Goal: Task Accomplishment & Management: Complete application form

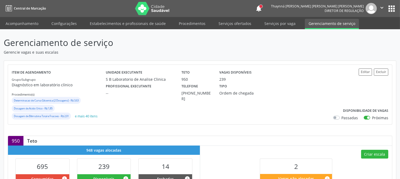
scroll to position [118, 0]
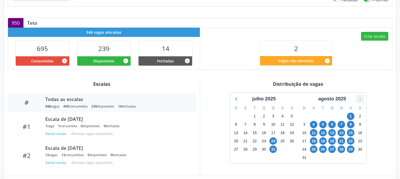
click at [359, 98] on icon at bounding box center [359, 99] width 7 height 7
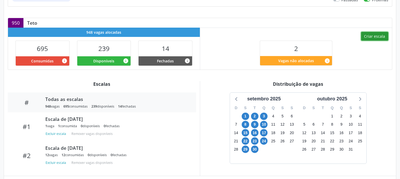
click at [365, 38] on button "Criar escala" at bounding box center [374, 36] width 27 height 9
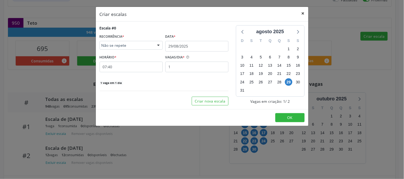
click at [302, 10] on button "×" at bounding box center [303, 13] width 11 height 13
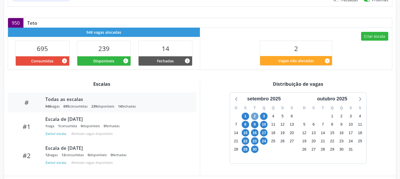
click at [256, 115] on span "2" at bounding box center [254, 116] width 7 height 7
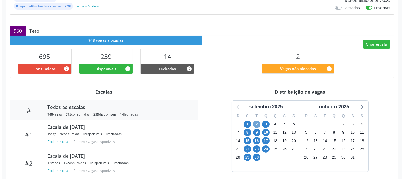
scroll to position [22, 0]
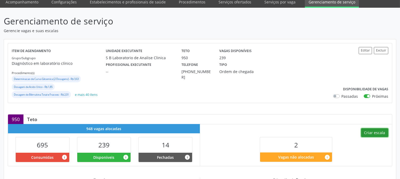
click at [382, 131] on button "Criar escala" at bounding box center [374, 133] width 27 height 9
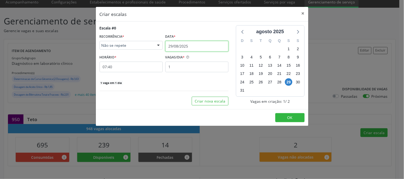
click at [211, 41] on input "29/08/2025" at bounding box center [196, 46] width 63 height 11
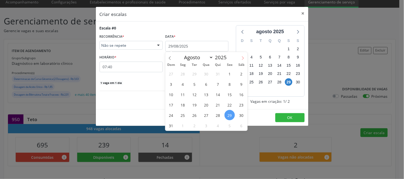
click at [243, 58] on icon at bounding box center [243, 58] width 2 height 3
select select "8"
click at [191, 73] on span "2" at bounding box center [194, 74] width 10 height 10
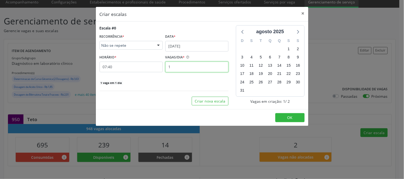
click at [190, 66] on input "1" at bounding box center [196, 67] width 63 height 11
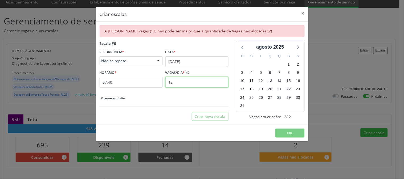
type input "12"
click at [134, 68] on div "Escala #0 RECORRÊNCIA * Não se repete Não se repete Diário/Semanal Mensal Nenhu…" at bounding box center [164, 71] width 129 height 60
click at [300, 14] on button "×" at bounding box center [303, 13] width 11 height 13
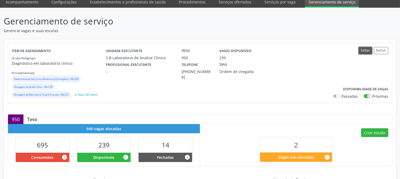
click at [368, 52] on button "Editar" at bounding box center [364, 50] width 13 height 7
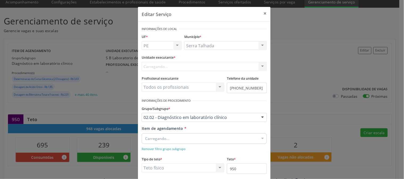
scroll to position [30, 0]
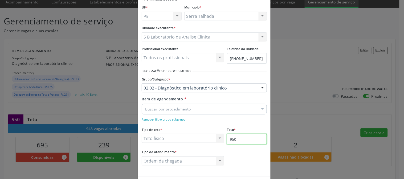
click at [256, 142] on input "950" at bounding box center [247, 139] width 40 height 11
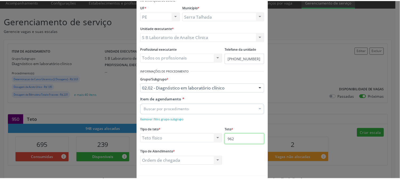
scroll to position [51, 0]
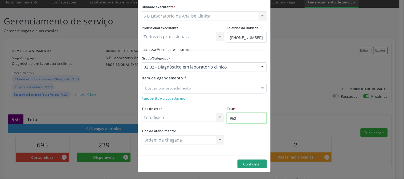
type input "962"
click at [243, 166] on span "Confirmar" at bounding box center [252, 164] width 18 height 5
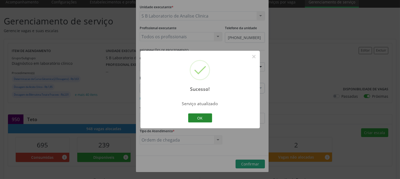
click at [201, 118] on button "OK" at bounding box center [200, 118] width 24 height 9
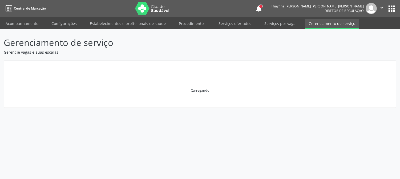
scroll to position [0, 0]
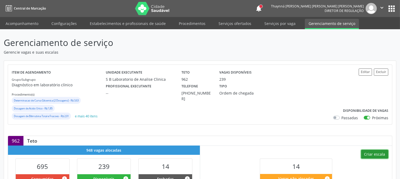
click at [369, 150] on button "Criar escala" at bounding box center [374, 154] width 27 height 9
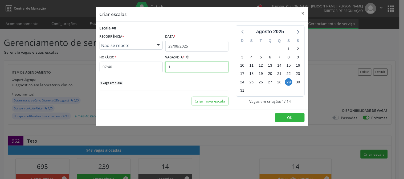
click at [187, 69] on input "1" at bounding box center [196, 67] width 63 height 11
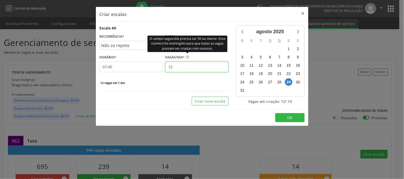
type input "12"
click at [190, 46] on div "O campo vagas/dia precisa ser 50 ou menor. Esse número foi restringido para que…" at bounding box center [187, 43] width 80 height 17
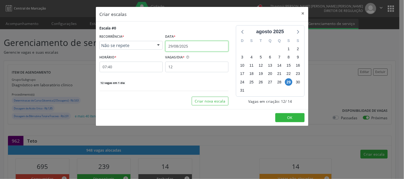
click at [219, 49] on input "29/08/2025" at bounding box center [196, 46] width 63 height 11
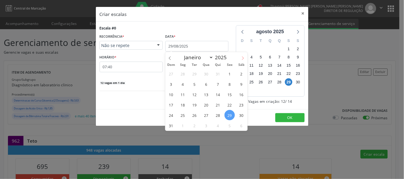
click at [241, 60] on icon at bounding box center [243, 58] width 4 height 4
select select "8"
click at [195, 77] on span "2" at bounding box center [194, 74] width 10 height 10
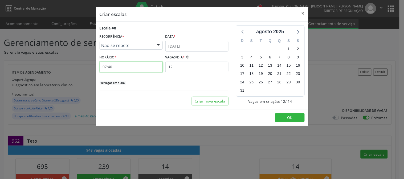
click at [127, 64] on input "07:40" at bounding box center [131, 67] width 63 height 11
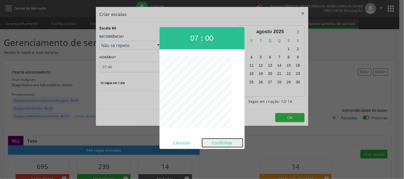
click at [224, 143] on button "Confirmar" at bounding box center [222, 143] width 41 height 9
type input "07:00"
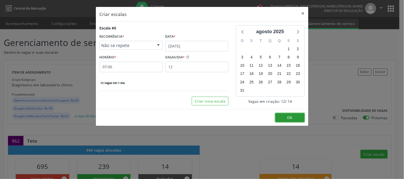
click at [281, 119] on button "OK" at bounding box center [289, 117] width 29 height 9
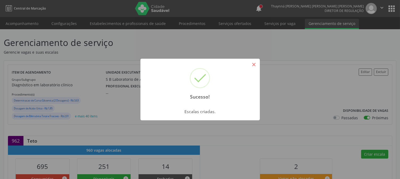
click at [255, 65] on button "×" at bounding box center [253, 64] width 9 height 9
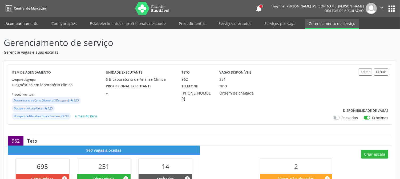
click at [31, 24] on link "Acompanhamento" at bounding box center [22, 23] width 40 height 9
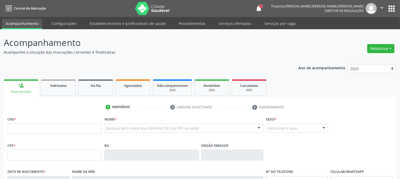
click at [307, 51] on header "Acompanhamento Acompanhe a situação das marcações correntes e finalizadas Relat…" at bounding box center [200, 45] width 392 height 19
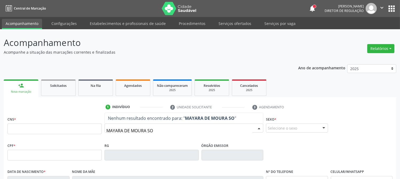
type input "MAYARA DE MOURA SOU"
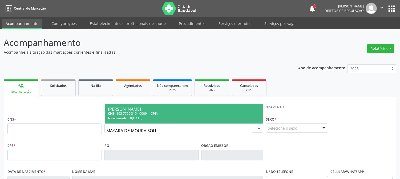
click at [137, 116] on span "0[DATE]" at bounding box center [136, 118] width 12 height 5
type input "163 7755 3154 0009"
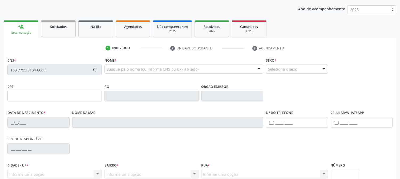
scroll to position [109, 0]
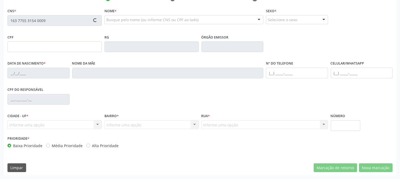
type input "0[DATE]"
type input "[PERSON_NAME]"
type input "[PHONE_NUMBER]"
type input "86"
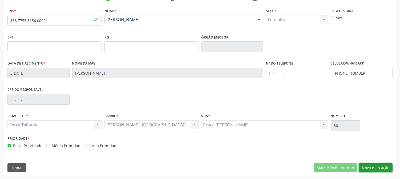
click at [375, 170] on button "Nova marcação" at bounding box center [376, 168] width 34 height 9
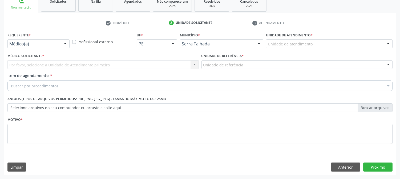
scroll to position [84, 0]
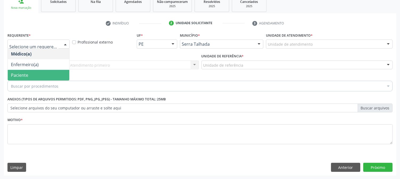
click at [46, 76] on span "Paciente" at bounding box center [38, 75] width 61 height 11
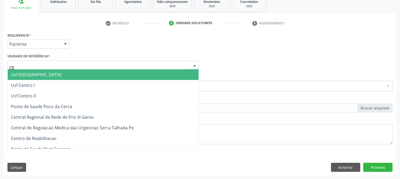
type input "CEN"
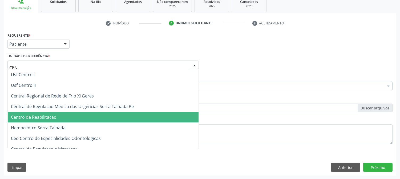
click at [48, 115] on span "Centro de Reabilitacao" at bounding box center [34, 117] width 46 height 6
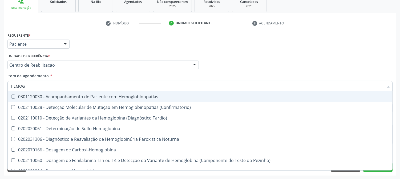
type input "HEMOGR"
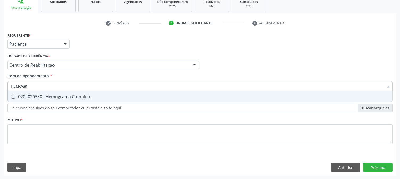
click at [43, 95] on div "0202020380 - Hemograma Completo" at bounding box center [200, 97] width 378 height 4
checkbox Completo "true"
drag, startPoint x: 31, startPoint y: 86, endPoint x: 0, endPoint y: 88, distance: 30.7
click at [0, 88] on div "Acompanhamento Acompanhe a situação das marcações correntes e finalizadas Relat…" at bounding box center [200, 62] width 400 height 235
type input "G"
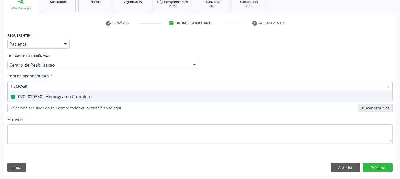
checkbox Completo "false"
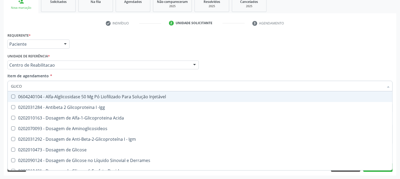
type input "GLICOS"
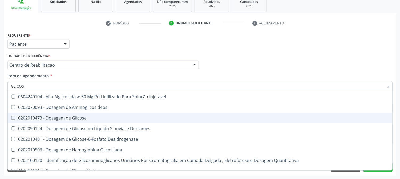
click at [26, 119] on div "0202010473 - Dosagem de Glicose" at bounding box center [200, 118] width 378 height 4
checkbox Glicose "true"
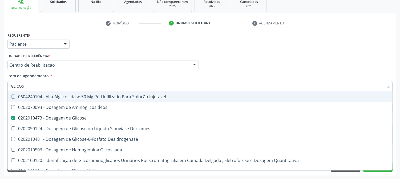
drag, startPoint x: 26, startPoint y: 84, endPoint x: 9, endPoint y: 88, distance: 17.9
click at [9, 88] on div "GLICOS" at bounding box center [199, 86] width 385 height 11
type input "UREI"
checkbox Glicose "false"
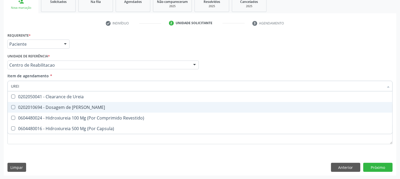
click at [14, 105] on Ureia at bounding box center [13, 107] width 4 height 4
click at [11, 106] on Ureia "checkbox" at bounding box center [9, 107] width 3 height 3
checkbox Ureia "true"
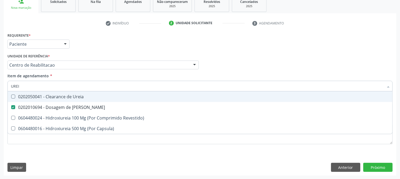
drag, startPoint x: 23, startPoint y: 89, endPoint x: 0, endPoint y: 96, distance: 24.4
click at [0, 96] on div "Acompanhamento Acompanhe a situação das marcações correntes e finalizadas Relat…" at bounding box center [200, 62] width 400 height 235
type input "C"
checkbox Ureia "false"
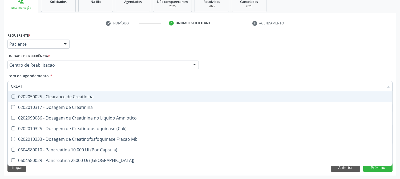
type input "CREATIN"
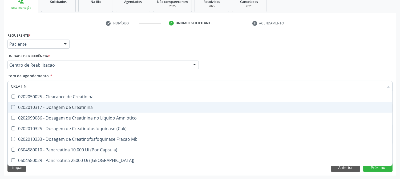
click at [30, 110] on span "0202010317 - Dosagem de Creatinina" at bounding box center [200, 107] width 384 height 11
checkbox Creatinina "true"
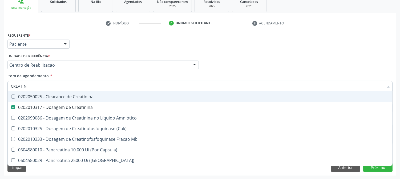
drag, startPoint x: 26, startPoint y: 84, endPoint x: 6, endPoint y: 85, distance: 20.2
click at [6, 85] on div "Item de agendamento * CREATIN Desfazer seleção 0202050025 - Clearance de Creati…" at bounding box center [199, 83] width 387 height 20
type input "UREI"
checkbox Creatinina "true"
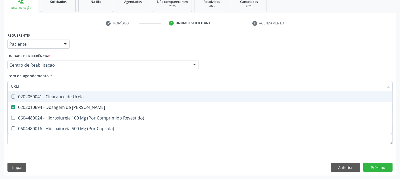
type input "URE"
checkbox Ureia "false"
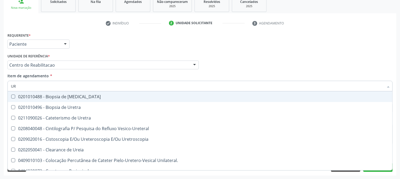
type input "U"
checkbox Ureia "false"
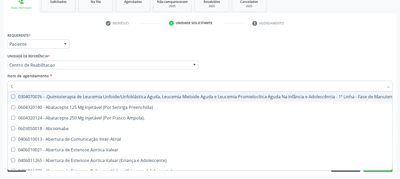
type input "CO"
checkbox Creatinina "true"
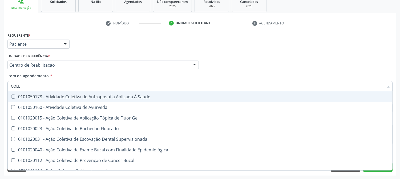
type input "COLES"
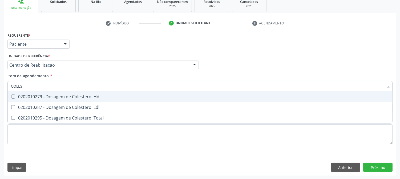
click at [43, 97] on div "0202010279 - Dosagem de Colesterol Hdl" at bounding box center [200, 97] width 378 height 4
checkbox Hdl "true"
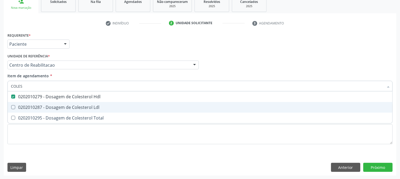
click at [33, 111] on span "0202010287 - Dosagem de Colesterol Ldl" at bounding box center [200, 107] width 384 height 11
checkbox Ldl "true"
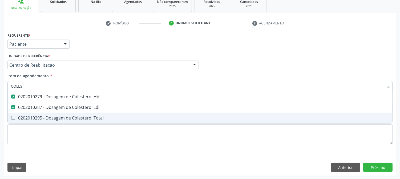
click at [30, 116] on div "0202010295 - Dosagem de Colesterol Total" at bounding box center [200, 118] width 378 height 4
checkbox Total "true"
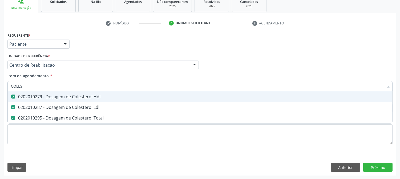
drag, startPoint x: 29, startPoint y: 82, endPoint x: 5, endPoint y: 86, distance: 24.2
click at [5, 86] on div "Requerente * Paciente Médico(a) Enfermeiro(a) Paciente Nenhum resultado encontr…" at bounding box center [200, 103] width 392 height 145
type input "TR"
checkbox Hdl "false"
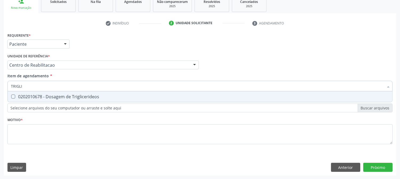
type input "TRIGLIC"
click at [20, 92] on span "0202010678 - Dosagem de Triglicerideos" at bounding box center [200, 97] width 384 height 11
checkbox Triglicerideos "true"
drag, startPoint x: 28, startPoint y: 87, endPoint x: 6, endPoint y: 86, distance: 21.6
click at [6, 86] on div "Item de agendamento * TRIGLIC Desfazer seleção 0202010678 - Dosagem de Triglice…" at bounding box center [199, 83] width 387 height 20
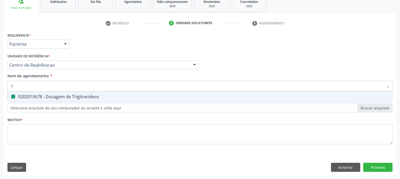
type input "TG"
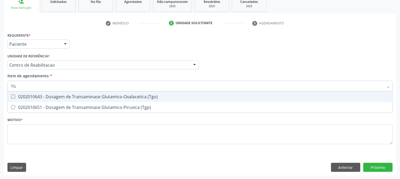
click at [28, 96] on div "0202010643 - Dosagem de Transaminase Glutamico-Oxalacetica (Tgo)" at bounding box center [200, 97] width 378 height 4
checkbox \(Tgo\) "true"
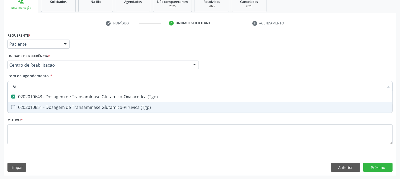
click at [28, 104] on span "0202010651 - Dosagem de Transaminase Glutamico-Piruvica (Tgp)" at bounding box center [200, 107] width 384 height 11
checkbox \(Tgp\) "true"
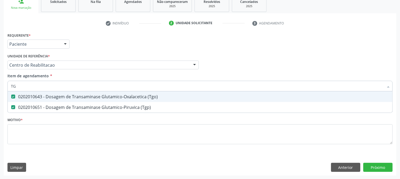
drag, startPoint x: 26, startPoint y: 86, endPoint x: 0, endPoint y: 87, distance: 25.6
click at [0, 87] on div "Acompanhamento Acompanhe a situação das marcações correntes e finalizadas Relat…" at bounding box center [200, 62] width 400 height 235
type input "BI"
checkbox \(Tgo\) "false"
checkbox \(Tgp\) "false"
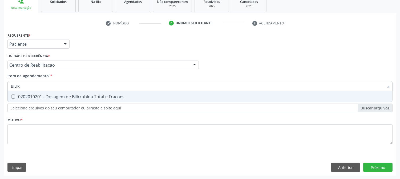
type input "BILIRR"
click at [22, 95] on div "0202010201 - Dosagem de Bilirrubina Total e Fracoes" at bounding box center [200, 97] width 378 height 4
checkbox Fracoes "true"
drag, startPoint x: 24, startPoint y: 86, endPoint x: 0, endPoint y: 90, distance: 24.6
click at [0, 90] on div "Acompanhamento Acompanhe a situação das marcações correntes e finalizadas Relat…" at bounding box center [200, 62] width 400 height 235
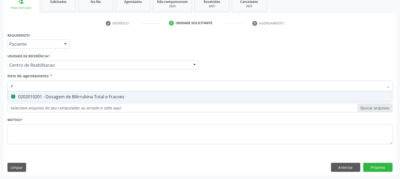
type input "PR"
checkbox Fracoes "false"
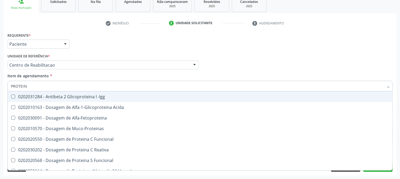
type input "PROTEINA"
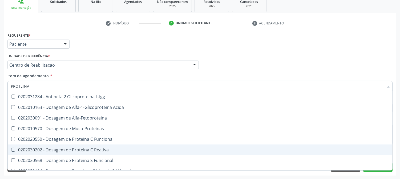
click at [40, 149] on div "0202030202 - Dosagem de Proteina C Reativa" at bounding box center [200, 150] width 378 height 4
checkbox Reativa "true"
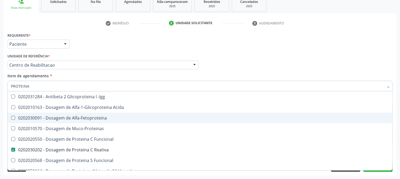
click at [0, 112] on div "Acompanhamento Acompanhe a situação das marcações correntes e finalizadas Relat…" at bounding box center [200, 62] width 400 height 235
checkbox Acida "true"
checkbox Alfa-Fetoproteina "true"
checkbox Muco-Proteinas "true"
checkbox Funcional "true"
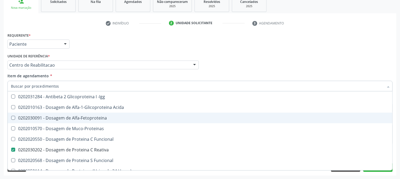
checkbox Funcional "true"
checkbox Horas\) "true"
checkbox Totais "true"
checkbox Fracoes "true"
checkbox Derrames "true"
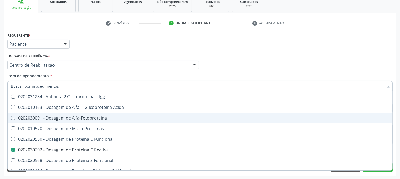
checkbox Lipoproteinas "true"
checkbox Proteinas "true"
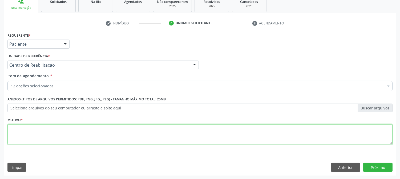
click at [35, 130] on textarea at bounding box center [199, 135] width 385 height 20
type textarea "."
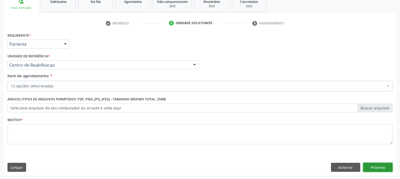
click at [367, 166] on button "Próximo" at bounding box center [377, 167] width 29 height 9
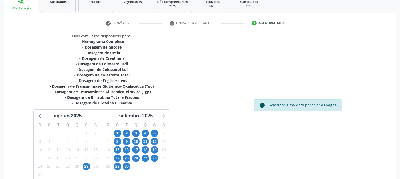
scroll to position [113, 0]
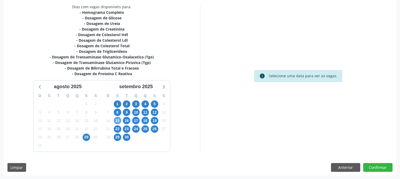
click at [118, 121] on span "15" at bounding box center [117, 120] width 7 height 7
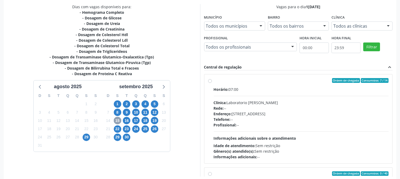
scroll to position [138, 0]
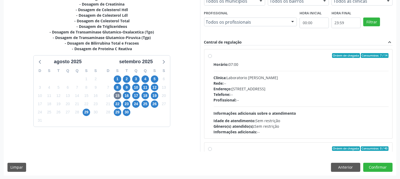
click at [223, 75] on span "Clínica:" at bounding box center [220, 77] width 13 height 5
click at [212, 58] on input "Ordem de chegada Consumidos: 7 / 14 Horário: 07:00 Clínica: Laboratorio Jose Pa…" at bounding box center [210, 55] width 4 height 5
radio input "true"
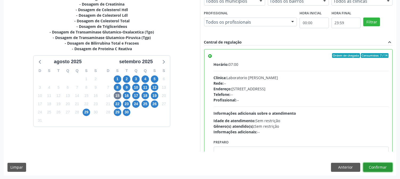
click at [368, 166] on button "Confirmar" at bounding box center [377, 167] width 29 height 9
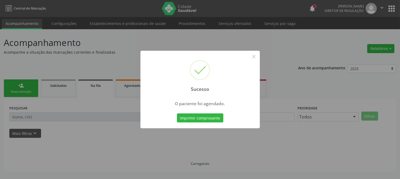
scroll to position [0, 0]
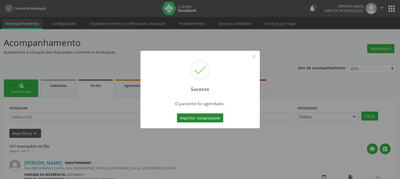
click at [201, 117] on button "Imprimir comprovante" at bounding box center [200, 118] width 46 height 9
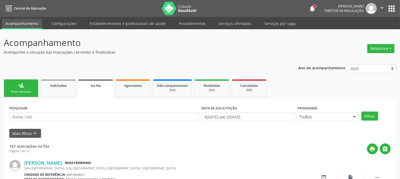
click at [24, 81] on link "person_add Nova marcação" at bounding box center [21, 89] width 35 height 18
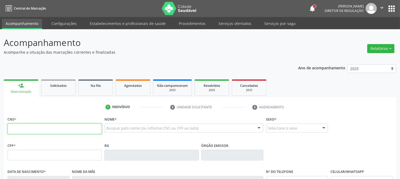
click at [48, 130] on input "text" at bounding box center [54, 129] width 94 height 11
type input "898 0039 3062 7509"
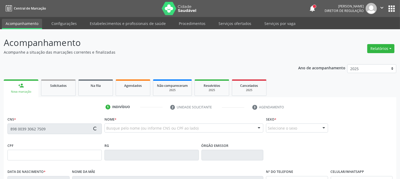
type input "15/05/1963"
type input "Antonia Freire de Lima"
type input "(87) 99602-8835"
type input "1883"
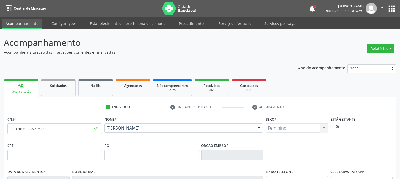
scroll to position [109, 0]
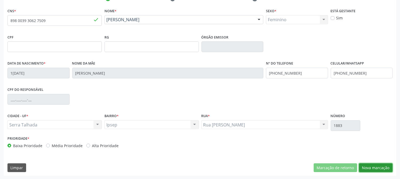
click at [383, 168] on button "Nova marcação" at bounding box center [376, 168] width 34 height 9
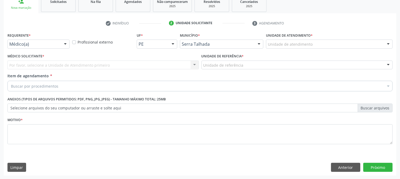
click at [67, 42] on div at bounding box center [65, 44] width 8 height 9
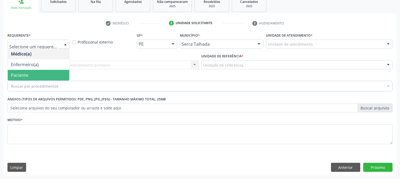
click at [56, 76] on span "Paciente" at bounding box center [38, 75] width 61 height 11
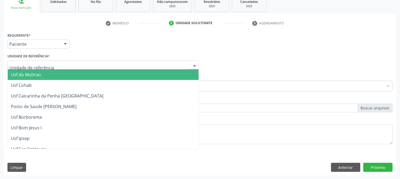
click at [53, 63] on div at bounding box center [102, 65] width 191 height 9
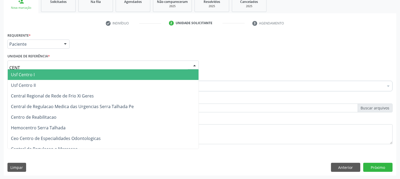
type input "CENTR"
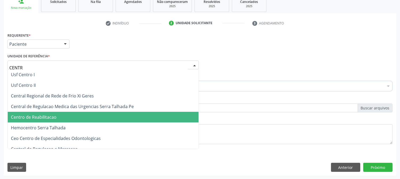
click at [46, 114] on span "Centro de Reabilitacao" at bounding box center [34, 117] width 46 height 6
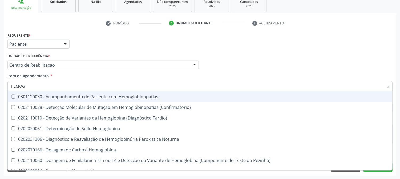
type input "HEMOGR"
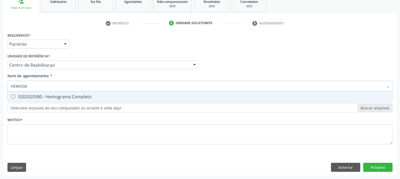
click at [37, 95] on div "0202020380 - Hemograma Completo" at bounding box center [200, 97] width 378 height 4
checkbox Completo "true"
drag, startPoint x: 33, startPoint y: 87, endPoint x: 4, endPoint y: 87, distance: 28.5
click at [4, 87] on div "Requerente * Paciente Médico(a) Enfermeiro(a) Paciente Nenhum resultado encontr…" at bounding box center [200, 103] width 392 height 145
type input "PR"
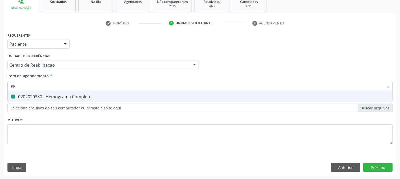
checkbox Completo "false"
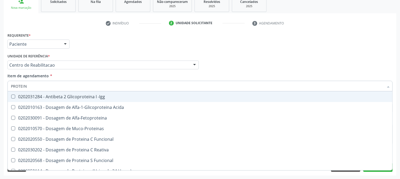
type input "PROTEINA"
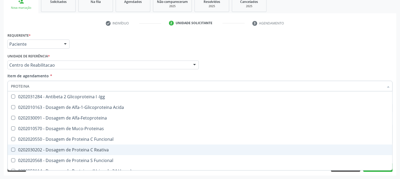
click at [29, 148] on div "0202030202 - Dosagem de Proteina C Reativa" at bounding box center [200, 150] width 378 height 4
checkbox Reativa "true"
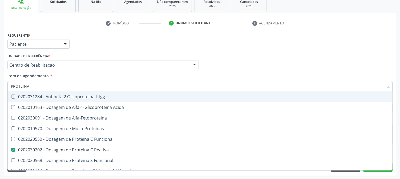
drag, startPoint x: 31, startPoint y: 87, endPoint x: 1, endPoint y: 87, distance: 29.8
click at [1, 87] on div "Acompanhamento Acompanhe a situação das marcações correntes e finalizadas Relat…" at bounding box center [200, 62] width 400 height 235
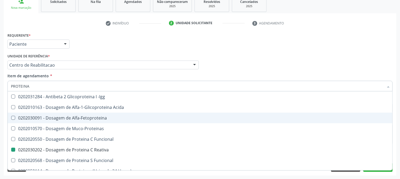
click at [0, 121] on div "Acompanhamento Acompanhe a situação das marcações correntes e finalizadas Relat…" at bounding box center [200, 62] width 400 height 235
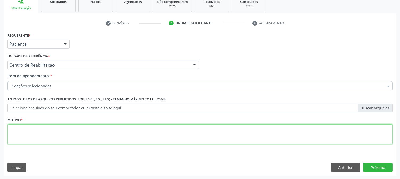
click at [69, 130] on textarea at bounding box center [199, 135] width 385 height 20
type textarea "."
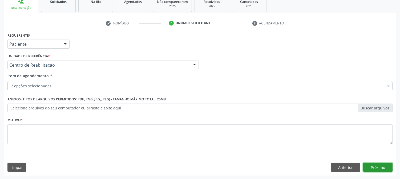
click at [379, 164] on button "Próximo" at bounding box center [377, 167] width 29 height 9
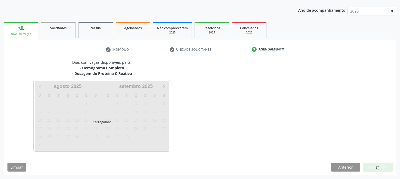
scroll to position [58, 0]
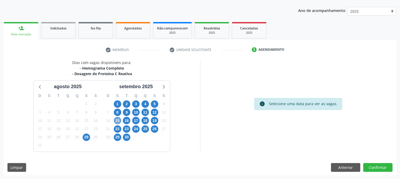
click at [117, 119] on span "15" at bounding box center [117, 120] width 7 height 7
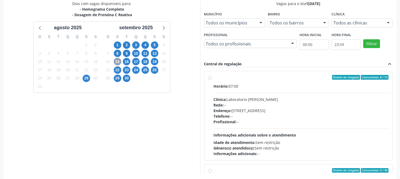
scroll to position [138, 0]
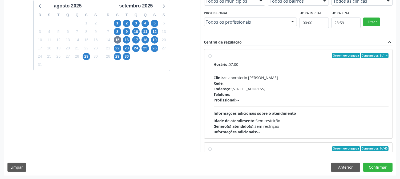
click at [261, 103] on div "Horário: 07:00 Clínica: Laboratorio Jose Paulo Terto Rede: -- Endereço: Casa, n…" at bounding box center [301, 98] width 175 height 73
click at [212, 58] on input "Ordem de chegada Consumidos: 8 / 14 Horário: 07:00 Clínica: Laboratorio Jose Pa…" at bounding box center [210, 55] width 4 height 5
radio input "true"
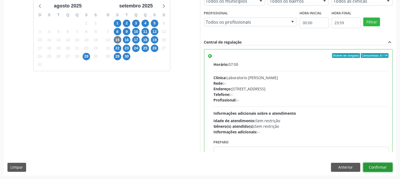
click at [373, 170] on button "Confirmar" at bounding box center [377, 167] width 29 height 9
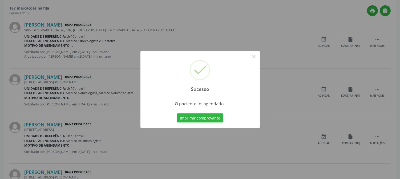
scroll to position [0, 0]
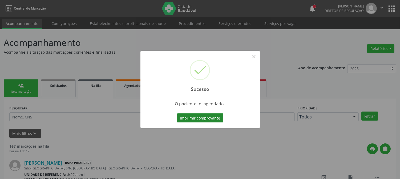
click at [199, 115] on button "Imprimir comprovante" at bounding box center [200, 118] width 46 height 9
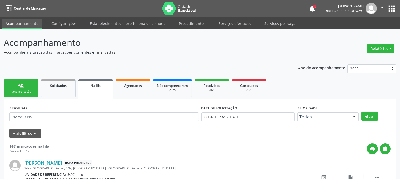
click at [27, 81] on link "person_add Nova marcação" at bounding box center [21, 89] width 35 height 18
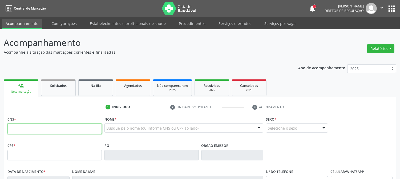
click at [73, 124] on input "text" at bounding box center [54, 129] width 94 height 11
type input "700 0091 1858 5404"
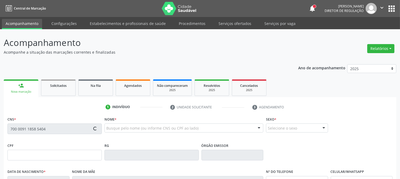
type input "000.269.234-16"
type input "09/03/1961"
type input "Maria do Socorro Sebastiana da Conceicao"
type input "(87) 99670-5903"
type input "S/N"
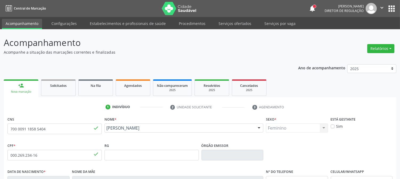
scroll to position [109, 0]
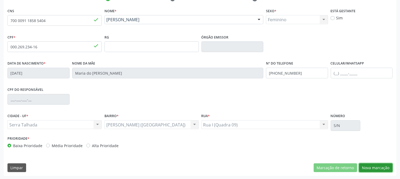
click at [370, 167] on button "Nova marcação" at bounding box center [376, 168] width 34 height 9
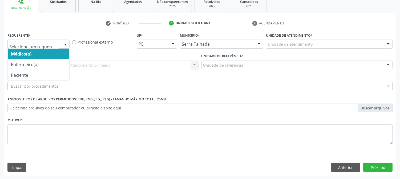
click at [31, 40] on div at bounding box center [38, 44] width 62 height 9
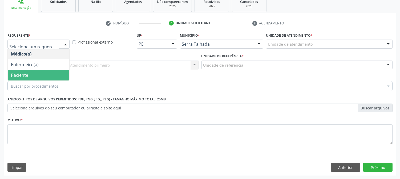
click at [32, 71] on span "Paciente" at bounding box center [38, 75] width 61 height 11
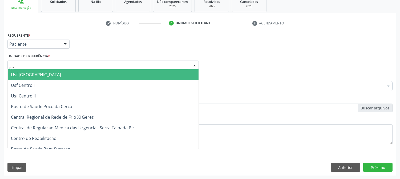
type input "cen"
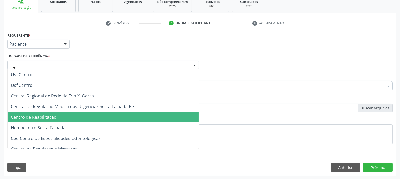
click at [33, 113] on span "Centro de Reabilitacao" at bounding box center [103, 117] width 191 height 11
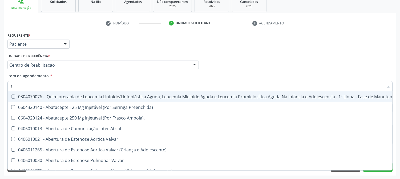
type input "t3"
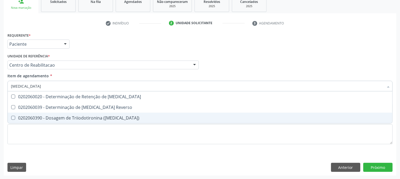
click at [28, 114] on span "0202060390 - Dosagem de Triiodotironina (T3)" at bounding box center [200, 118] width 384 height 11
checkbox \(T3\) "true"
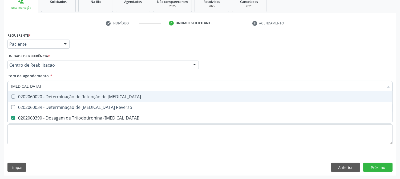
type input "t"
checkbox \(T3\) "false"
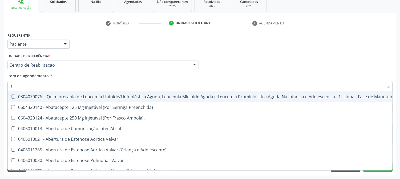
type input "t4"
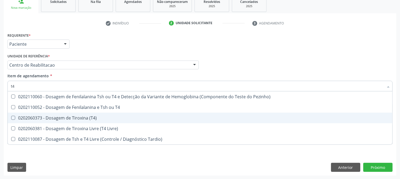
click at [30, 114] on span "0202060373 - Dosagem de Tiroxina (T4)" at bounding box center [200, 118] width 384 height 11
checkbox \(T4\) "true"
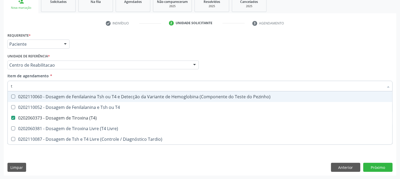
type input "ts"
checkbox \(T4\) "false"
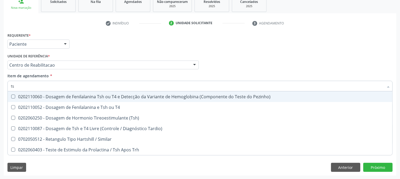
type input "tsh"
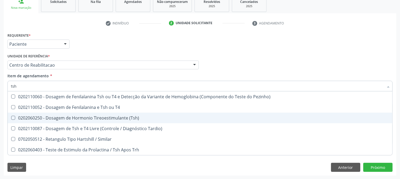
click at [49, 114] on span "0202060250 - Dosagem de Hormonio Tireoestimulante (Tsh)" at bounding box center [200, 118] width 384 height 11
checkbox \(Tsh\) "true"
click at [0, 113] on div "Acompanhamento Acompanhe a situação das marcações correntes e finalizadas Relat…" at bounding box center [200, 62] width 400 height 235
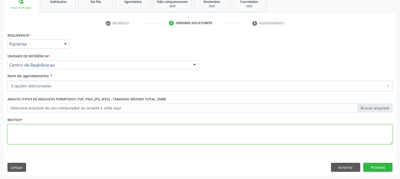
click at [37, 125] on textarea at bounding box center [199, 135] width 385 height 20
type textarea "."
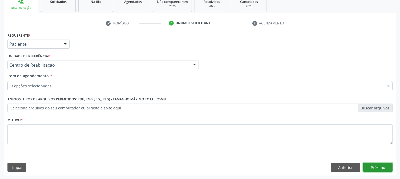
click at [370, 171] on button "Próximo" at bounding box center [377, 167] width 29 height 9
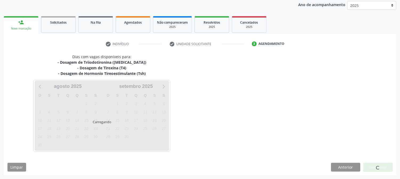
scroll to position [63, 0]
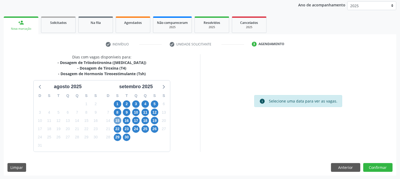
click at [119, 119] on span "15" at bounding box center [117, 120] width 7 height 7
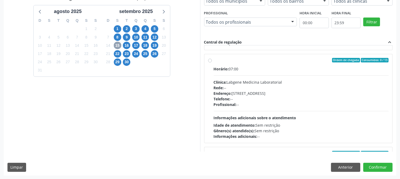
scroll to position [207, 0]
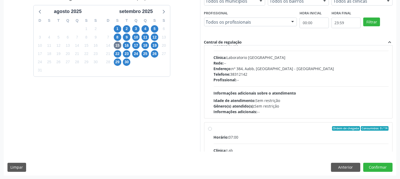
click at [244, 97] on div "Horário: 07:00 Clínica: Laboratorio Sao Francisco Rede: -- Endereço: nº 384, Aa…" at bounding box center [301, 78] width 175 height 73
click at [212, 38] on input "Ordem de chegada Consumidos: 0 / 14 Horário: 07:00 Clínica: Laboratorio Sao Fra…" at bounding box center [210, 35] width 4 height 5
radio input "true"
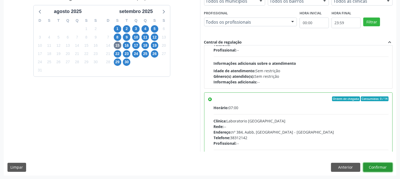
click at [383, 170] on button "Confirmar" at bounding box center [377, 167] width 29 height 9
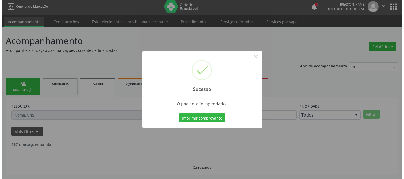
scroll to position [0, 0]
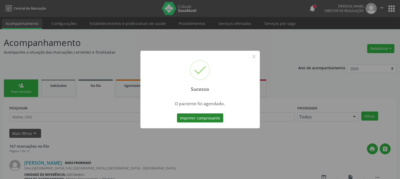
click at [204, 117] on button "Imprimir comprovante" at bounding box center [200, 118] width 46 height 9
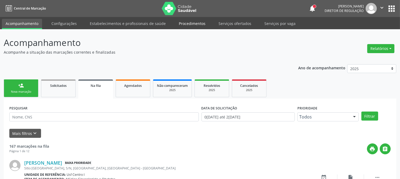
click at [190, 23] on link "Procedimentos" at bounding box center [192, 23] width 34 height 9
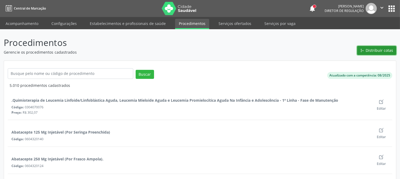
click at [367, 55] on button "Distribuir cotas" at bounding box center [376, 50] width 39 height 9
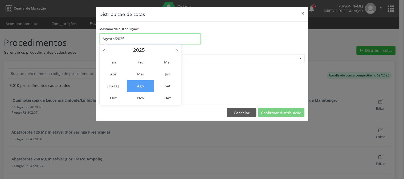
click at [130, 42] on input "Agosto/2025" at bounding box center [150, 39] width 101 height 11
click at [171, 85] on span "Set" at bounding box center [167, 86] width 27 height 12
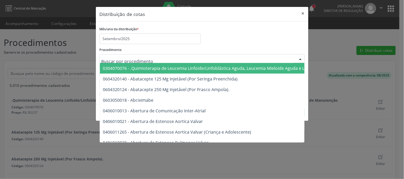
click at [173, 59] on div at bounding box center [202, 58] width 205 height 9
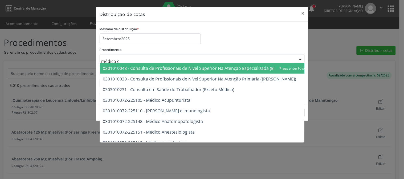
type input "médico ci"
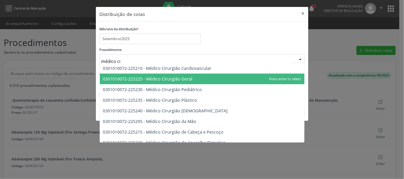
click at [180, 75] on span "0301010072-225225 - Médico Cirurgião Geral" at bounding box center [202, 79] width 204 height 11
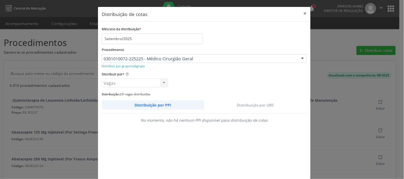
click at [249, 104] on link "Distribuição por UBS" at bounding box center [255, 105] width 103 height 9
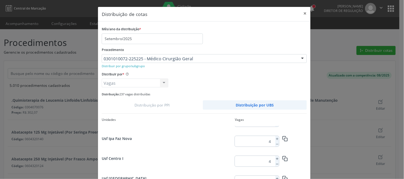
scroll to position [694, 0]
click at [276, 159] on line at bounding box center [277, 159] width 2 height 0
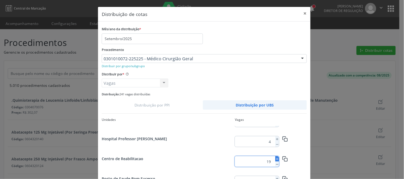
click at [276, 159] on line at bounding box center [277, 159] width 2 height 0
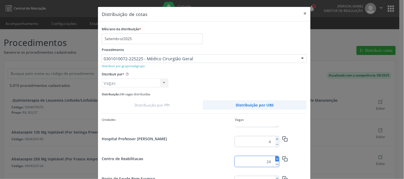
click at [276, 159] on line at bounding box center [277, 159] width 2 height 0
type input "25"
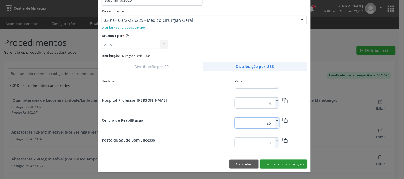
click at [288, 163] on button "Confirmar distribuição" at bounding box center [283, 164] width 46 height 9
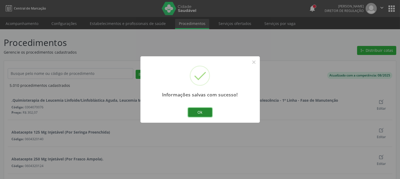
click at [205, 110] on button "Ok" at bounding box center [200, 112] width 24 height 9
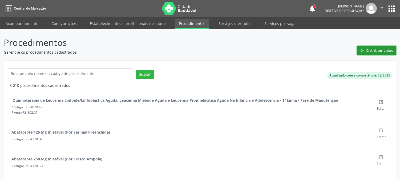
click at [382, 52] on span "Distribuir cotas" at bounding box center [379, 51] width 27 height 6
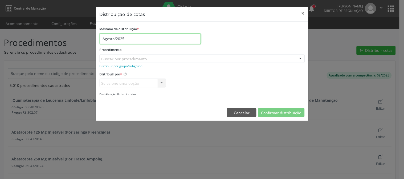
click at [172, 39] on input "Agosto/2025" at bounding box center [150, 39] width 101 height 11
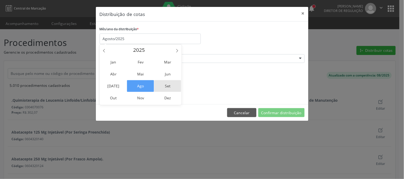
click at [170, 84] on span "Set" at bounding box center [167, 86] width 27 height 12
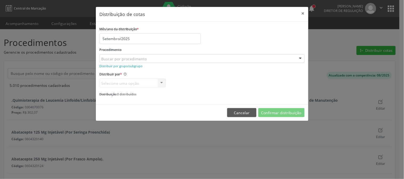
click at [178, 62] on div "Buscar por procedimento" at bounding box center [202, 58] width 205 height 9
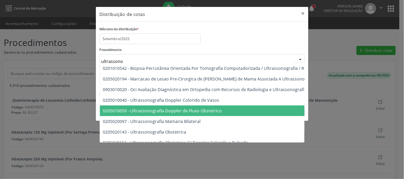
type input "ultrassonog"
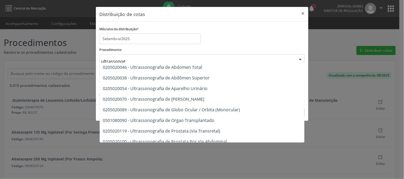
scroll to position [148, 0]
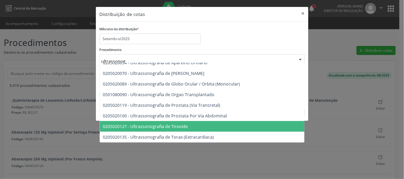
click at [232, 121] on span "0205020127 - Ultrassonografia de Tireoide" at bounding box center [234, 126] width 268 height 11
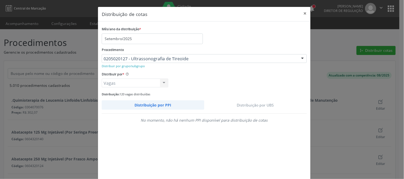
click at [240, 105] on link "Distribuição por UBS" at bounding box center [255, 105] width 103 height 9
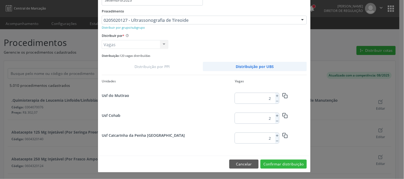
scroll to position [694, 0]
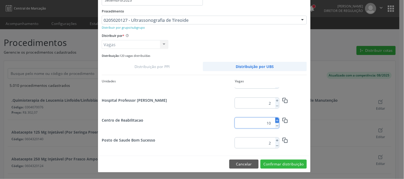
click at [275, 119] on icon at bounding box center [277, 121] width 4 height 4
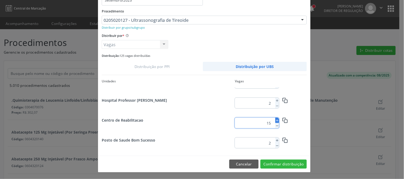
click at [275, 119] on icon at bounding box center [277, 121] width 4 height 4
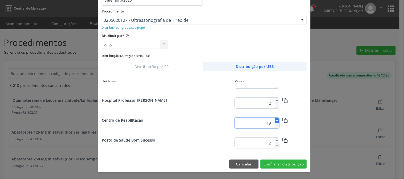
type input "20"
click at [274, 166] on button "Confirmar distribuição" at bounding box center [283, 164] width 46 height 9
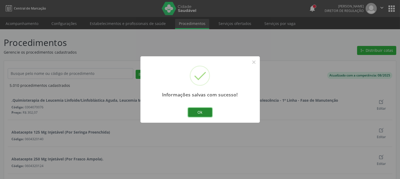
click at [202, 113] on button "Ok" at bounding box center [200, 112] width 24 height 9
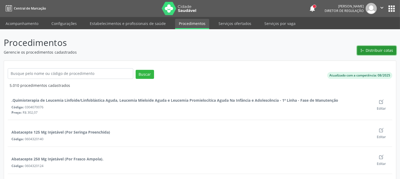
click at [387, 48] on span "Distribuir cotas" at bounding box center [379, 51] width 27 height 6
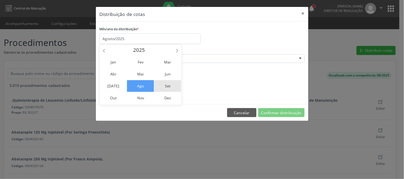
click at [167, 83] on span "Set" at bounding box center [167, 86] width 27 height 12
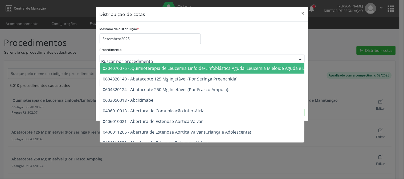
click at [158, 62] on div at bounding box center [202, 58] width 205 height 9
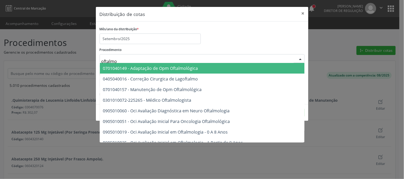
type input "oftalmol"
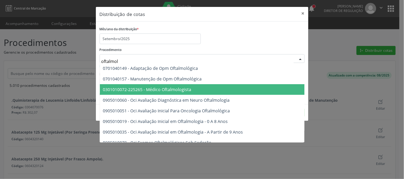
click at [169, 87] on span "0301010072-225265 - Médico Oftalmologista" at bounding box center [147, 90] width 88 height 6
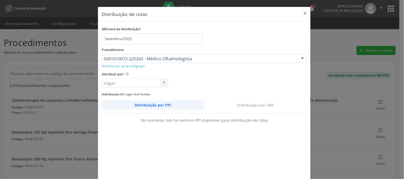
click at [244, 105] on link "Distribuição por UBS" at bounding box center [255, 105] width 103 height 9
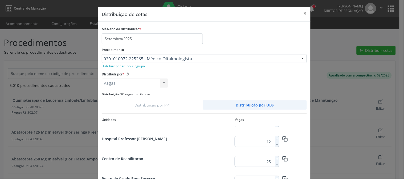
scroll to position [39, 0]
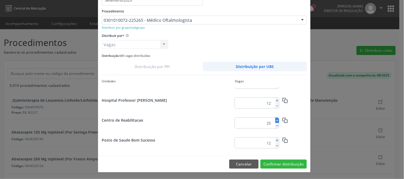
click at [275, 120] on icon at bounding box center [277, 121] width 4 height 4
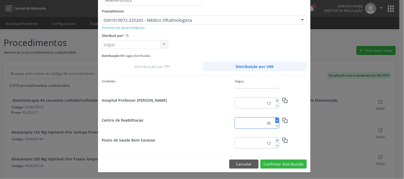
click at [275, 120] on icon at bounding box center [277, 121] width 4 height 4
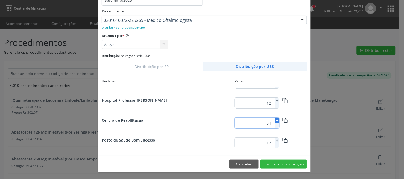
type input "35"
click at [265, 166] on button "Confirmar distribuição" at bounding box center [283, 164] width 46 height 9
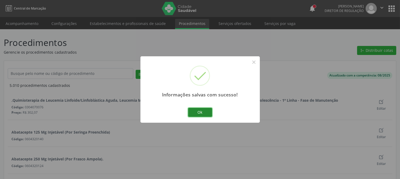
click at [206, 114] on button "Ok" at bounding box center [200, 112] width 24 height 9
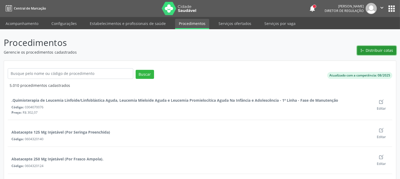
click at [390, 54] on button "Distribuir cotas" at bounding box center [376, 50] width 39 height 9
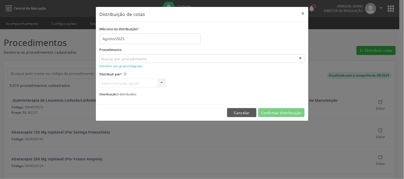
click at [163, 44] on div "Mês/ano da distribuição * Agosto/2025 Procedimento Buscar por procedimento 0304…" at bounding box center [202, 61] width 205 height 72
click at [163, 42] on body "Central de Marcação notifications Thaynná Vasconcelos Alves Ferreira Diretor de…" at bounding box center [202, 89] width 404 height 179
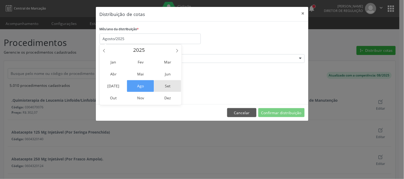
click at [166, 85] on span "Set" at bounding box center [167, 86] width 27 height 12
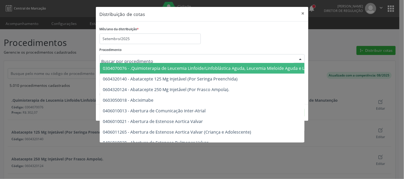
click at [174, 61] on div at bounding box center [202, 58] width 205 height 9
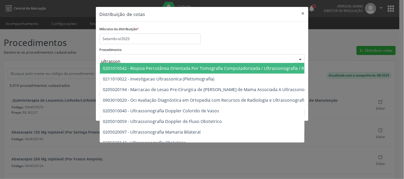
type input "ultrassono"
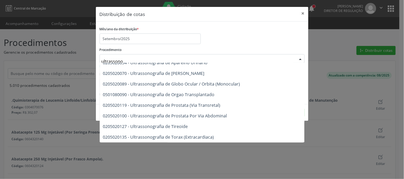
scroll to position [148, 0]
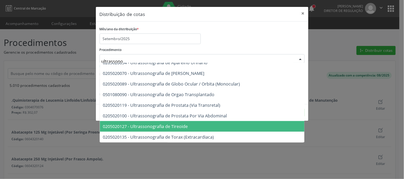
click at [193, 121] on span "0205020127 - Ultrassonografia de Tireoide" at bounding box center [234, 126] width 268 height 11
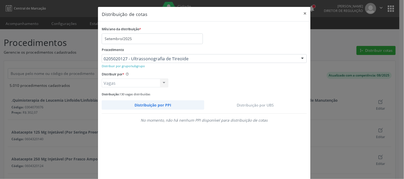
click at [240, 101] on link "Distribuição por UBS" at bounding box center [255, 105] width 103 height 9
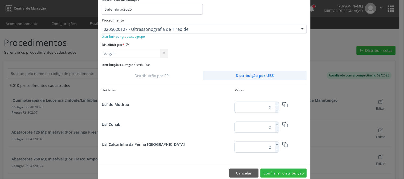
scroll to position [694, 0]
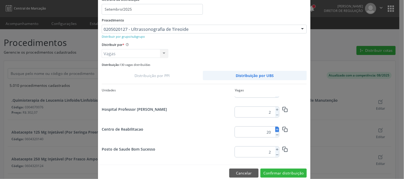
click at [275, 128] on icon at bounding box center [277, 130] width 4 height 4
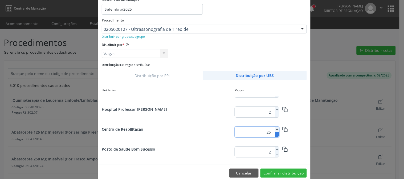
click at [276, 135] on line at bounding box center [277, 135] width 2 height 0
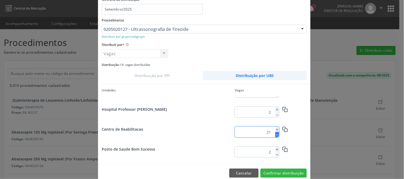
type input "20"
click at [270, 174] on button "Confirmar distribuição" at bounding box center [283, 173] width 46 height 9
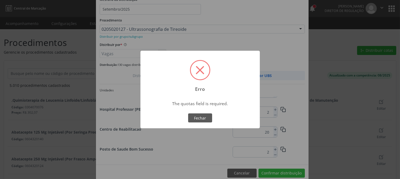
click at [199, 113] on div "OK No Fechar" at bounding box center [200, 118] width 26 height 11
click at [199, 115] on button "Fechar" at bounding box center [200, 118] width 24 height 9
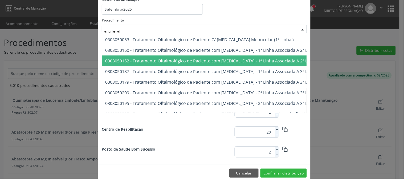
type input "oftalmolo"
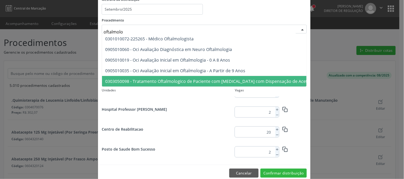
scroll to position [0, 0]
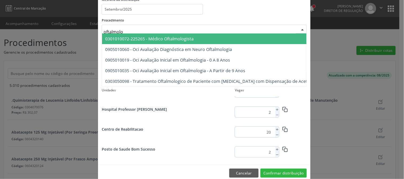
click at [199, 36] on span "0301010072-225265 - Médico Oftalmologista" at bounding box center [241, 39] width 278 height 11
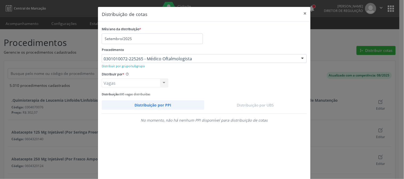
click at [259, 100] on div "Mês/ano da distribuição * Setembro/2025 Procedimento 0301010072-225265 - Médico…" at bounding box center [204, 106] width 205 height 163
click at [259, 102] on link "Distribuição por UBS" at bounding box center [255, 105] width 103 height 9
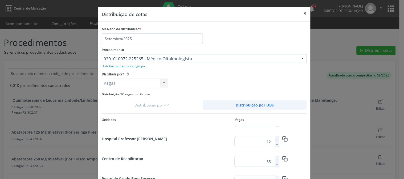
click at [306, 13] on button "×" at bounding box center [305, 13] width 11 height 13
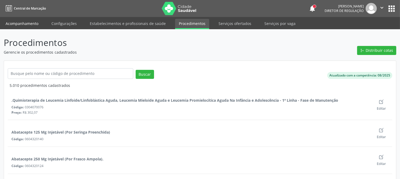
click at [20, 25] on link "Acompanhamento" at bounding box center [22, 23] width 40 height 9
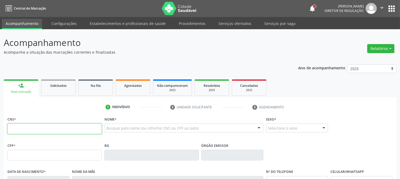
click at [97, 126] on input "text" at bounding box center [54, 129] width 94 height 11
type input "203 6599 2938 0002"
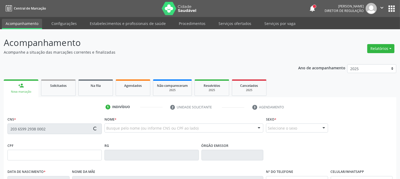
type input "28/10/1961"
type input "Mari Oliveira Silva"
type input "(87) 99917-5524"
type input "255.524.574-04"
type input "540"
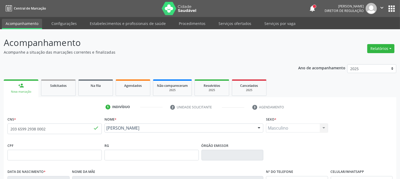
scroll to position [109, 0]
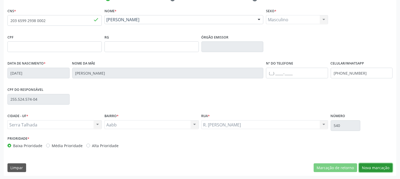
click at [371, 168] on button "Nova marcação" at bounding box center [376, 168] width 34 height 9
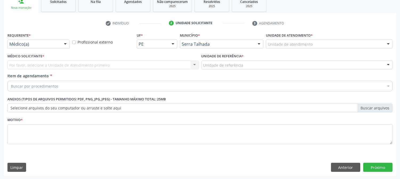
click at [67, 47] on div at bounding box center [65, 44] width 8 height 9
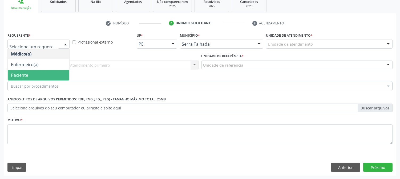
click at [57, 73] on span "Paciente" at bounding box center [38, 75] width 61 height 11
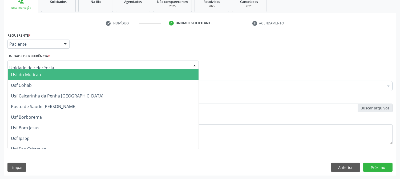
click at [66, 63] on div at bounding box center [102, 65] width 191 height 9
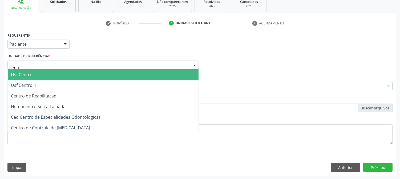
type input "centro"
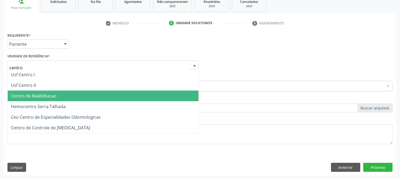
click at [44, 91] on span "Centro de Reabilitacao" at bounding box center [103, 96] width 191 height 11
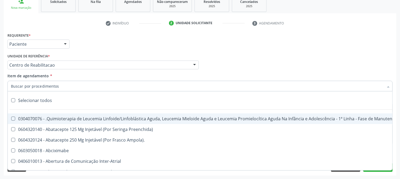
click at [44, 87] on input "Item de agendamento *" at bounding box center [197, 86] width 372 height 11
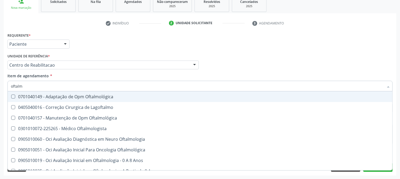
type input "oftalmo"
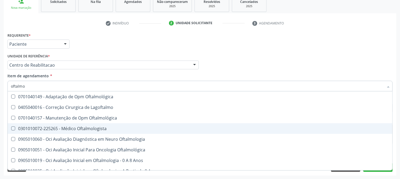
click at [43, 130] on div "0301010072-225265 - Médico Oftalmologista" at bounding box center [200, 129] width 378 height 4
checkbox Oftalmologista "true"
click at [0, 126] on div "Acompanhamento Acompanhe a situação das marcações correntes e finalizadas Relat…" at bounding box center [200, 62] width 400 height 235
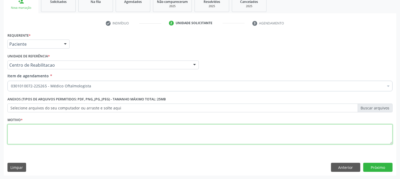
click at [15, 131] on textarea at bounding box center [199, 135] width 385 height 20
type textarea "."
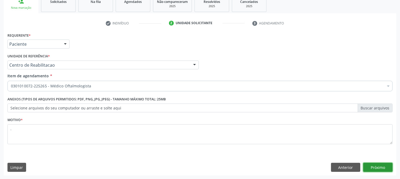
click at [382, 169] on button "Próximo" at bounding box center [377, 167] width 29 height 9
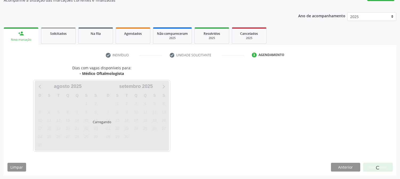
scroll to position [52, 0]
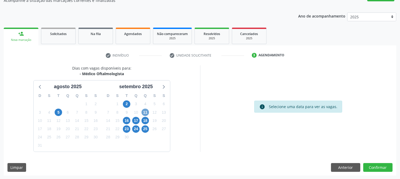
click at [148, 110] on span "11" at bounding box center [144, 112] width 7 height 7
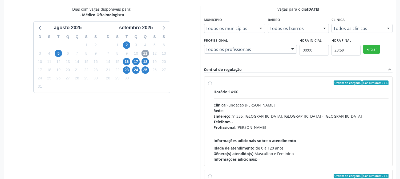
scroll to position [138, 0]
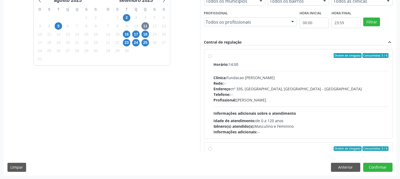
click at [262, 92] on div "Telefone: --" at bounding box center [301, 95] width 175 height 6
click at [212, 58] on input "Ordem de chegada Consumidos: 5 / 6 Horário: 14:00 Clínica: Fundacao Altino Vent…" at bounding box center [210, 55] width 4 height 5
radio input "true"
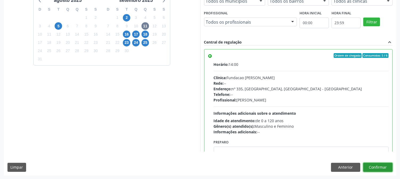
click at [371, 171] on button "Confirmar" at bounding box center [377, 167] width 29 height 9
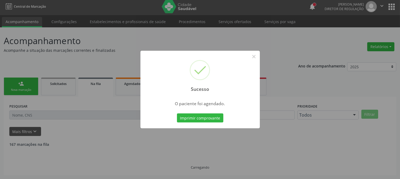
scroll to position [0, 0]
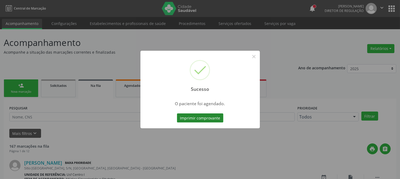
click at [191, 114] on button "Imprimir comprovante" at bounding box center [200, 118] width 46 height 9
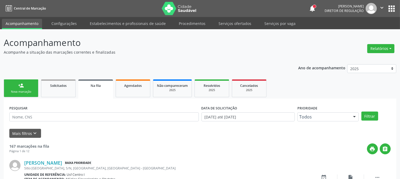
click at [19, 89] on link "person_add Nova marcação" at bounding box center [21, 89] width 35 height 18
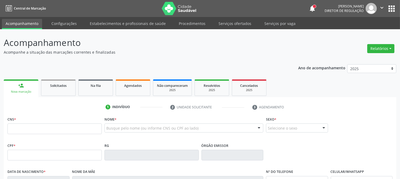
click at [121, 123] on div "Nome * Busque pelo nome (ou informe CNS ou CPF ao lado) Nenhum resultado encont…" at bounding box center [183, 126] width 159 height 21
type input "SIMONE PEREIRA NOG"
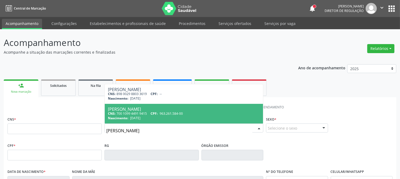
click at [140, 108] on div "Simone Pereira Nogueira Alves" at bounding box center [184, 109] width 152 height 4
type input "700 1099 4491 9415"
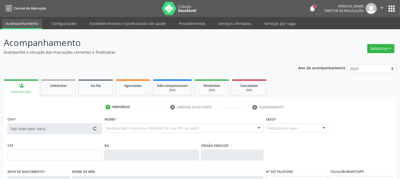
type input "963.261.584-00"
type input "18/01/1974"
type input "Judith Pereira Nogueira"
type input "(87) 99999-9999"
type input "104.164.604-61"
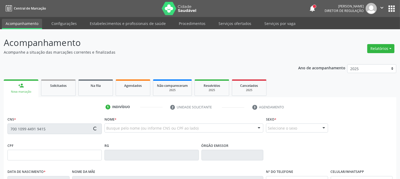
type input "860"
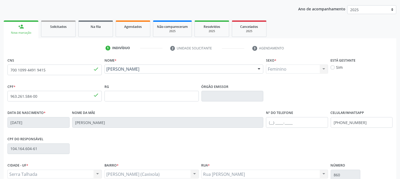
scroll to position [109, 0]
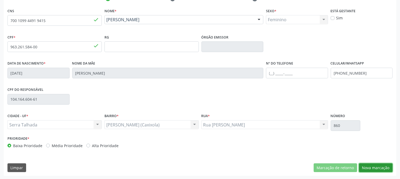
click at [377, 169] on button "Nova marcação" at bounding box center [376, 168] width 34 height 9
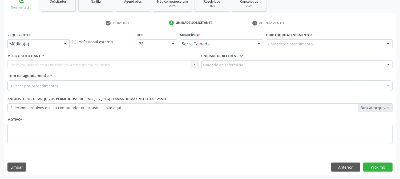
scroll to position [84, 0]
click at [58, 40] on div "Médico(a)" at bounding box center [38, 44] width 62 height 9
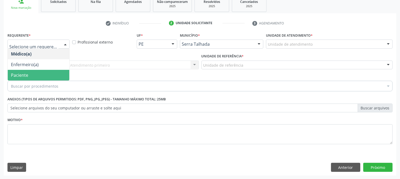
click at [43, 71] on span "Paciente" at bounding box center [38, 75] width 61 height 11
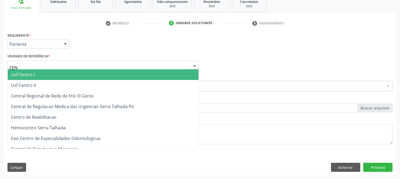
type input "CENT"
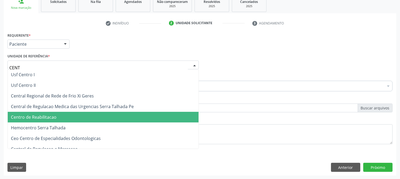
click at [47, 114] on span "Centro de Reabilitacao" at bounding box center [34, 117] width 46 height 6
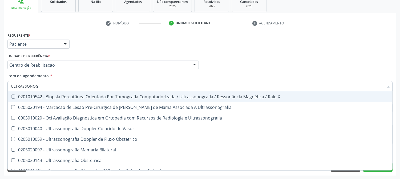
type input "ULTRASSONOGR"
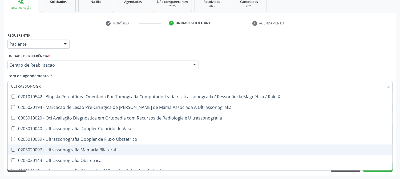
click at [89, 154] on span "0205020097 - Ultrassonografia Mamaria Bilateral" at bounding box center [200, 150] width 384 height 11
checkbox Bilateral "true"
click at [0, 142] on div "Acompanhamento Acompanhe a situação das marcações correntes e finalizadas Relat…" at bounding box center [200, 62] width 400 height 235
checkbox Ultrassonografia "true"
checkbox Bilateral "false"
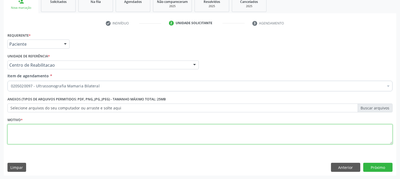
click at [48, 137] on textarea at bounding box center [199, 135] width 385 height 20
type textarea "."
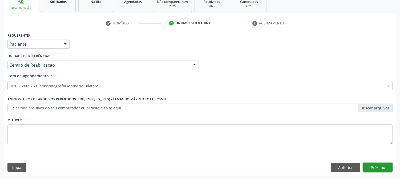
click at [377, 164] on button "Próximo" at bounding box center [377, 167] width 29 height 9
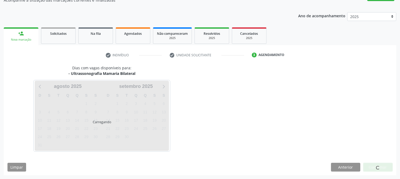
scroll to position [52, 0]
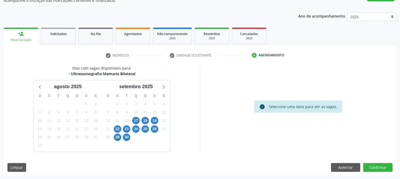
click at [139, 118] on div "17" at bounding box center [135, 121] width 9 height 8
click at [138, 119] on span "17" at bounding box center [135, 120] width 7 height 7
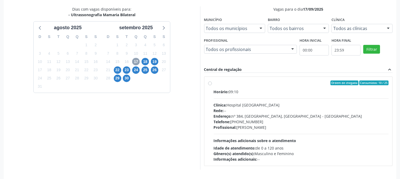
scroll to position [129, 0]
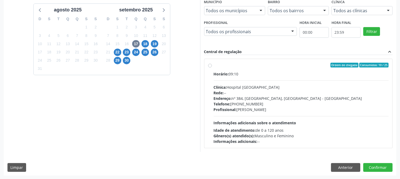
click at [304, 100] on div "Endereço: nº 384, Varzea, Serra Talhada - PE" at bounding box center [301, 99] width 175 height 6
click at [212, 68] on input "Ordem de chegada Consumidos: 10 / 25 Horário: 09:10 Clínica: Hospital Sao Franc…" at bounding box center [210, 65] width 4 height 5
radio input "true"
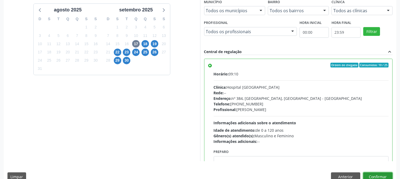
click at [372, 175] on button "Confirmar" at bounding box center [377, 177] width 29 height 9
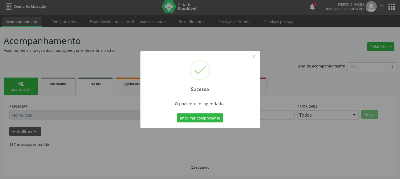
scroll to position [0, 0]
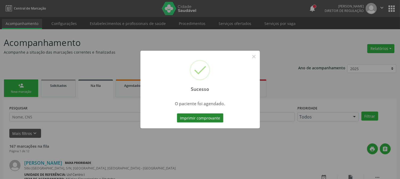
click at [201, 121] on button "Imprimir comprovante" at bounding box center [200, 118] width 46 height 9
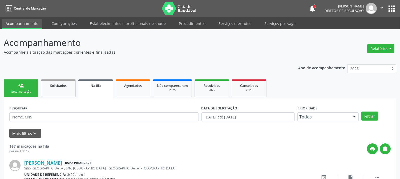
click at [25, 87] on link "person_add Nova marcação" at bounding box center [21, 89] width 35 height 18
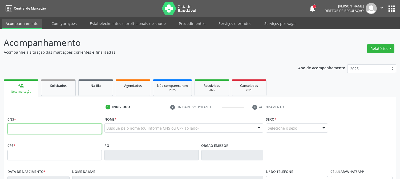
click at [68, 126] on input "text" at bounding box center [54, 129] width 94 height 11
type input "166 0201 6440 0000"
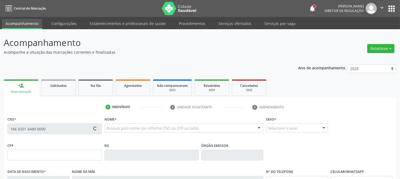
type input "07/11/1985"
type input "SN"
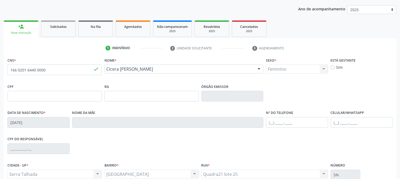
scroll to position [109, 0]
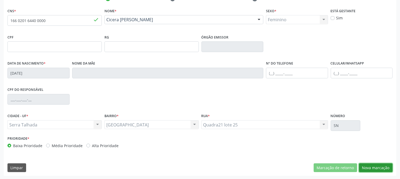
click at [377, 166] on button "Nova marcação" at bounding box center [376, 168] width 34 height 9
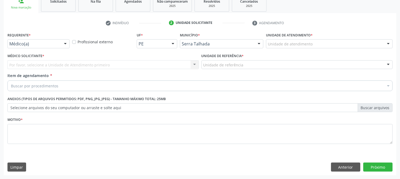
scroll to position [84, 0]
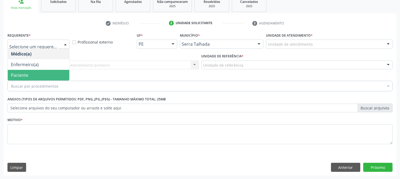
click at [31, 71] on span "Paciente" at bounding box center [38, 75] width 61 height 11
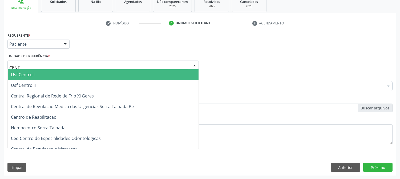
type input "CENTR"
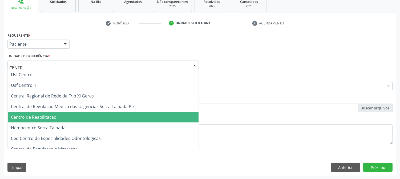
click at [46, 115] on span "Centro de Reabilitacao" at bounding box center [34, 117] width 46 height 6
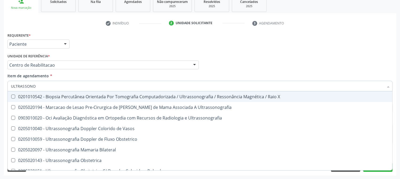
type input "ULTRASSONOG"
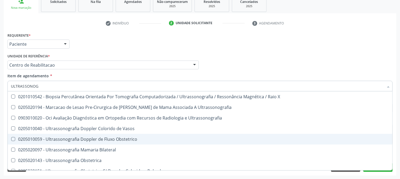
scroll to position [59, 0]
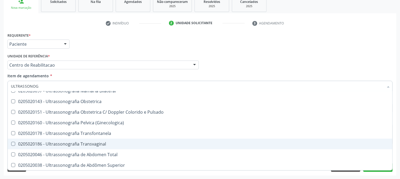
click at [67, 144] on div "0205020186 - Ultrassonografia Transvaginal" at bounding box center [200, 144] width 378 height 4
checkbox Transvaginal "true"
click at [0, 145] on div "Acompanhamento Acompanhe a situação das marcações correntes e finalizadas Relat…" at bounding box center [200, 62] width 400 height 235
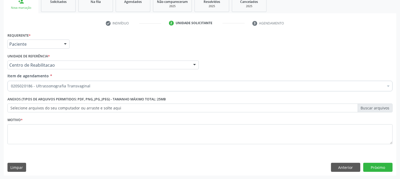
scroll to position [0, 0]
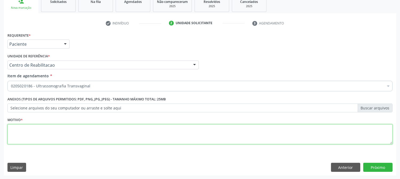
click at [41, 138] on textarea at bounding box center [199, 135] width 385 height 20
type textarea "."
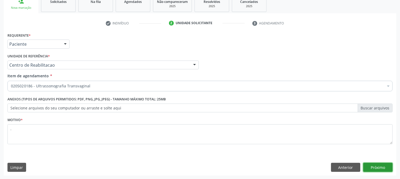
click at [381, 164] on button "Próximo" at bounding box center [377, 167] width 29 height 9
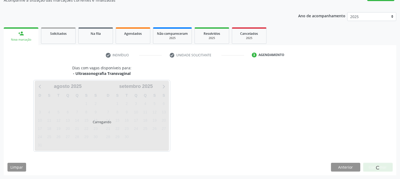
scroll to position [52, 0]
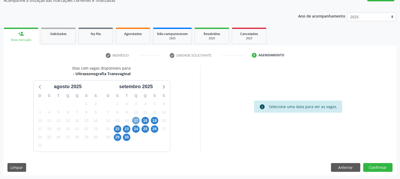
click at [138, 119] on span "17" at bounding box center [135, 120] width 7 height 7
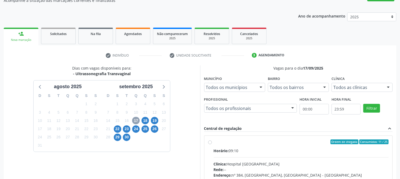
scroll to position [129, 0]
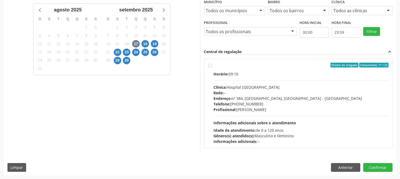
click at [230, 97] on span "Endereço:" at bounding box center [223, 98] width 18 height 5
click at [212, 68] on input "Ordem de chegada Consumidos: 11 / 25 Horário: 09:10 Clínica: Hospital Sao Franc…" at bounding box center [210, 65] width 4 height 5
radio input "true"
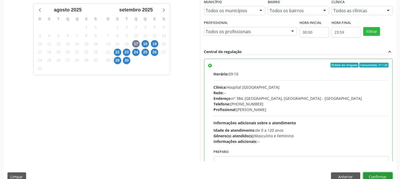
click at [372, 173] on button "Confirmar" at bounding box center [377, 177] width 29 height 9
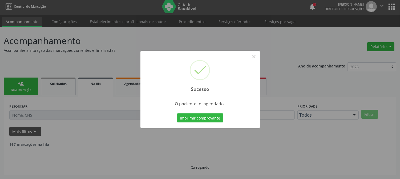
scroll to position [0, 0]
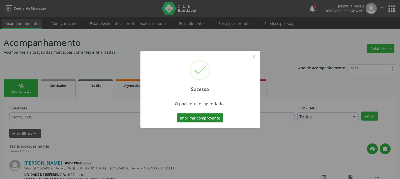
click at [183, 115] on button "Imprimir comprovante" at bounding box center [200, 118] width 46 height 9
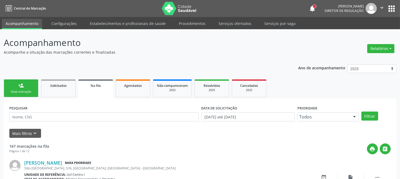
click at [26, 88] on link "person_add Nova marcação" at bounding box center [21, 89] width 35 height 18
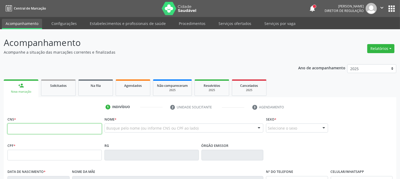
click at [45, 126] on input "text" at bounding box center [54, 129] width 94 height 11
type input "700 4099 7234 6650"
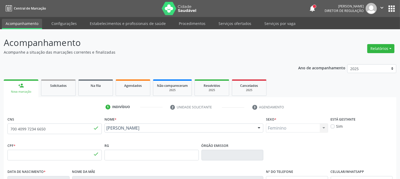
type input "157.337.674-48"
type input "16/11/2003"
type input "Terezinha Alves Pereira Ferreira"
type input "[PHONE_NUMBER]"
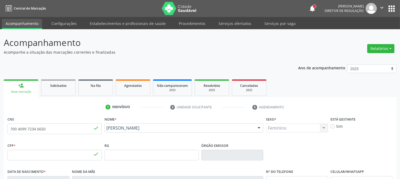
type input "050.278.644-26"
type input "867"
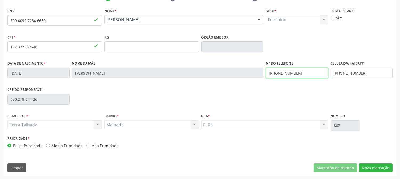
drag, startPoint x: 303, startPoint y: 69, endPoint x: 309, endPoint y: 71, distance: 6.4
click at [309, 71] on input "[PHONE_NUMBER]" at bounding box center [297, 73] width 62 height 11
click at [392, 95] on div "CPF do responsável 050.278.644-26" at bounding box center [199, 99] width 387 height 26
click at [378, 168] on button "Nova marcação" at bounding box center [376, 168] width 34 height 9
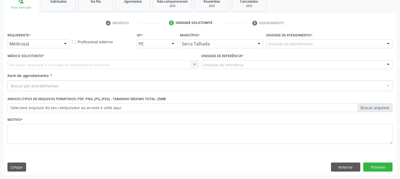
scroll to position [84, 0]
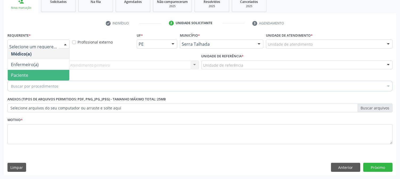
click at [42, 73] on span "Paciente" at bounding box center [38, 75] width 61 height 11
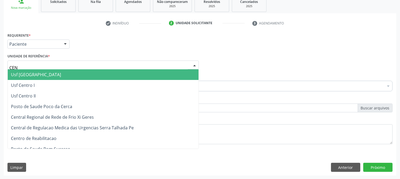
type input "CENT"
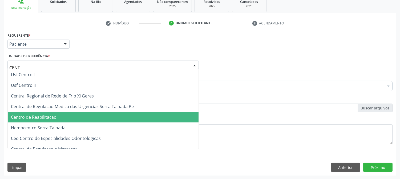
click at [63, 114] on span "Centro de Reabilitacao" at bounding box center [103, 117] width 191 height 11
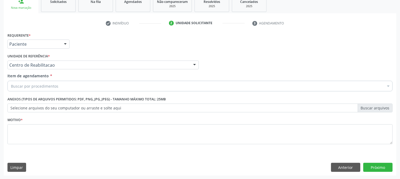
click at [65, 87] on div "Buscar por procedimentos" at bounding box center [199, 86] width 385 height 11
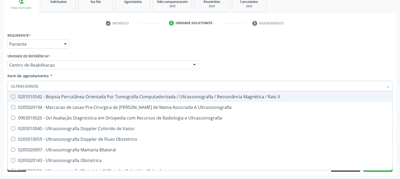
type input "ULTRASSONOGR"
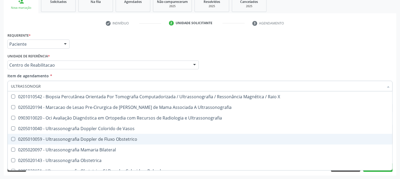
scroll to position [30, 0]
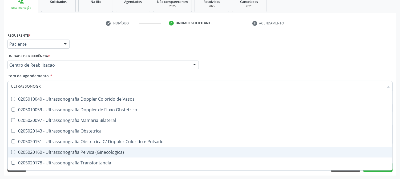
click at [71, 152] on div "0205020160 - Ultrassonografia Pelvica (Ginecologica)" at bounding box center [200, 152] width 378 height 4
checkbox \(Ginecologica\) "true"
click at [0, 140] on div "Acompanhamento Acompanhe a situação das marcações correntes e finalizadas Relat…" at bounding box center [200, 62] width 400 height 235
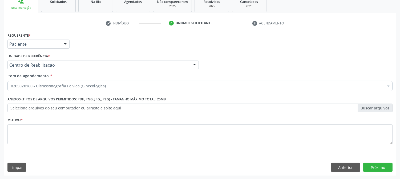
scroll to position [0, 0]
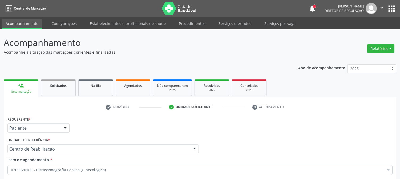
scroll to position [84, 0]
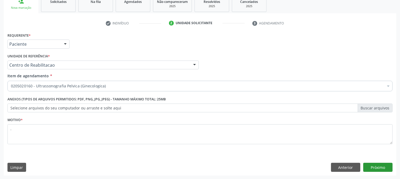
type textarea "."
click at [374, 164] on button "Próximo" at bounding box center [377, 167] width 29 height 9
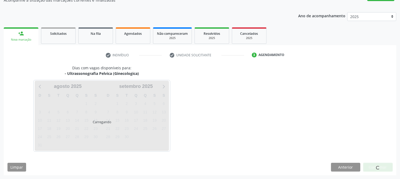
scroll to position [52, 0]
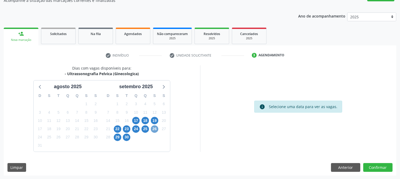
click at [157, 128] on span "26" at bounding box center [154, 129] width 7 height 7
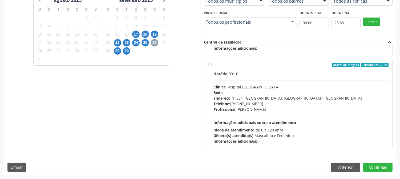
scroll to position [0, 0]
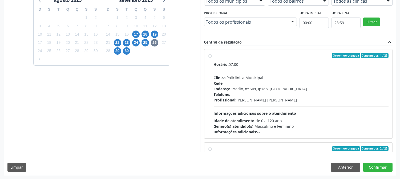
click at [280, 109] on div "Horário: 07:00 Clínica: Policlinica Municipal Rede: -- Endereço: Predio, nº S/N…" at bounding box center [301, 98] width 175 height 73
click at [212, 58] on input "Ordem de chegada Consumidos: 1 / 25 Horário: 07:00 Clínica: Policlinica Municip…" at bounding box center [210, 55] width 4 height 5
radio input "true"
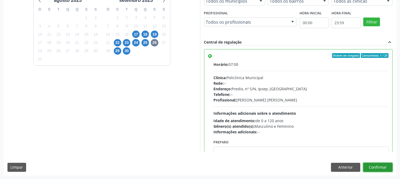
click at [367, 167] on button "Confirmar" at bounding box center [377, 167] width 29 height 9
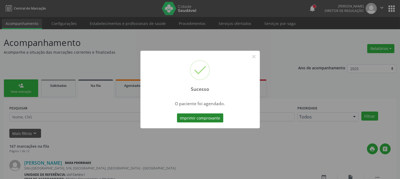
click at [207, 122] on button "Imprimir comprovante" at bounding box center [200, 118] width 46 height 9
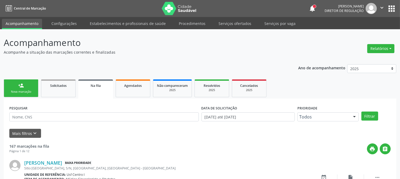
click at [23, 93] on div "Nova marcação" at bounding box center [21, 92] width 27 height 4
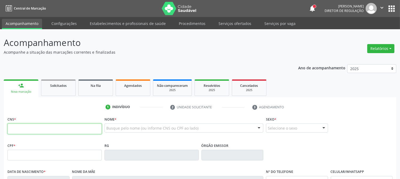
click at [95, 131] on input "text" at bounding box center [54, 129] width 94 height 11
type input "700 0093 4898 0801"
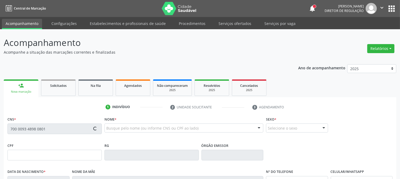
type input "12/11/1985"
type input "Maria Helena Apolinario de Lima"
type input "(87) 99636-9741"
type input "1987"
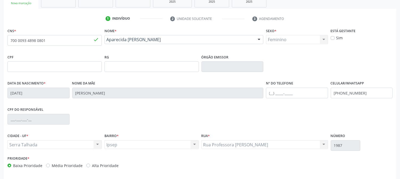
scroll to position [109, 0]
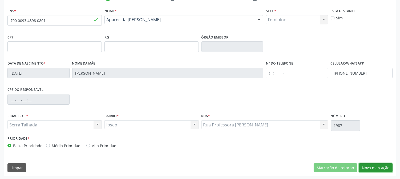
click at [384, 166] on button "Nova marcação" at bounding box center [376, 168] width 34 height 9
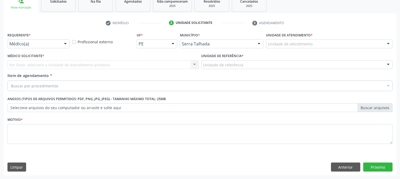
scroll to position [84, 0]
click at [65, 46] on div at bounding box center [65, 44] width 8 height 9
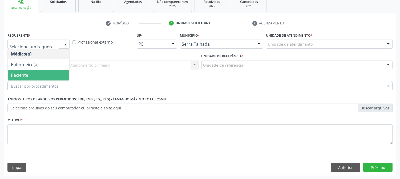
click at [60, 72] on span "Paciente" at bounding box center [38, 75] width 61 height 11
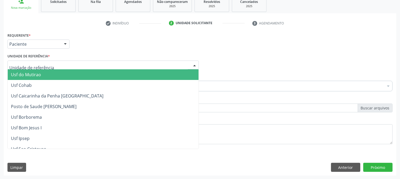
click at [70, 62] on div at bounding box center [102, 65] width 191 height 9
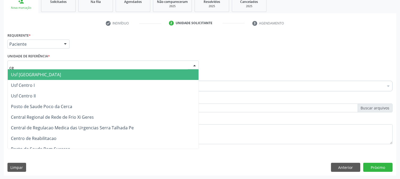
type input "cen"
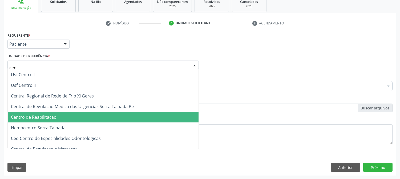
click at [53, 113] on span "Centro de Reabilitacao" at bounding box center [103, 117] width 191 height 11
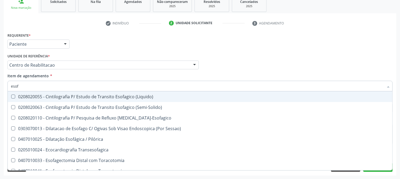
type input "esofa"
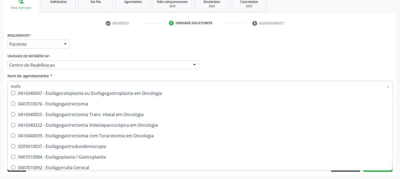
scroll to position [118, 0]
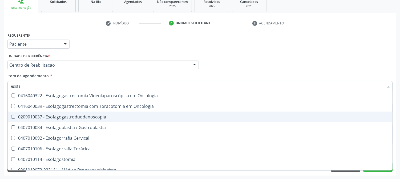
click at [79, 115] on div "0209010037 - Esofagogastroduodenoscopia" at bounding box center [200, 117] width 378 height 4
checkbox Esofagogastroduodenoscopia "true"
click at [0, 117] on div "Acompanhamento Acompanhe a situação das marcações correntes e finalizadas Relat…" at bounding box center [200, 62] width 400 height 235
checkbox \(Semi-Solido\) "true"
checkbox Esofagogastroduodenoscopia "false"
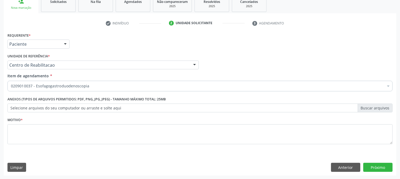
scroll to position [0, 0]
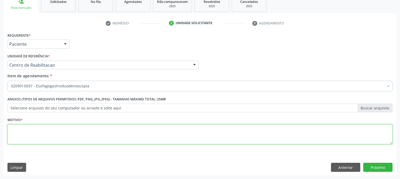
click at [38, 128] on textarea at bounding box center [199, 135] width 385 height 20
type textarea "."
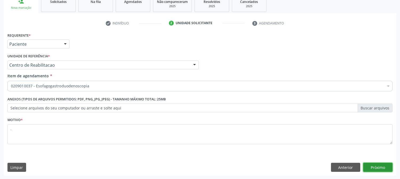
click at [368, 166] on button "Próximo" at bounding box center [377, 167] width 29 height 9
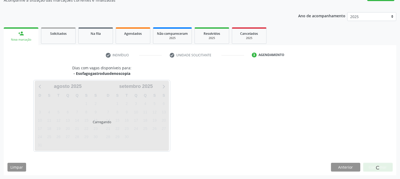
scroll to position [52, 0]
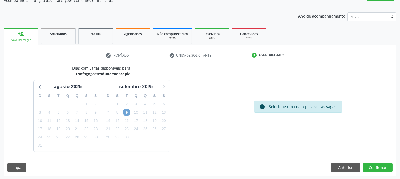
click at [126, 113] on span "9" at bounding box center [126, 112] width 7 height 7
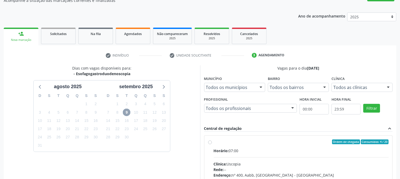
scroll to position [129, 0]
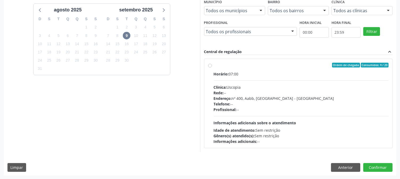
click at [243, 110] on div "Profissional: --" at bounding box center [301, 110] width 175 height 6
click at [212, 68] on input "Ordem de chegada Consumidos: 4 / 20 Horário: 07:00 Clínica: Uscopia Rede: -- En…" at bounding box center [210, 65] width 4 height 5
radio input "true"
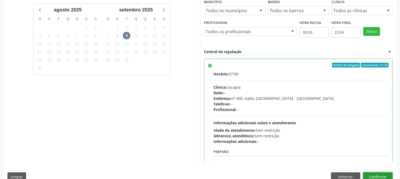
click at [373, 177] on button "Confirmar" at bounding box center [377, 177] width 29 height 9
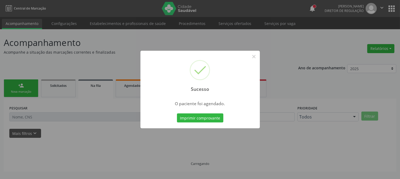
scroll to position [0, 0]
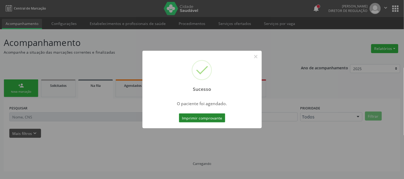
click at [212, 115] on button "Imprimir comprovante" at bounding box center [202, 118] width 46 height 9
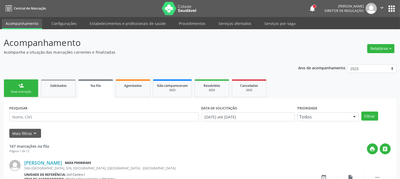
click at [13, 90] on div "Nova marcação" at bounding box center [21, 92] width 27 height 4
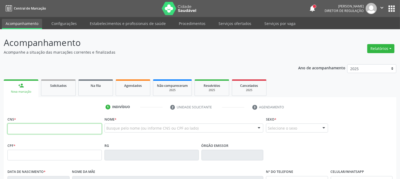
click at [17, 129] on input "text" at bounding box center [54, 129] width 94 height 11
type input "709 8040 2513 6199"
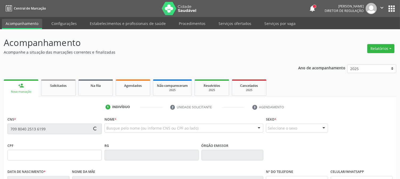
type input "034.994.784-80"
type input "18/07/1980"
type input "Maria Izabel de Lima"
type input "(87) 99809-7415"
type input "882.205.834-87"
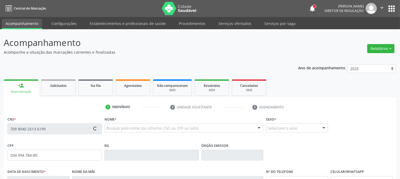
type input "2396"
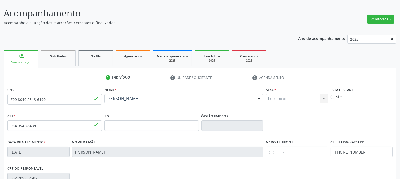
scroll to position [109, 0]
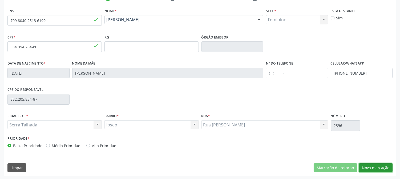
click at [381, 164] on button "Nova marcação" at bounding box center [376, 168] width 34 height 9
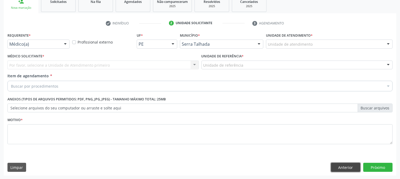
click at [345, 167] on button "Anterior" at bounding box center [345, 167] width 29 height 9
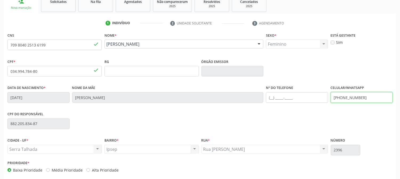
drag, startPoint x: 362, startPoint y: 96, endPoint x: 310, endPoint y: 104, distance: 52.7
click at [310, 104] on div "Data de nascimento * 18/07/1980 Nome da mãe Maria Izabel de Lima Nº do Telefone…" at bounding box center [199, 97] width 387 height 26
click at [313, 111] on div "CPF do responsável 882.205.834-87" at bounding box center [199, 123] width 387 height 26
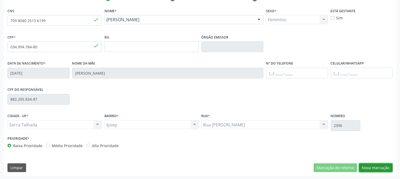
click at [387, 166] on button "Nova marcação" at bounding box center [376, 168] width 34 height 9
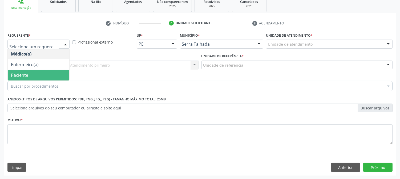
click at [55, 71] on span "Paciente" at bounding box center [38, 75] width 61 height 11
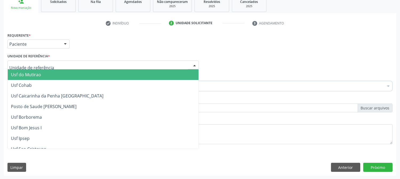
click at [56, 64] on div at bounding box center [102, 65] width 191 height 9
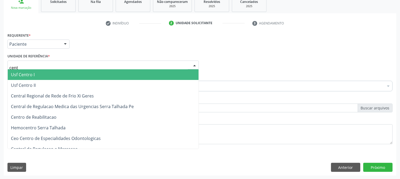
type input "centr"
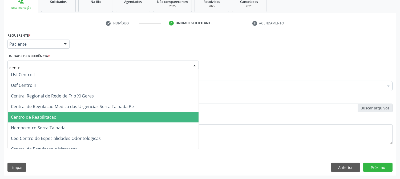
click at [58, 116] on span "Centro de Reabilitacao" at bounding box center [103, 117] width 191 height 11
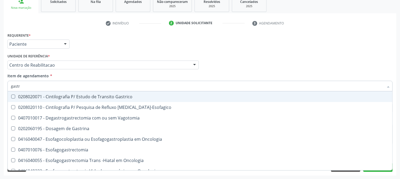
type input "gastro"
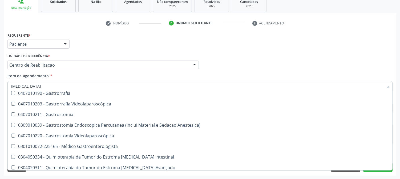
scroll to position [113, 0]
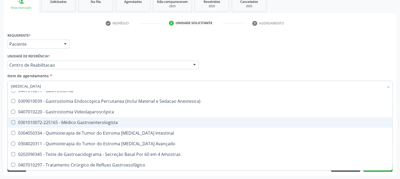
click at [114, 122] on div "0301010072-225165 - Médico Gastroenterologista" at bounding box center [200, 123] width 378 height 4
checkbox Gastroenterologista "true"
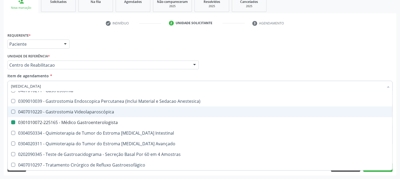
click at [0, 113] on div "Acompanhamento Acompanhe a situação das marcações correntes e finalizadas Relat…" at bounding box center [200, 62] width 400 height 235
checkbox Vagotomia "true"
checkbox Gastroenterologista "false"
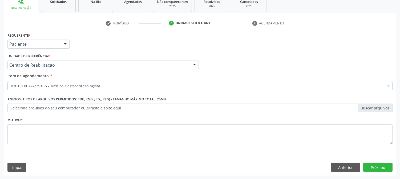
scroll to position [0, 0]
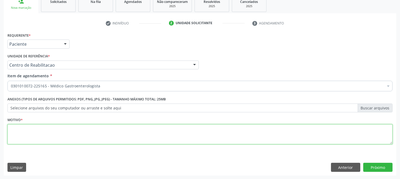
click at [47, 130] on textarea at bounding box center [199, 135] width 385 height 20
type textarea "."
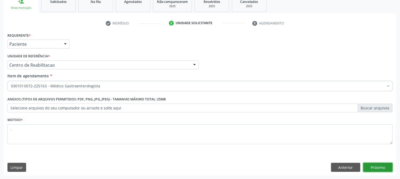
click at [375, 166] on button "Próximo" at bounding box center [377, 167] width 29 height 9
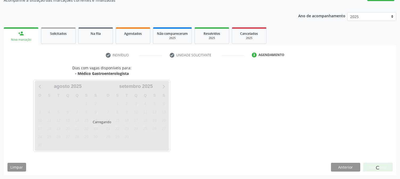
scroll to position [52, 0]
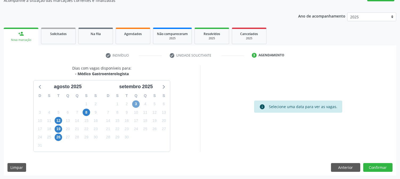
click at [133, 105] on span "3" at bounding box center [135, 104] width 7 height 7
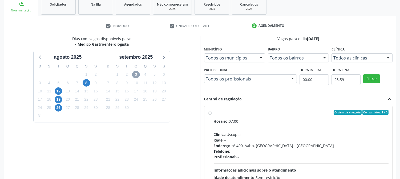
scroll to position [129, 0]
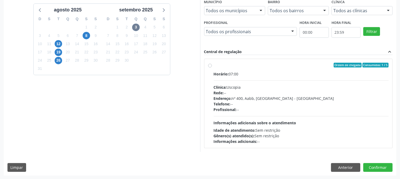
click at [305, 129] on div "Idade de atendimento: Sem restrição" at bounding box center [301, 131] width 175 height 6
click at [212, 68] on input "Ordem de chegada Consumidos: 1 / 5 Horário: 07:00 Clínica: Uscopia Rede: -- End…" at bounding box center [210, 65] width 4 height 5
radio input "true"
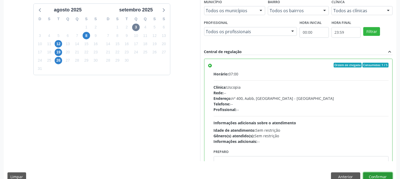
click at [372, 175] on button "Confirmar" at bounding box center [377, 177] width 29 height 9
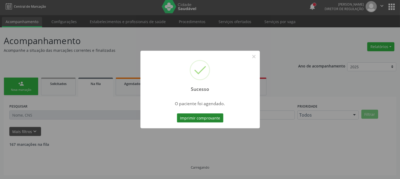
scroll to position [0, 0]
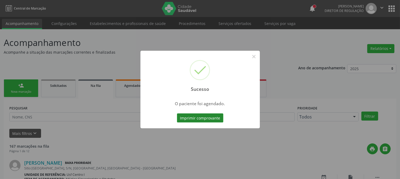
click at [214, 115] on button "Imprimir comprovante" at bounding box center [200, 118] width 46 height 9
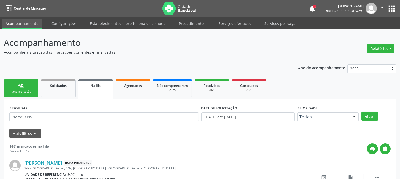
click at [19, 88] on div "person_add" at bounding box center [21, 86] width 6 height 6
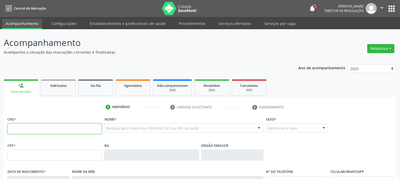
click at [65, 132] on input "text" at bounding box center [54, 129] width 94 height 11
type input "702 8006 6619 5467"
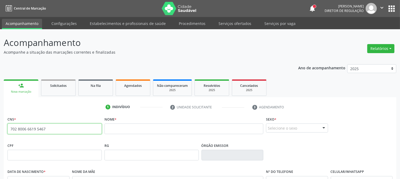
drag, startPoint x: 54, startPoint y: 130, endPoint x: 0, endPoint y: 130, distance: 54.0
click at [0, 130] on div "Acompanhamento Acompanhe a situação das marcações correntes e finalizadas Relat…" at bounding box center [200, 158] width 400 height 259
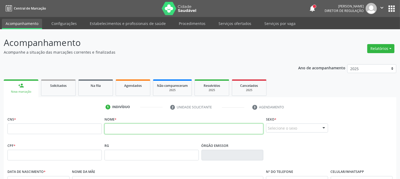
click at [120, 126] on input "text" at bounding box center [183, 129] width 159 height 11
type input "M"
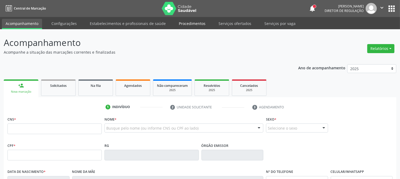
click at [190, 23] on link "Procedimentos" at bounding box center [192, 23] width 34 height 9
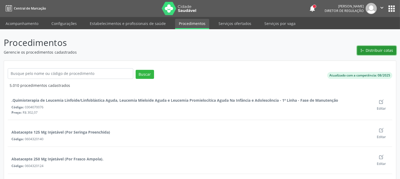
click at [377, 53] on span "Distribuir cotas" at bounding box center [379, 51] width 27 height 6
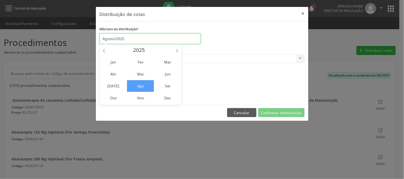
click at [147, 41] on input "Agosto/2025" at bounding box center [150, 39] width 101 height 11
click at [162, 86] on span "Set" at bounding box center [167, 86] width 27 height 12
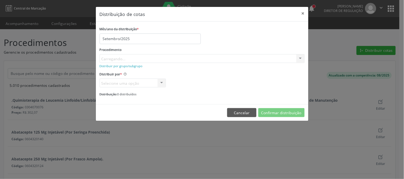
click at [163, 59] on div "Procedimento [GEOGRAPHIC_DATA]... No elements found. Consider changing the sear…" at bounding box center [202, 54] width 205 height 17
click at [299, 59] on div at bounding box center [300, 59] width 8 height 9
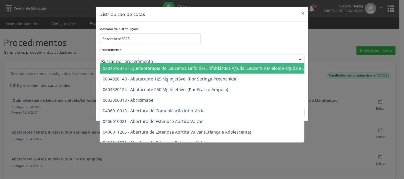
click at [273, 41] on div "Mês/ano da distribuição * Setembro/2025" at bounding box center [202, 34] width 208 height 19
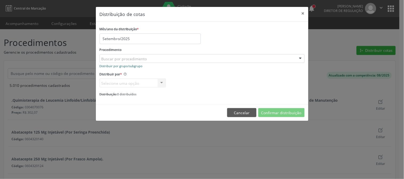
click at [129, 67] on small "Distribuir por grupo/subgrupo" at bounding box center [121, 66] width 43 height 4
click at [173, 59] on div "Selecione um grupo ou subgrupo" at bounding box center [202, 58] width 205 height 9
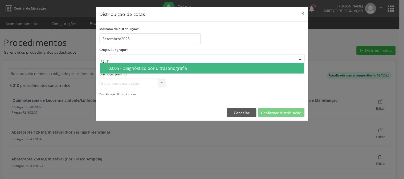
type input "ULTR"
click at [188, 67] on div "02.05 - Diagnóstico por ultrasonografia" at bounding box center [205, 68] width 192 height 4
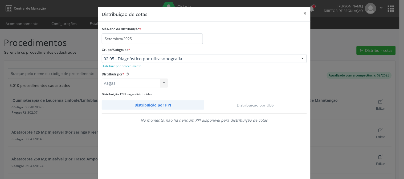
click at [236, 107] on link "Distribuição por UBS" at bounding box center [255, 105] width 103 height 9
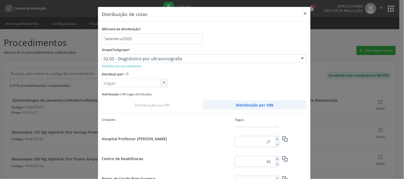
scroll to position [39, 0]
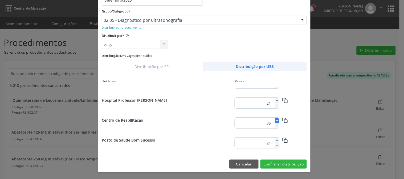
click at [275, 121] on icon at bounding box center [277, 121] width 4 height 4
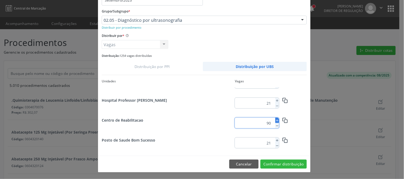
click at [275, 121] on icon at bounding box center [277, 121] width 4 height 4
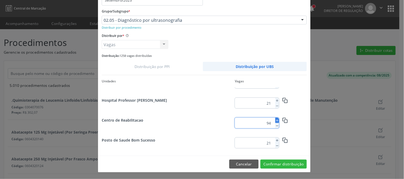
type input "95"
click at [277, 163] on button "Confirmar distribuição" at bounding box center [283, 164] width 46 height 9
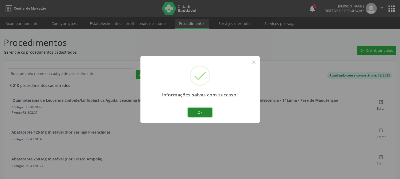
click at [198, 111] on button "Ok" at bounding box center [200, 112] width 24 height 9
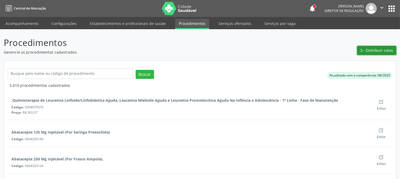
click at [370, 49] on span "Distribuir cotas" at bounding box center [379, 51] width 27 height 6
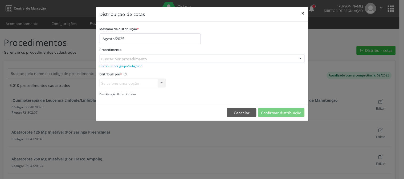
click at [301, 11] on button "×" at bounding box center [303, 13] width 11 height 13
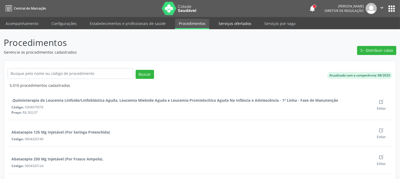
click at [243, 24] on link "Serviços ofertados" at bounding box center [235, 23] width 40 height 9
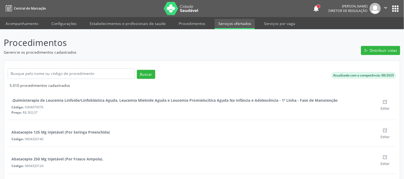
select select "7"
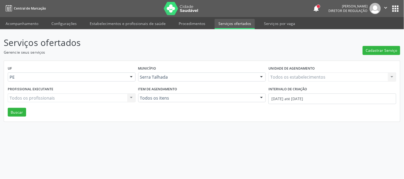
click at [329, 80] on div "Todos os estabelecimentos Todos os estabelecimentos Nenhum resultado encontrado…" at bounding box center [332, 77] width 128 height 9
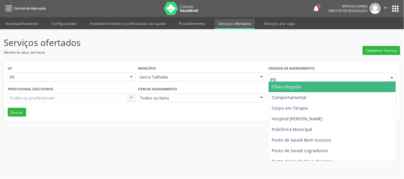
type input "POL"
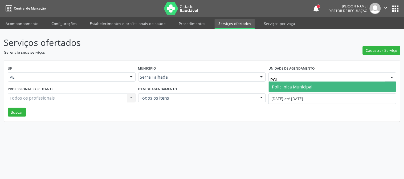
click at [315, 84] on span "Policlinica Municipal" at bounding box center [332, 87] width 127 height 11
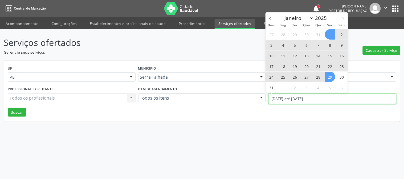
click at [311, 98] on input "[DATE] até [DATE]" at bounding box center [332, 99] width 128 height 11
click at [281, 56] on span "11" at bounding box center [283, 56] width 10 height 10
type input "[DATE]"
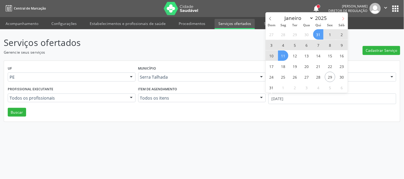
click at [346, 18] on span at bounding box center [343, 17] width 9 height 9
select select "8"
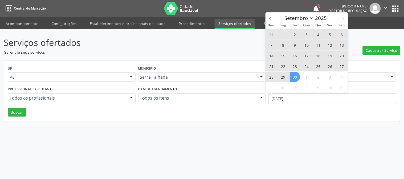
click at [299, 78] on span "30" at bounding box center [295, 77] width 10 height 10
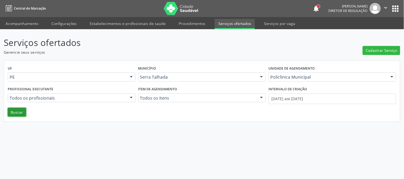
click at [11, 116] on button "Buscar" at bounding box center [17, 112] width 18 height 9
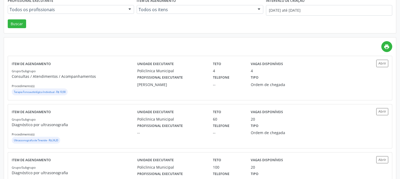
scroll to position [118, 0]
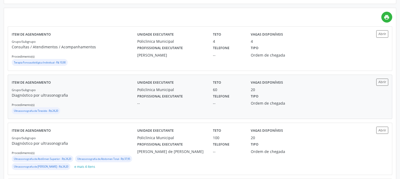
click at [73, 102] on div "Grupo/Subgrupo Diagnóstico por ultrasonografia Procedimento(s) Ultrassonografia…" at bounding box center [74, 101] width 125 height 28
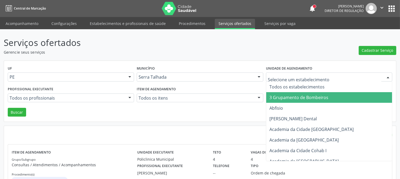
click at [307, 73] on div at bounding box center [329, 77] width 126 height 9
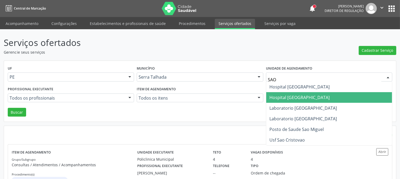
type input "SAO"
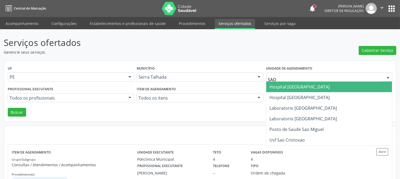
click at [303, 87] on span "Hospital [GEOGRAPHIC_DATA]" at bounding box center [299, 87] width 60 height 6
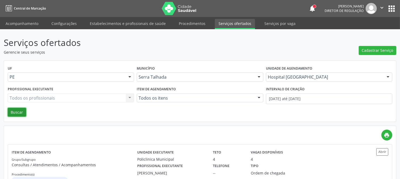
click at [9, 116] on button "Buscar" at bounding box center [17, 112] width 18 height 9
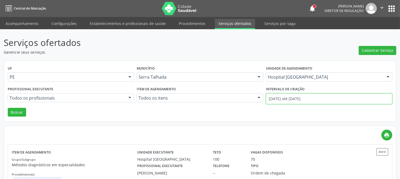
click at [296, 100] on input "[DATE] até [DATE]" at bounding box center [329, 99] width 126 height 11
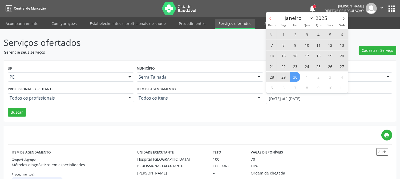
click at [268, 19] on icon at bounding box center [270, 19] width 4 height 4
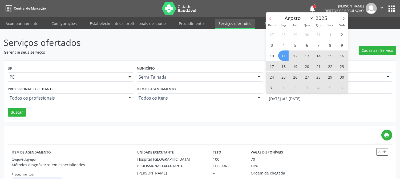
click at [268, 19] on icon at bounding box center [270, 19] width 4 height 4
select select "6"
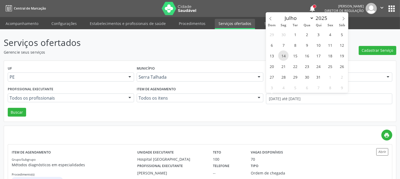
click at [281, 52] on span "14" at bounding box center [283, 56] width 10 height 10
type input "[DATE]"
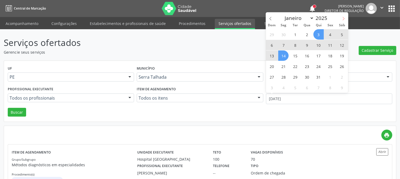
click at [343, 18] on icon at bounding box center [343, 19] width 4 height 4
select select "7"
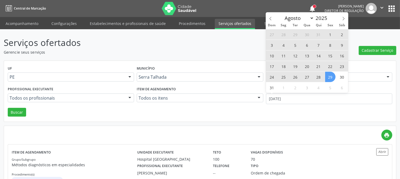
click at [329, 77] on span "29" at bounding box center [330, 77] width 10 height 10
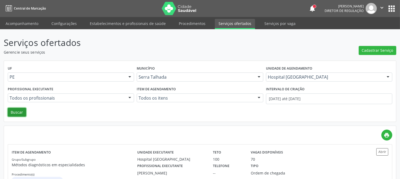
click at [19, 110] on button "Buscar" at bounding box center [17, 112] width 18 height 9
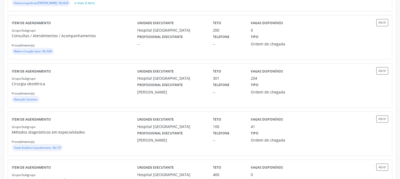
scroll to position [252, 0]
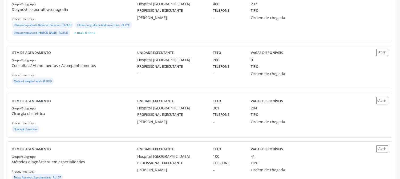
click at [97, 81] on div "Grupo/Subgrupo Consultas / Atendimentos / Acompanhamentos Procedimento(s) Médic…" at bounding box center [74, 71] width 125 height 28
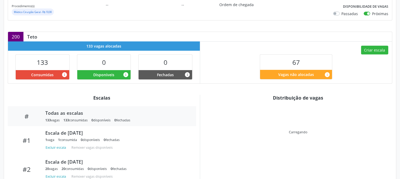
scroll to position [118, 0]
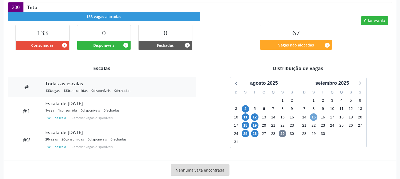
click at [316, 115] on span "15" at bounding box center [313, 117] width 7 height 7
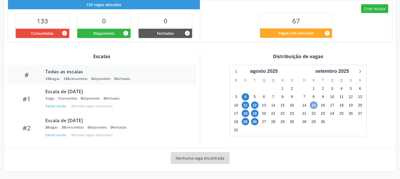
click at [314, 105] on span "15" at bounding box center [313, 105] width 7 height 7
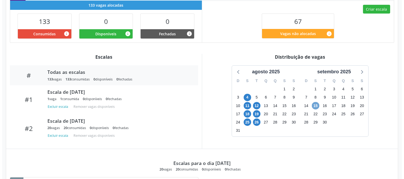
scroll to position [71, 0]
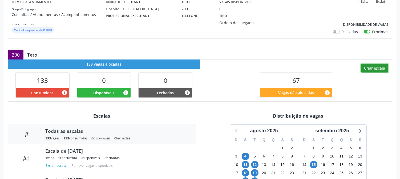
click at [371, 70] on button "Criar escala" at bounding box center [374, 68] width 27 height 9
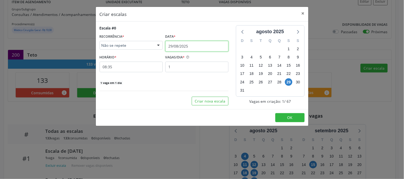
click at [206, 47] on input "29/08/2025" at bounding box center [196, 46] width 63 height 11
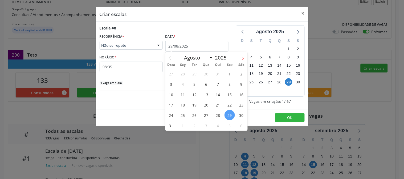
click at [240, 57] on span at bounding box center [242, 56] width 9 height 9
select select "8"
click at [183, 102] on span "22" at bounding box center [183, 105] width 10 height 10
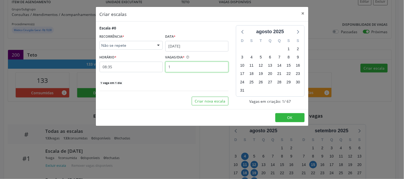
click at [185, 68] on input "1" at bounding box center [196, 67] width 63 height 11
type input "20"
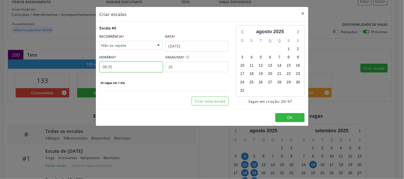
click at [152, 68] on input "08:35" at bounding box center [131, 67] width 63 height 11
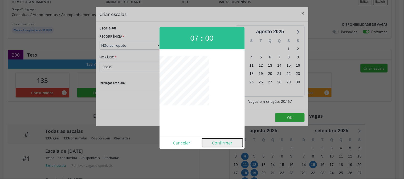
click at [216, 142] on button "Confirmar" at bounding box center [222, 143] width 41 height 9
type input "07:00"
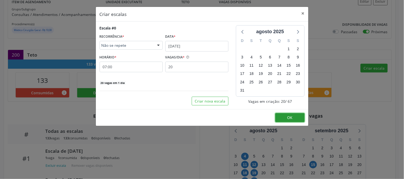
click at [281, 114] on button "OK" at bounding box center [289, 117] width 29 height 9
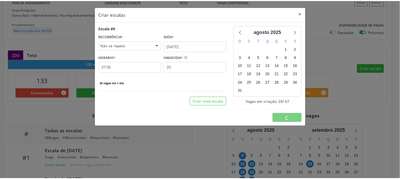
scroll to position [0, 0]
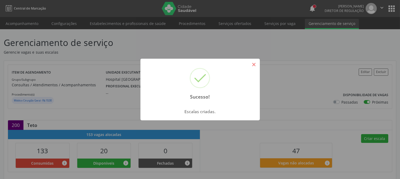
click at [251, 67] on button "×" at bounding box center [253, 64] width 9 height 9
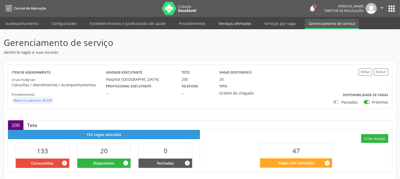
click at [219, 25] on link "Serviços ofertados" at bounding box center [235, 23] width 40 height 9
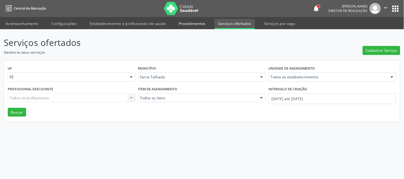
click at [194, 24] on link "Procedimentos" at bounding box center [192, 23] width 34 height 9
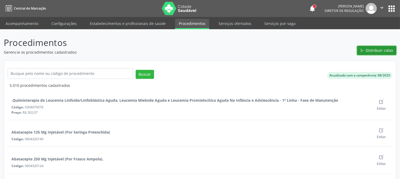
click at [359, 47] on button "Distribuir cotas" at bounding box center [376, 50] width 39 height 9
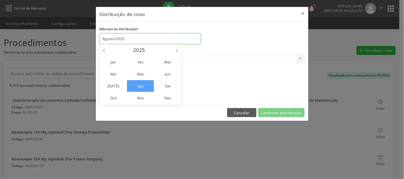
click at [165, 38] on input "Agosto/2025" at bounding box center [150, 39] width 101 height 11
click at [167, 87] on span "Set" at bounding box center [167, 86] width 27 height 12
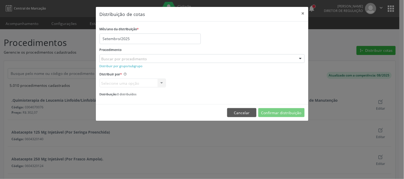
click at [174, 59] on div "Buscar por procedimento" at bounding box center [202, 58] width 205 height 9
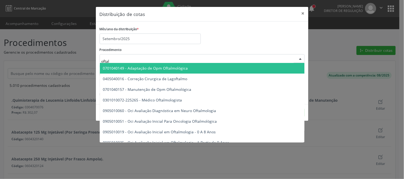
type input "oftalm"
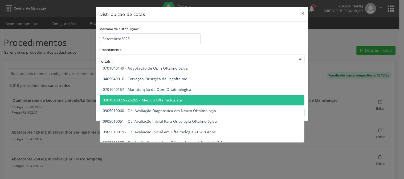
click at [164, 100] on span "0301010072-225265 - Médico Oftalmologista" at bounding box center [142, 100] width 79 height 5
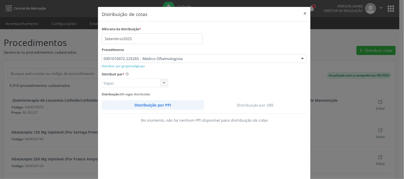
click at [252, 103] on link "Distribuição por UBS" at bounding box center [255, 105] width 103 height 9
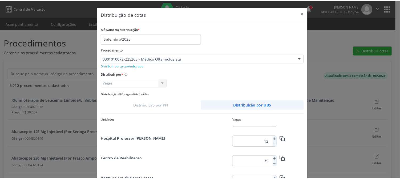
scroll to position [30, 0]
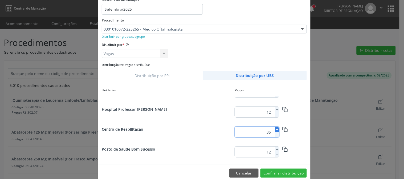
click at [275, 131] on icon at bounding box center [277, 130] width 4 height 4
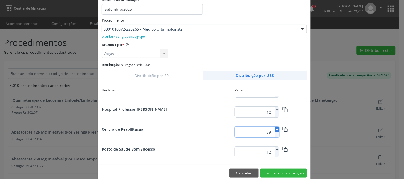
type input "40"
click at [275, 172] on button "Confirmar distribuição" at bounding box center [283, 173] width 46 height 9
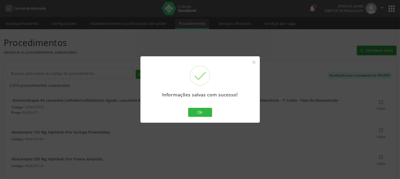
scroll to position [0, 0]
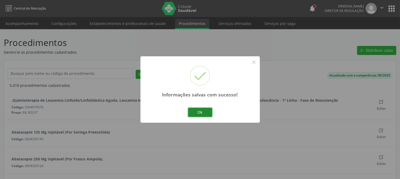
click at [192, 110] on button "Ok" at bounding box center [200, 112] width 24 height 9
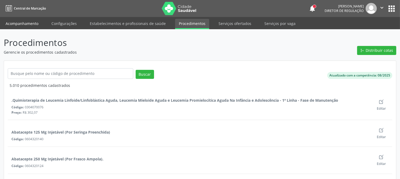
click at [26, 21] on link "Acompanhamento" at bounding box center [22, 23] width 40 height 9
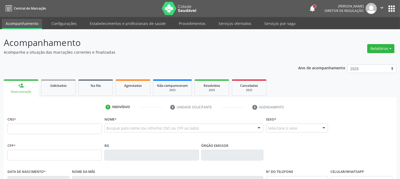
click at [138, 124] on div "Busque pelo nome (ou informe CNS ou CPF ao lado)" at bounding box center [183, 128] width 159 height 9
type input "[PERSON_NAME] APARECIDA RIB"
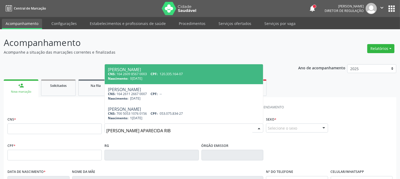
click at [158, 68] on div "[PERSON_NAME]" at bounding box center [184, 70] width 152 height 4
type input "164 2609 8567 0003"
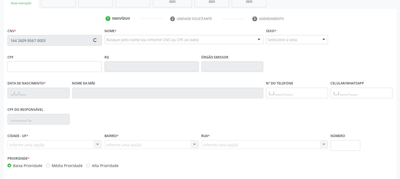
type input "120.335.164-07"
type input "0[DATE]"
type input "[PERSON_NAME]"
type input "[PHONE_NUMBER]"
type input "078.860.444-95"
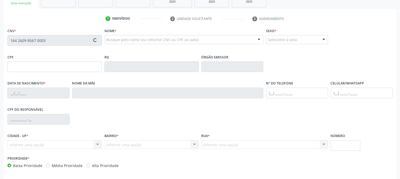
type input "S/N"
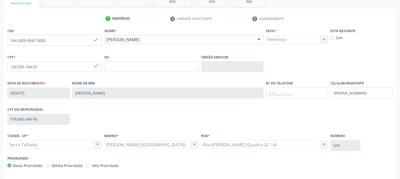
scroll to position [109, 0]
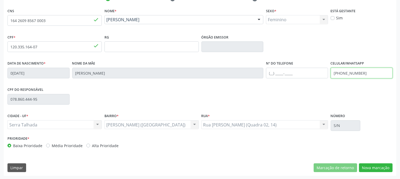
drag, startPoint x: 364, startPoint y: 75, endPoint x: 320, endPoint y: 75, distance: 43.4
click at [320, 75] on div "Data de nascimento * [DATE] Nome da mãe [PERSON_NAME] Nº do Telefone Celular/Wh…" at bounding box center [199, 73] width 387 height 26
click at [346, 108] on div "CPF do responsável 078.860.444-95" at bounding box center [199, 99] width 387 height 26
click at [373, 171] on button "Nova marcação" at bounding box center [376, 168] width 34 height 9
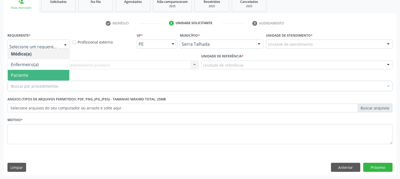
click at [45, 76] on span "Paciente" at bounding box center [38, 75] width 61 height 11
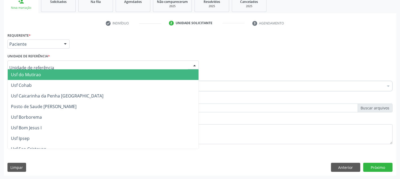
click at [55, 62] on div at bounding box center [102, 65] width 191 height 9
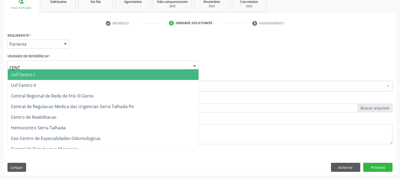
type input "CENTR"
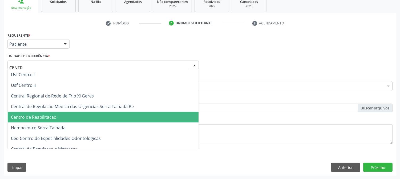
click at [60, 116] on span "Centro de Reabilitacao" at bounding box center [103, 117] width 191 height 11
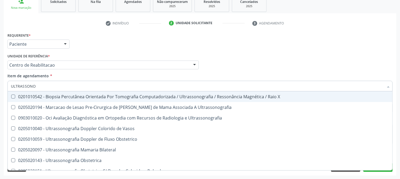
type input "ULTRASSONOG"
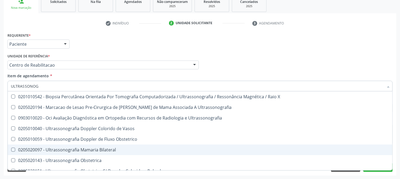
click at [33, 149] on div "0205020097 - Ultrassonografia Mamaria Bilateral" at bounding box center [200, 150] width 378 height 4
checkbox Bilateral "true"
click at [0, 147] on div "Acompanhamento Acompanhe a situação das marcações correntes e finalizadas Relat…" at bounding box center [200, 62] width 400 height 235
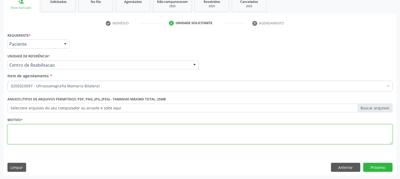
click at [83, 137] on textarea at bounding box center [199, 135] width 385 height 20
type textarea "."
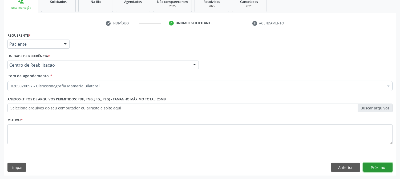
click at [384, 167] on button "Próximo" at bounding box center [377, 167] width 29 height 9
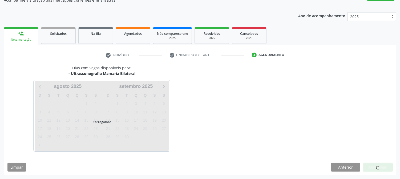
scroll to position [52, 0]
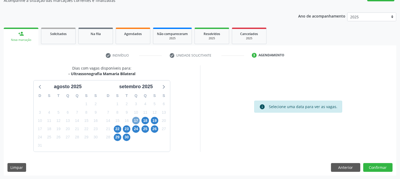
click at [137, 121] on span "17" at bounding box center [135, 120] width 7 height 7
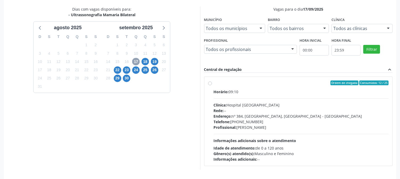
scroll to position [129, 0]
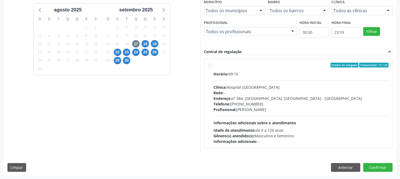
click at [251, 109] on div "Profissional: [PERSON_NAME]" at bounding box center [301, 110] width 175 height 6
click at [212, 68] on input "Ordem de chegada Consumidos: 12 / 25 Horário: 09:10 Clínica: Hospital [GEOGRAPH…" at bounding box center [210, 65] width 4 height 5
radio input "true"
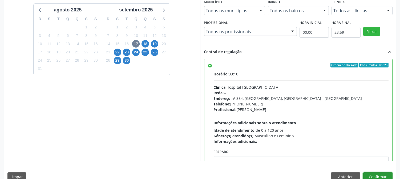
click at [372, 179] on button "Confirmar" at bounding box center [377, 177] width 29 height 9
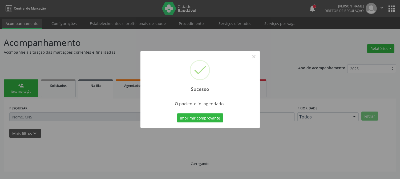
scroll to position [0, 0]
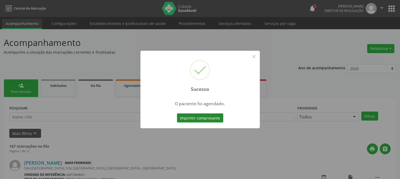
click at [197, 117] on button "Imprimir comprovante" at bounding box center [200, 118] width 46 height 9
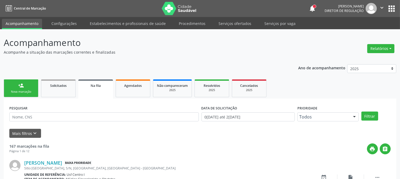
click at [20, 84] on div "person_add" at bounding box center [21, 86] width 6 height 6
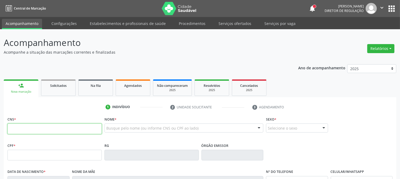
click at [60, 126] on input "text" at bounding box center [54, 129] width 94 height 11
type input "898 0063 2525 5587"
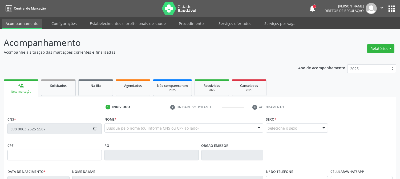
type input "185.722.574-03"
type input "12/06/2023"
type input "Rayane Valesk Gomes de Melo"
type input "(87) 98181-9557"
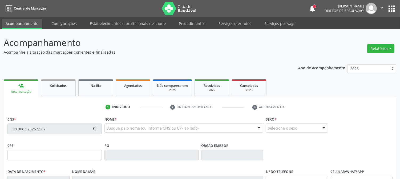
type input "108.106.974-08"
type input "S/N"
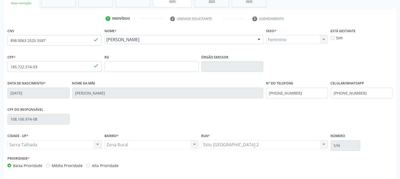
scroll to position [109, 0]
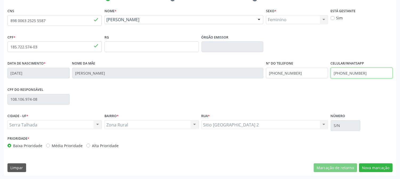
drag, startPoint x: 366, startPoint y: 74, endPoint x: 310, endPoint y: 74, distance: 55.6
click at [310, 74] on div "Data de nascimento * 12/06/2023 Nome da mãe Rayane Valesk Gomes de Melo Nº do T…" at bounding box center [199, 73] width 387 height 26
drag, startPoint x: 310, startPoint y: 75, endPoint x: 262, endPoint y: 89, distance: 50.5
click at [262, 89] on div "CNS 898 0063 2525 5587 done Nome * Rute Vieira de Melo Freire Rute Vieira de Me…" at bounding box center [199, 79] width 385 height 145
click at [262, 89] on div "CPF do responsável 108.106.974-08" at bounding box center [199, 99] width 387 height 26
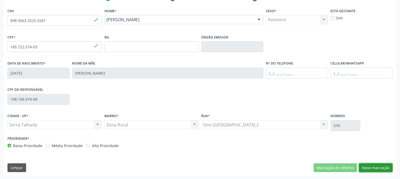
click at [381, 171] on button "Nova marcação" at bounding box center [376, 168] width 34 height 9
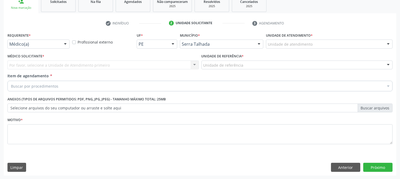
click at [44, 47] on div "Médico(a)" at bounding box center [38, 44] width 62 height 9
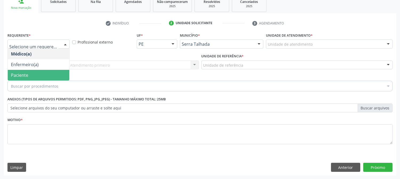
click at [33, 72] on span "Paciente" at bounding box center [38, 75] width 61 height 11
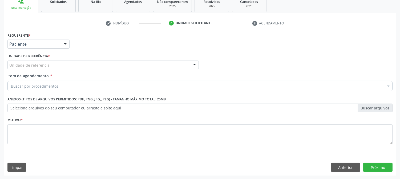
click at [36, 62] on div "Unidade de referência" at bounding box center [102, 65] width 191 height 9
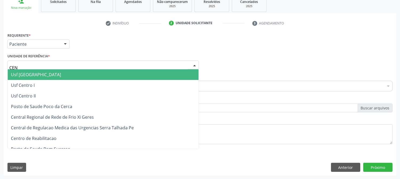
type input "CENT"
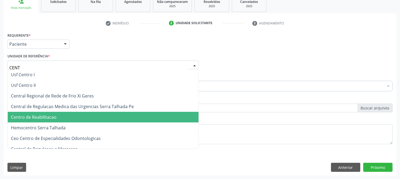
click at [36, 115] on span "Centro de Reabilitacao" at bounding box center [34, 117] width 46 height 6
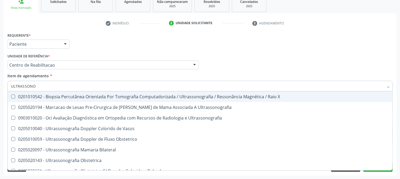
type input "ULTRASSONOG"
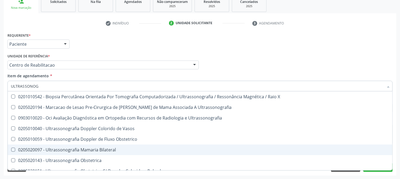
scroll to position [145, 0]
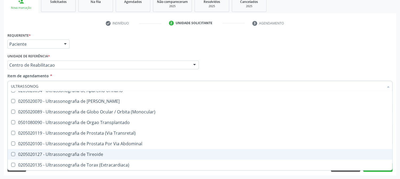
click at [114, 150] on span "0205020127 - Ultrassonografia de Tireoide" at bounding box center [200, 154] width 384 height 11
checkbox Tireoide "true"
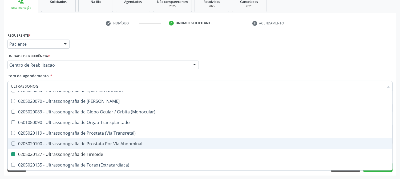
click at [0, 133] on div "Acompanhamento Acompanhe a situação das marcações correntes e finalizadas Relat…" at bounding box center [200, 62] width 400 height 235
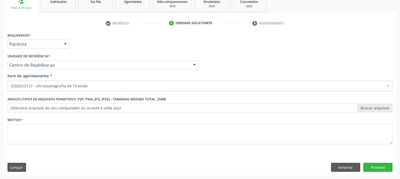
scroll to position [0, 0]
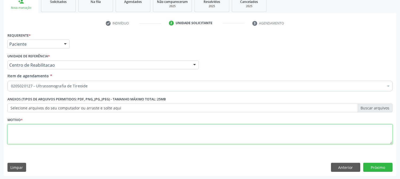
click at [35, 137] on textarea at bounding box center [199, 135] width 385 height 20
type textarea "."
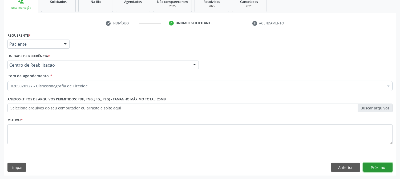
click at [375, 166] on button "Próximo" at bounding box center [377, 167] width 29 height 9
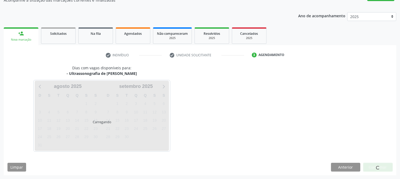
scroll to position [52, 0]
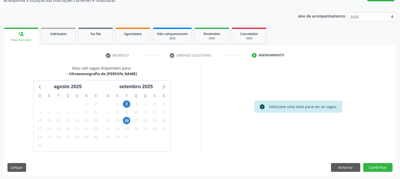
click at [128, 108] on div "2" at bounding box center [126, 104] width 7 height 8
click at [127, 104] on span "2" at bounding box center [126, 104] width 7 height 7
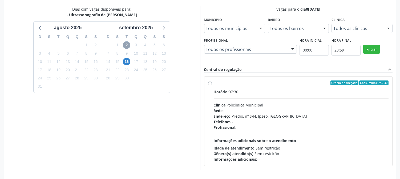
scroll to position [129, 0]
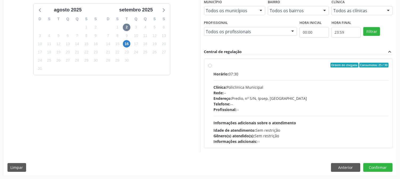
click at [265, 110] on div "Profissional: --" at bounding box center [301, 110] width 175 height 6
click at [212, 68] on input "Ordem de chegada Consumidos: 25 / 30 Horário: 07:30 Clínica: Policlinica Munici…" at bounding box center [210, 65] width 4 height 5
radio input "true"
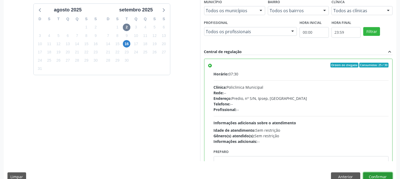
click at [366, 177] on button "Confirmar" at bounding box center [377, 177] width 29 height 9
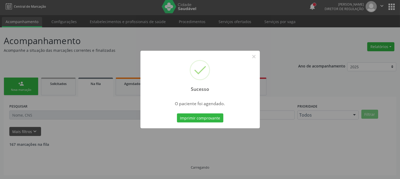
scroll to position [0, 0]
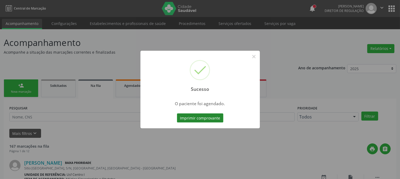
click at [213, 117] on button "Imprimir comprovante" at bounding box center [200, 118] width 46 height 9
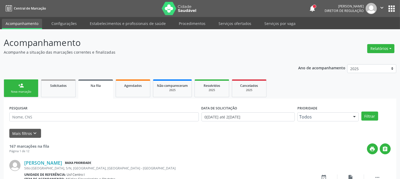
click at [30, 93] on div "Nova marcação" at bounding box center [21, 92] width 27 height 4
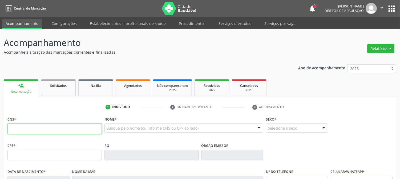
click at [33, 124] on input "text" at bounding box center [54, 129] width 94 height 11
paste input "898 0063 2525 5587"
type input "898 0063 2525 5587"
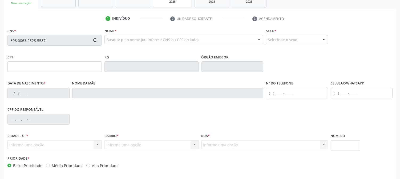
scroll to position [109, 0]
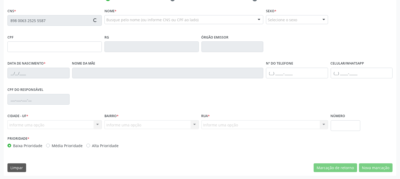
type input "185.722.574-03"
type input "12/06/2023"
type input "Rayane Valesk Gomes de Melo"
type input "(87) 98181-9557"
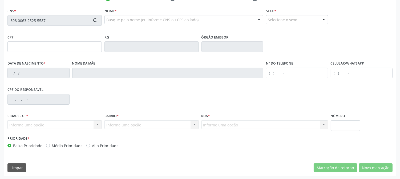
type input "108.106.974-08"
type input "S/N"
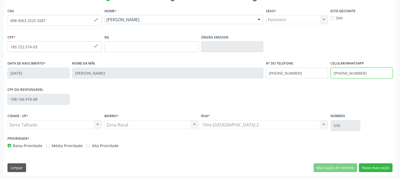
drag, startPoint x: 367, startPoint y: 75, endPoint x: 311, endPoint y: 76, distance: 55.9
click at [311, 76] on div "Data de nascimento * 12/06/2023 Nome da mãe Rayane Valesk Gomes de Melo Nº do T…" at bounding box center [199, 73] width 387 height 26
click at [252, 75] on div "Data de nascimento * 12/06/2023 Nome da mãe Rayane Valesk Gomes de Melo Nº do T…" at bounding box center [199, 73] width 387 height 26
click at [276, 91] on div "CPF do responsável 108.106.974-08" at bounding box center [199, 99] width 387 height 26
click at [375, 159] on div "CNS 898 0063 2525 5587 done Nome * Rute Vieira de Melo Freire Rute Vieira de Me…" at bounding box center [200, 91] width 392 height 169
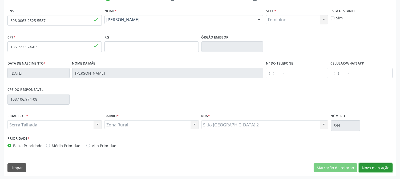
click at [377, 169] on button "Nova marcação" at bounding box center [376, 168] width 34 height 9
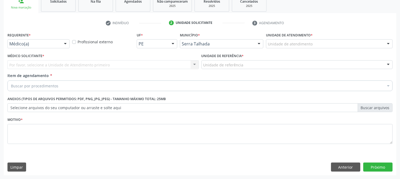
scroll to position [84, 0]
click at [36, 47] on div "Médico(a)" at bounding box center [38, 44] width 62 height 9
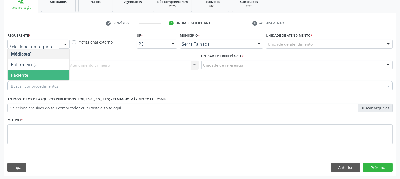
click at [31, 71] on span "Paciente" at bounding box center [38, 75] width 61 height 11
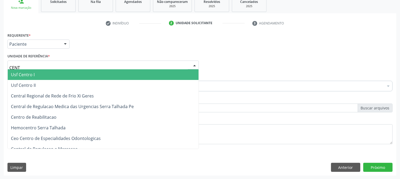
type input "CENTR"
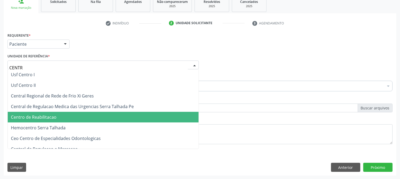
click at [44, 115] on span "Centro de Reabilitacao" at bounding box center [34, 117] width 46 height 6
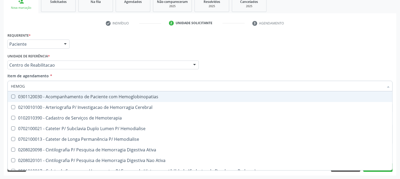
type input "HEMOGR"
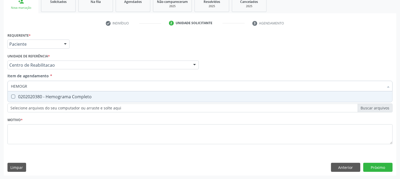
click at [34, 100] on span "0202020380 - Hemograma Completo" at bounding box center [200, 97] width 384 height 11
checkbox Completo "true"
drag, startPoint x: 33, startPoint y: 89, endPoint x: 0, endPoint y: 86, distance: 33.1
click at [0, 86] on div "Acompanhamento Acompanhe a situação das marcações correntes e finalizadas Relat…" at bounding box center [200, 62] width 400 height 235
type input "PRO"
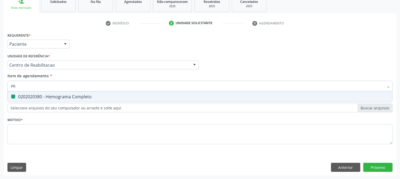
checkbox Completo "false"
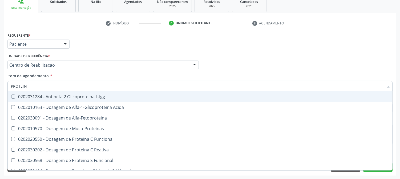
type input "PROTEINA"
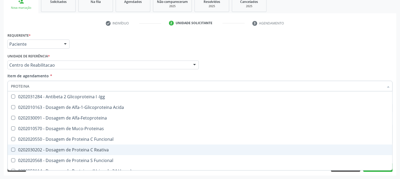
click at [51, 152] on div "0202030202 - Dosagem de Proteina C Reativa" at bounding box center [200, 150] width 378 height 4
checkbox Reativa "true"
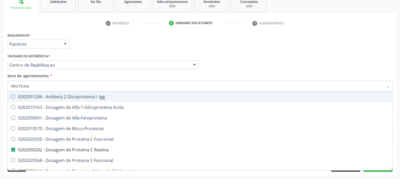
drag, startPoint x: 7, startPoint y: 84, endPoint x: 0, endPoint y: 84, distance: 6.9
click at [0, 84] on div "Acompanhamento Acompanhe a situação das marcações correntes e finalizadas Relat…" at bounding box center [200, 62] width 400 height 235
click at [0, 88] on div "Acompanhamento Acompanhe a situação das marcações correntes e finalizadas Relat…" at bounding box center [200, 62] width 400 height 235
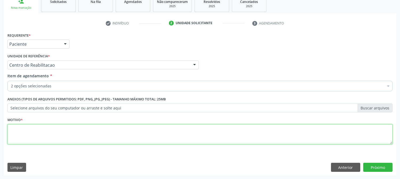
click at [35, 131] on textarea at bounding box center [199, 135] width 385 height 20
type textarea "."
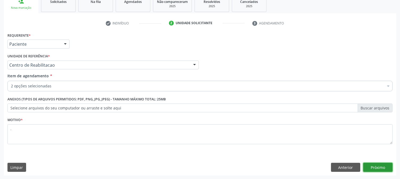
click at [368, 163] on button "Próximo" at bounding box center [377, 167] width 29 height 9
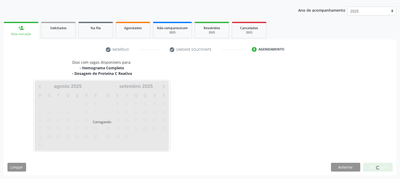
scroll to position [58, 0]
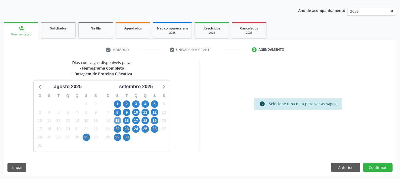
click at [118, 121] on span "15" at bounding box center [117, 120] width 7 height 7
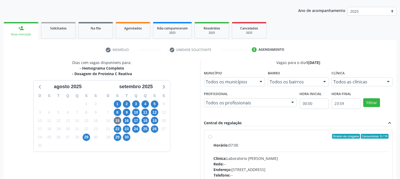
click at [211, 140] on div "Ordem de chegada Consumidos: 9 / 14 Horário: 07:00 Clínica: Laboratorio Jose Pa…" at bounding box center [298, 175] width 180 height 82
radio input "true"
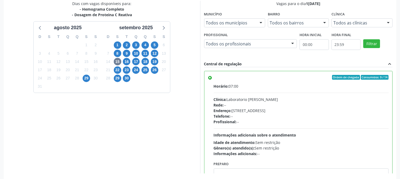
scroll to position [138, 0]
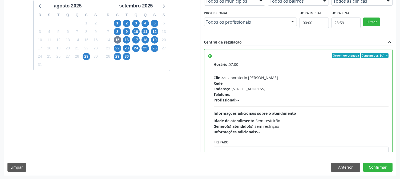
click at [375, 161] on div "Dias com vagas disponíveis para: - Hemograma Completo - Dosagem de Proteina C R…" at bounding box center [200, 77] width 392 height 197
click at [374, 169] on button "Confirmar" at bounding box center [377, 167] width 29 height 9
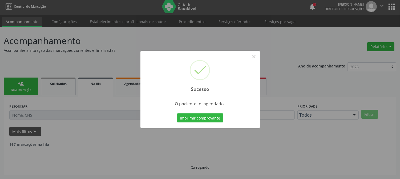
scroll to position [0, 0]
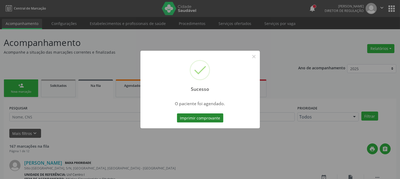
click at [214, 114] on button "Imprimir comprovante" at bounding box center [200, 118] width 46 height 9
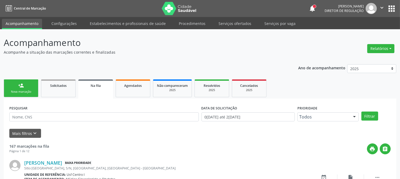
click at [32, 84] on link "person_add Nova marcação" at bounding box center [21, 89] width 35 height 18
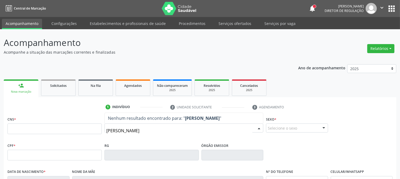
type input "FRANCISCA DOS SANTOS SI"
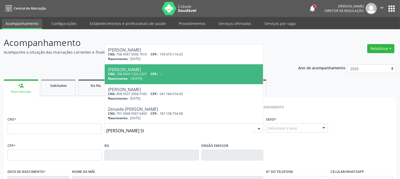
click at [128, 79] on span "Nascimento:" at bounding box center [118, 78] width 20 height 5
type input "708 0003 1222 2327"
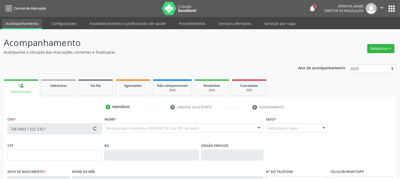
type input "15/04/1964"
type input "Adauta dos Santos Silva"
type input "(87) 98828-8514"
type input "735"
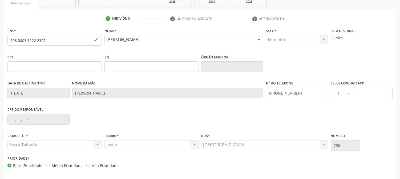
scroll to position [109, 0]
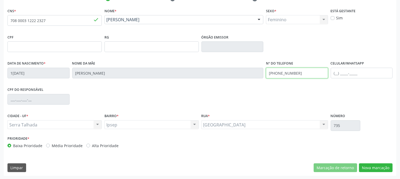
click at [251, 76] on div "Data de nascimento * 15/04/1964 Nome da mãe Adauta dos Santos Silva Nº do Telef…" at bounding box center [199, 73] width 387 height 26
click at [268, 95] on div "CPF do responsável" at bounding box center [199, 99] width 387 height 26
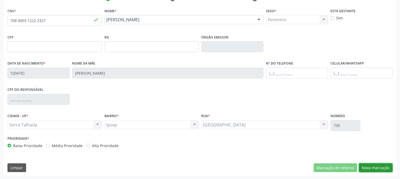
click at [375, 166] on button "Nova marcação" at bounding box center [376, 168] width 34 height 9
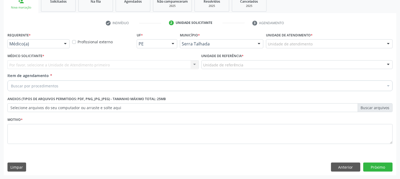
scroll to position [84, 0]
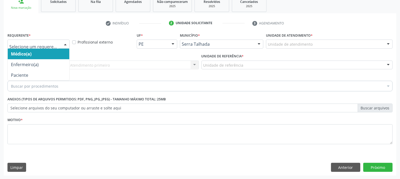
click at [67, 47] on div at bounding box center [65, 44] width 8 height 9
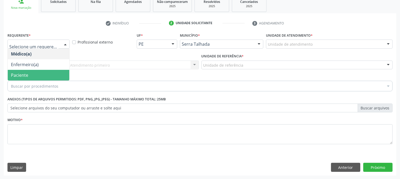
click at [50, 75] on span "Paciente" at bounding box center [38, 75] width 61 height 11
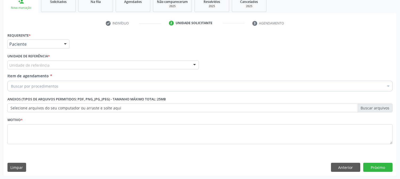
click at [57, 65] on div "Unidade de referência" at bounding box center [102, 65] width 191 height 9
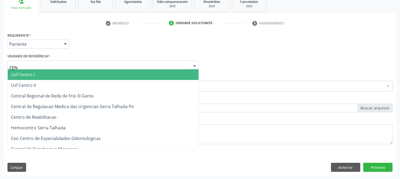
type input "CENT"
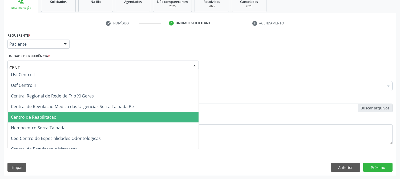
click at [52, 114] on span "Centro de Reabilitacao" at bounding box center [34, 117] width 46 height 6
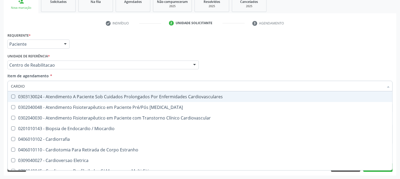
type input "CARDIOL"
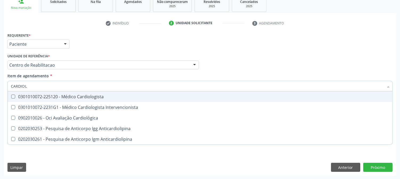
click at [57, 93] on span "0301010072-225120 - Médico Cardiologista" at bounding box center [200, 97] width 384 height 11
checkbox Cardiologista "true"
click at [0, 92] on div "Acompanhamento Acompanhe a situação das marcações correntes e finalizadas Relat…" at bounding box center [200, 62] width 400 height 235
checkbox Intervencionista "true"
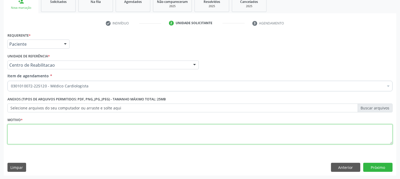
click at [23, 134] on textarea at bounding box center [199, 135] width 385 height 20
type textarea "."
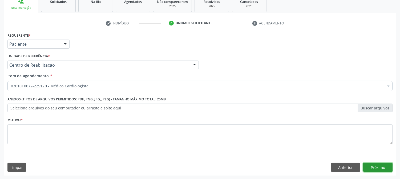
click at [367, 167] on button "Próximo" at bounding box center [377, 167] width 29 height 9
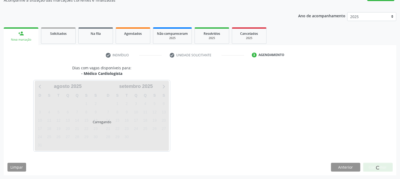
scroll to position [52, 0]
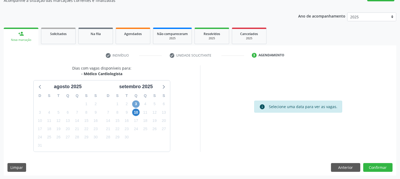
click at [137, 103] on span "3" at bounding box center [135, 104] width 7 height 7
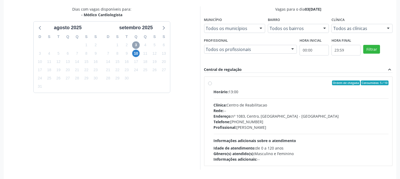
scroll to position [129, 0]
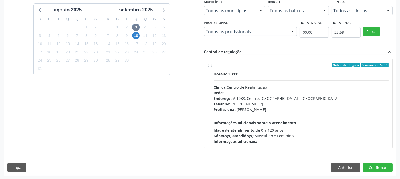
click at [262, 100] on div "Endereço: nº 1083, Centro, Serra Talhada - PE" at bounding box center [301, 99] width 175 height 6
click at [212, 68] on input "Ordem de chegada Consumidos: 5 / 10 Horário: 13:00 Clínica: Centro de Reabilita…" at bounding box center [210, 65] width 4 height 5
radio input "true"
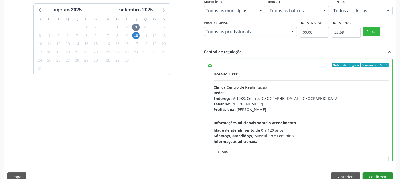
click at [369, 174] on button "Confirmar" at bounding box center [377, 177] width 29 height 9
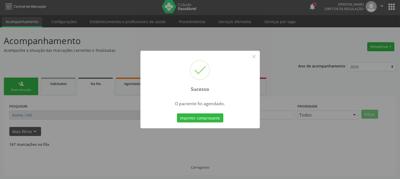
scroll to position [0, 0]
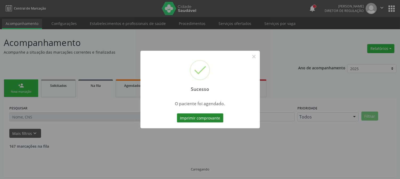
click at [212, 123] on div "Imprimir comprovante Cancel" at bounding box center [199, 118] width 49 height 11
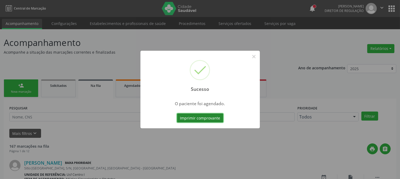
click at [212, 121] on button "Imprimir comprovante" at bounding box center [200, 118] width 46 height 9
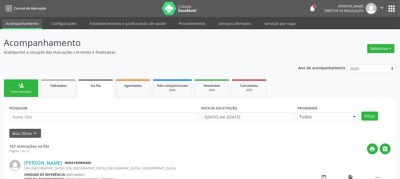
click at [25, 93] on div "Nova marcação" at bounding box center [21, 92] width 27 height 4
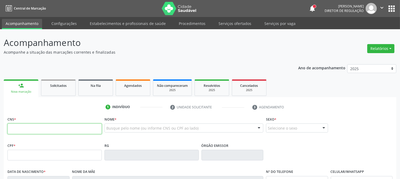
click at [26, 131] on input "text" at bounding box center [54, 129] width 94 height 11
paste input "708 0003 1222 2327"
type input "708 0003 1222 2327"
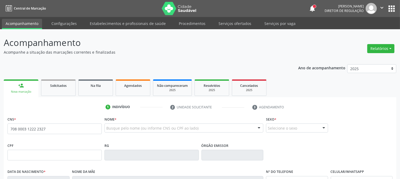
scroll to position [109, 0]
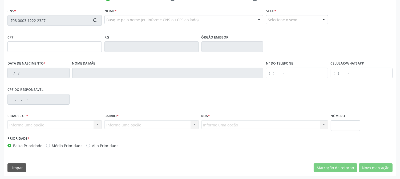
type input "15/04/1964"
type input "Adauta dos Santos Silva"
type input "(87) 98828-8514"
type input "735"
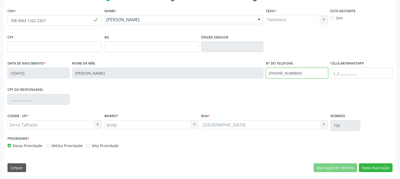
drag, startPoint x: 300, startPoint y: 75, endPoint x: 251, endPoint y: 80, distance: 49.2
click at [252, 79] on div "Data de nascimento * 15/04/1964 Nome da mãe Adauta dos Santos Silva Nº do Telef…" at bounding box center [199, 73] width 387 height 26
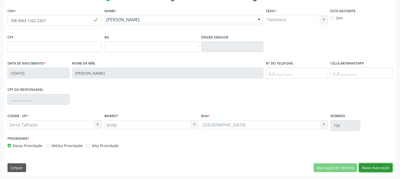
click at [370, 165] on button "Nova marcação" at bounding box center [376, 168] width 34 height 9
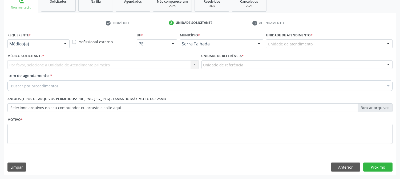
scroll to position [84, 0]
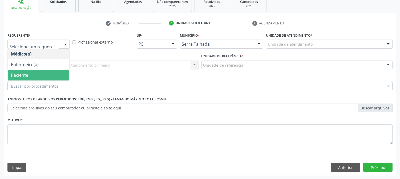
click at [34, 76] on span "Paciente" at bounding box center [38, 75] width 61 height 11
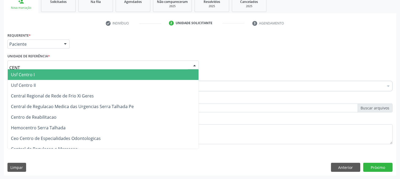
type input "CENTR"
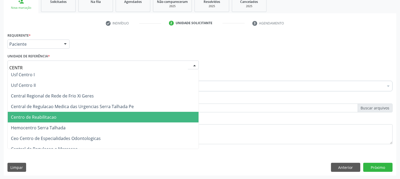
click at [50, 117] on span "Centro de Reabilitacao" at bounding box center [34, 117] width 46 height 6
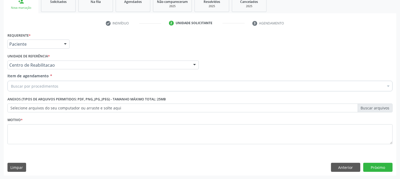
click at [59, 85] on div "Buscar por procedimentos" at bounding box center [199, 86] width 385 height 11
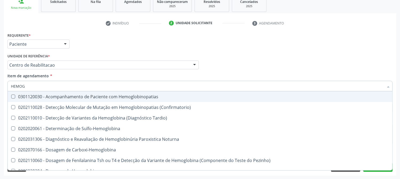
type input "HEMOGR"
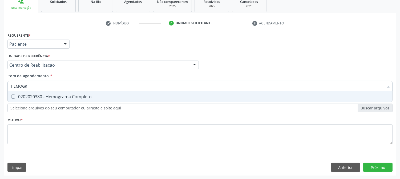
click at [65, 96] on div "0202020380 - Hemograma Completo" at bounding box center [200, 97] width 378 height 4
checkbox Completo "true"
drag, startPoint x: 39, startPoint y: 86, endPoint x: 0, endPoint y: 88, distance: 39.2
click at [0, 88] on div "Acompanhamento Acompanhe a situação das marcações correntes e finalizadas Relat…" at bounding box center [200, 62] width 400 height 235
type input "GLICOS"
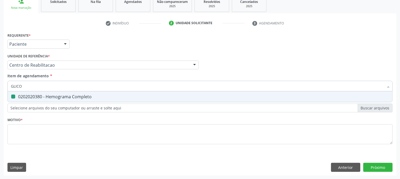
checkbox Completo "false"
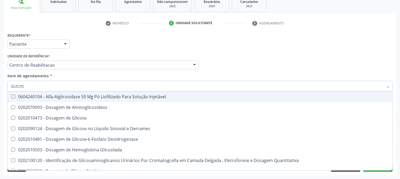
type input "GLICOSE"
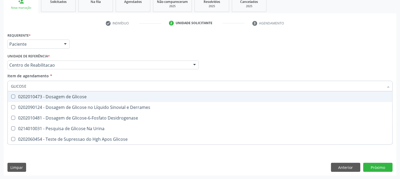
click at [27, 95] on div "0202010473 - Dosagem de Glicose" at bounding box center [200, 97] width 378 height 4
checkbox Glicose "true"
drag, startPoint x: 28, startPoint y: 84, endPoint x: 0, endPoint y: 94, distance: 29.5
click at [0, 94] on div "Acompanhamento Acompanhe a situação das marcações correntes e finalizadas Relat…" at bounding box center [200, 62] width 400 height 235
type input "TAP"
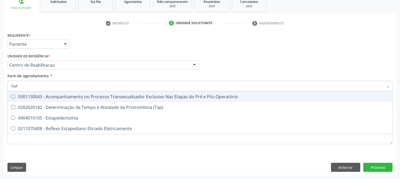
checkbox Pós-Operatório "false"
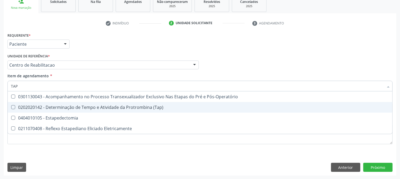
click at [23, 107] on div "0202020142 - Determinação de Tempo e Atividade da Protrombina (Tap)" at bounding box center [200, 107] width 378 height 4
checkbox \(Tap\) "true"
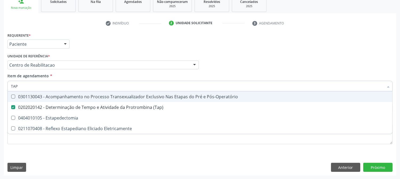
drag, startPoint x: 30, startPoint y: 83, endPoint x: 1, endPoint y: 87, distance: 29.3
click at [0, 87] on div "Acompanhamento Acompanhe a situação das marcações correntes e finalizadas Relat…" at bounding box center [200, 62] width 400 height 235
type input "TEM"
checkbox \(Tap\) "false"
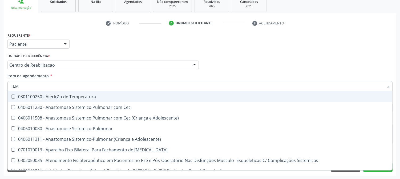
type input "TEMP"
checkbox Hanseníase "true"
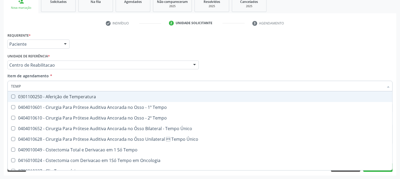
type input "TEMPO"
checkbox Ativada\) "true"
checkbox \(Tap\) "false"
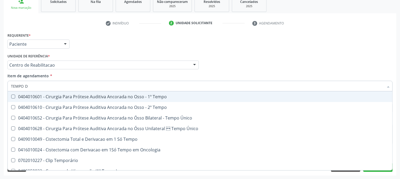
type input "TEMPO DE"
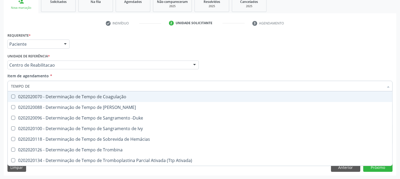
click at [26, 96] on div "0202020070 - Determinação de Tempo de Coagulação" at bounding box center [200, 97] width 378 height 4
checkbox Coagulação "true"
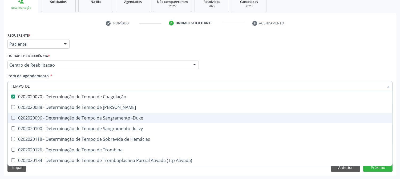
click at [24, 116] on div "0202020096 - Determinação de Tempo de Sangramento -Duke" at bounding box center [200, 118] width 378 height 4
checkbox -Duke "true"
click at [0, 103] on div "Acompanhamento Acompanhe a situação das marcações correntes e finalizadas Relat…" at bounding box center [200, 62] width 400 height 235
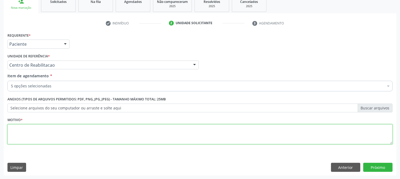
click at [53, 128] on textarea at bounding box center [199, 135] width 385 height 20
type textarea "."
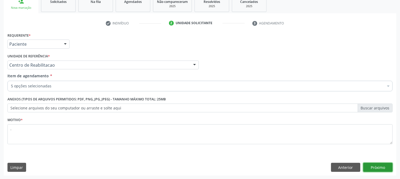
click at [384, 168] on button "Próximo" at bounding box center [377, 167] width 29 height 9
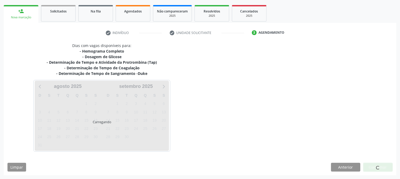
scroll to position [74, 0]
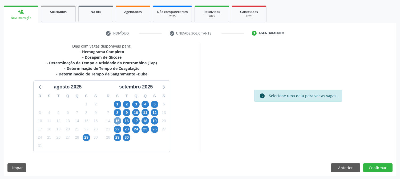
click at [118, 119] on span "15" at bounding box center [117, 120] width 7 height 7
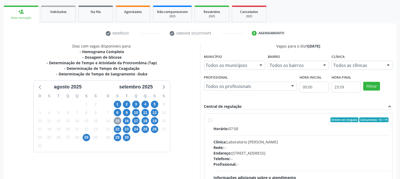
scroll to position [138, 0]
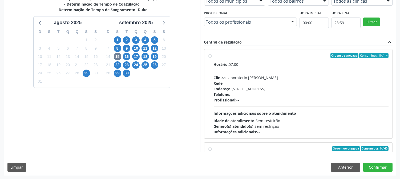
click at [239, 106] on div "Horário: 07:00 Clínica: Laboratorio Jose Paulo Terto Rede: -- Endereço: Casa, n…" at bounding box center [301, 98] width 175 height 73
click at [212, 58] on input "Ordem de chegada Consumidos: 10 / 14 Horário: 07:00 Clínica: Laboratorio Jose P…" at bounding box center [210, 55] width 4 height 5
radio input "true"
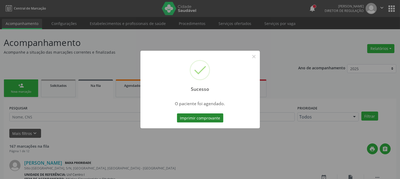
click at [201, 121] on button "Imprimir comprovante" at bounding box center [200, 118] width 46 height 9
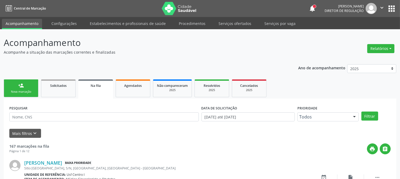
click at [19, 97] on ul "person_add Nova marcação Solicitados Na fila Agendados Não compareceram 2025 Re…" at bounding box center [200, 88] width 392 height 20
click at [30, 88] on link "person_add Nova marcação" at bounding box center [21, 89] width 35 height 18
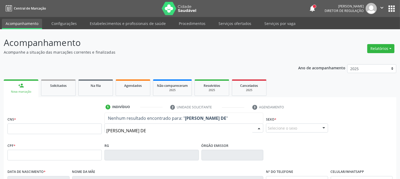
type input "[PERSON_NAME] DE M"
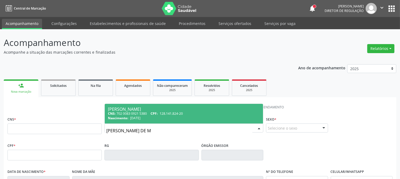
click at [117, 110] on div "[PERSON_NAME]" at bounding box center [184, 109] width 152 height 4
type input "702 0083 0921 5380"
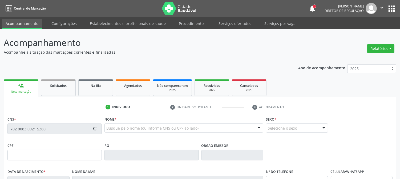
type input "128.141.824-20"
type input "[DATE]"
type input "[PERSON_NAME]"
type input "[PHONE_NUMBER]"
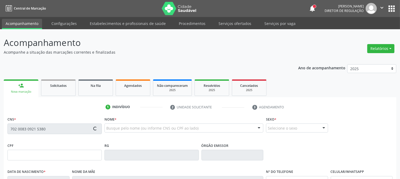
type input "35"
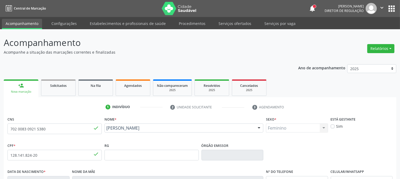
scroll to position [109, 0]
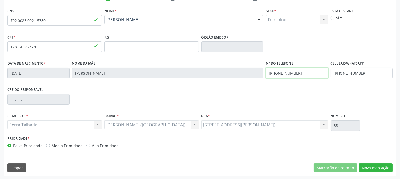
click at [252, 76] on div "Data de nascimento * [DATE] Nome da mãe [PERSON_NAME] Nº do Telefone [PHONE_NUM…" at bounding box center [199, 73] width 387 height 26
drag, startPoint x: 368, startPoint y: 73, endPoint x: 301, endPoint y: 74, distance: 67.4
click at [302, 74] on div "Data de nascimento * [DATE] Nome da mãe [PERSON_NAME] Nº do Telefone Celular/Wh…" at bounding box center [199, 73] width 387 height 26
click at [295, 95] on div "CPF do responsável" at bounding box center [199, 99] width 387 height 26
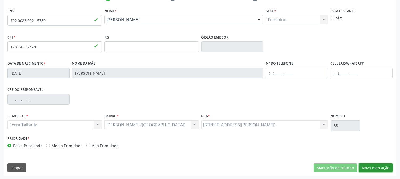
click at [380, 168] on button "Nova marcação" at bounding box center [376, 168] width 34 height 9
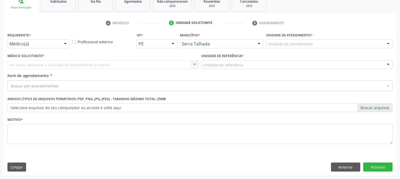
scroll to position [84, 0]
click at [64, 43] on div at bounding box center [65, 44] width 8 height 9
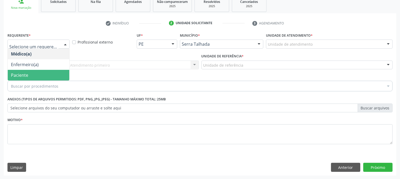
click at [51, 73] on span "Paciente" at bounding box center [38, 75] width 61 height 11
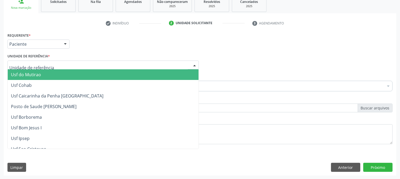
click at [51, 65] on div at bounding box center [102, 65] width 191 height 9
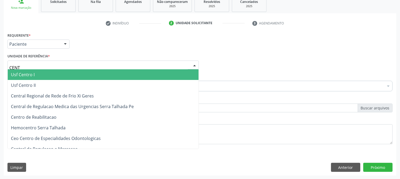
type input "CENTR"
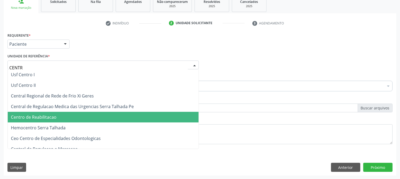
click at [53, 113] on span "Centro de Reabilitacao" at bounding box center [103, 117] width 191 height 11
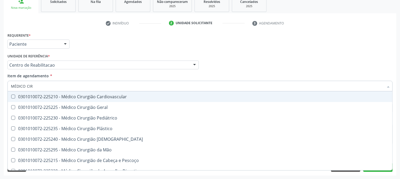
type input "MÉDICO CIRU"
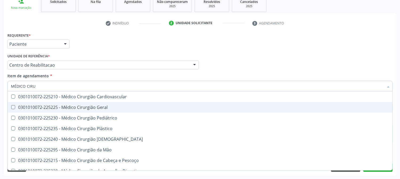
click at [60, 105] on div "0301010072-225225 - Médico Cirurgião Geral" at bounding box center [200, 107] width 378 height 4
checkbox Geral "true"
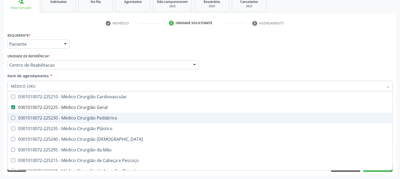
click at [0, 111] on div "Acompanhamento Acompanhe a situação das marcações correntes e finalizadas Relat…" at bounding box center [200, 62] width 400 height 235
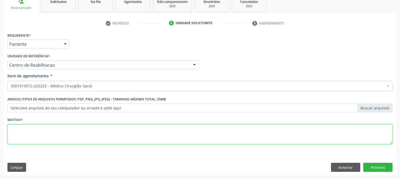
click at [54, 131] on textarea at bounding box center [199, 135] width 385 height 20
type textarea "."
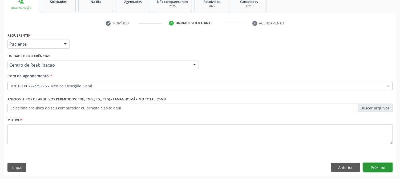
click at [373, 169] on button "Próximo" at bounding box center [377, 167] width 29 height 9
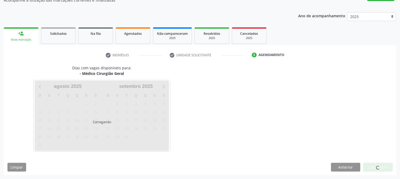
scroll to position [52, 0]
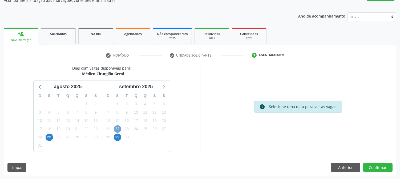
click at [116, 126] on span "22" at bounding box center [117, 129] width 7 height 7
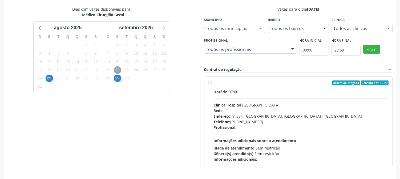
scroll to position [129, 0]
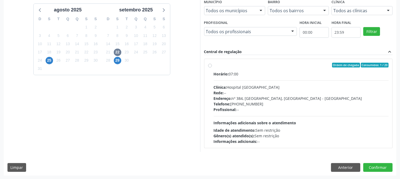
click at [297, 126] on div "Horário: 07:00 Clínica: Hospital [GEOGRAPHIC_DATA] Rede: -- Endereço: [STREET_A…" at bounding box center [301, 107] width 175 height 73
click at [212, 68] on input "Ordem de chegada Consumidos: 1 / 20 Horário: 07:00 Clínica: Hospital Sao Franci…" at bounding box center [210, 65] width 4 height 5
radio input "true"
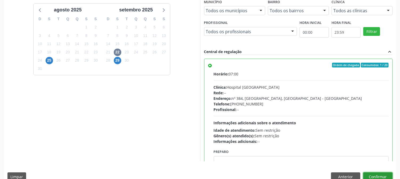
click at [381, 174] on button "Confirmar" at bounding box center [377, 177] width 29 height 9
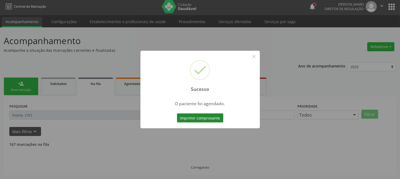
scroll to position [0, 0]
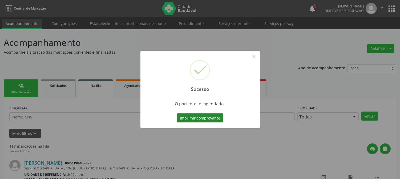
click at [211, 117] on button "Imprimir comprovante" at bounding box center [200, 118] width 46 height 9
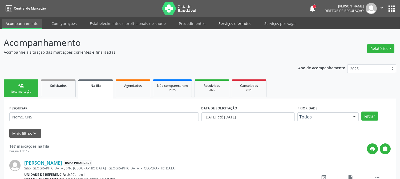
click at [217, 22] on link "Serviços ofertados" at bounding box center [235, 23] width 40 height 9
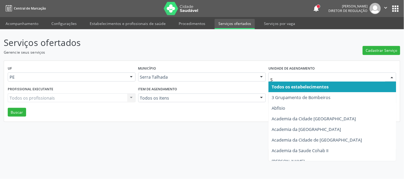
type input "S B"
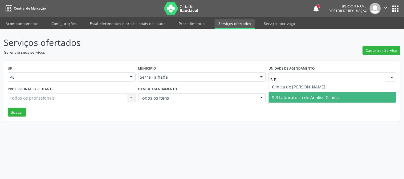
click at [295, 97] on span "S B Laboratorio de Analise Clinica" at bounding box center [305, 98] width 67 height 6
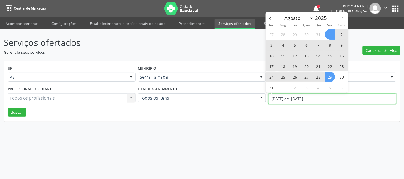
click at [295, 97] on input "01/08/2025 até 29/08/2025" at bounding box center [332, 99] width 128 height 11
click at [268, 17] on span at bounding box center [270, 17] width 9 height 9
select select "6"
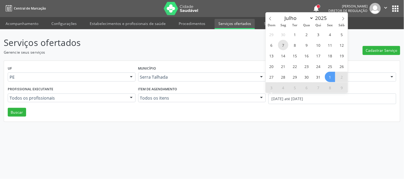
click at [282, 48] on span "7" at bounding box center [283, 45] width 10 height 10
type input "07/07/2025"
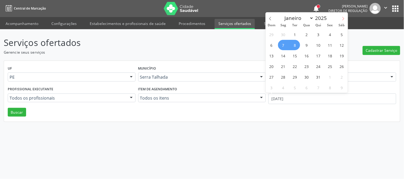
click at [341, 18] on span at bounding box center [343, 17] width 9 height 9
select select "7"
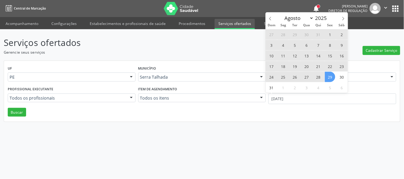
click at [329, 78] on span "29" at bounding box center [330, 77] width 10 height 10
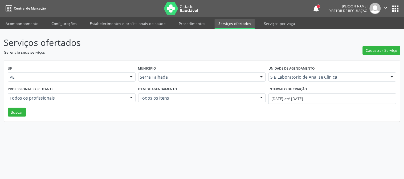
click at [7, 113] on div "UF PE PE Nenhum resultado encontrado para: " " Não há nenhuma opção para ser ex…" at bounding box center [202, 91] width 396 height 61
click at [12, 113] on button "Buscar" at bounding box center [17, 112] width 18 height 9
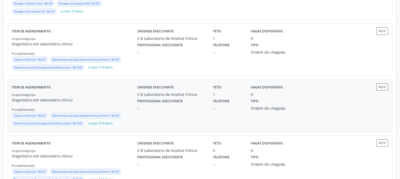
scroll to position [253, 0]
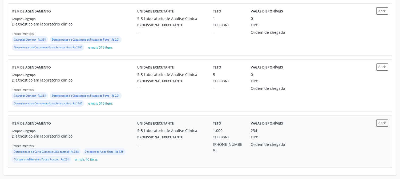
click at [97, 129] on div "Grupo/Subgrupo Diagnóstico em laboratório clínico Procedimento(s) Determinacao …" at bounding box center [74, 146] width 125 height 36
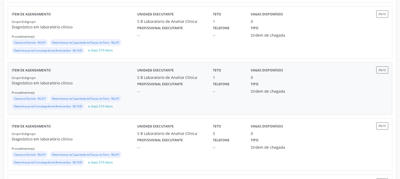
scroll to position [165, 0]
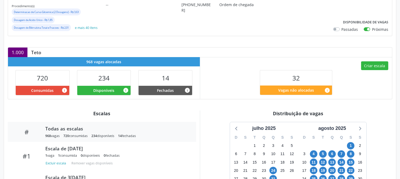
scroll to position [148, 0]
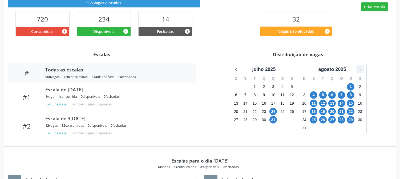
click at [360, 71] on icon at bounding box center [359, 69] width 7 height 7
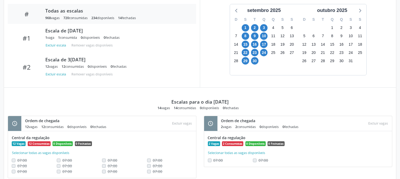
scroll to position [118, 0]
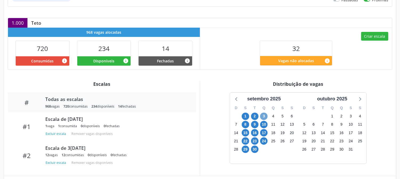
click at [261, 114] on span "3" at bounding box center [263, 116] width 7 height 7
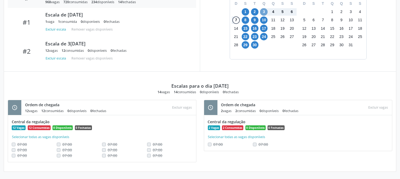
scroll to position [193, 0]
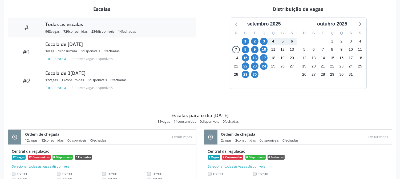
click at [387, 83] on div "[DATE] D S T Q Q S S 31 1 2 3 4 5 6 7 8 9 10 11 12 13 14 15 16 17 18 19 20 21 2…" at bounding box center [298, 54] width 188 height 72
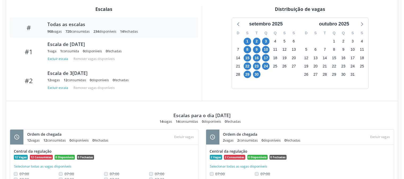
scroll to position [105, 0]
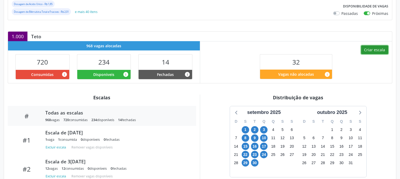
click at [371, 50] on button "Criar escala" at bounding box center [374, 50] width 27 height 9
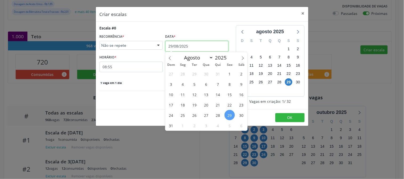
click at [196, 50] on input "29/08/2025" at bounding box center [196, 46] width 63 height 11
click at [244, 58] on icon at bounding box center [243, 58] width 4 height 4
select select "8"
click at [208, 75] on span "3" at bounding box center [206, 74] width 10 height 10
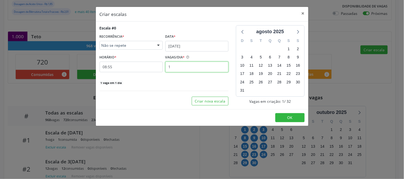
click at [195, 68] on input "1" at bounding box center [196, 67] width 63 height 11
type input "12"
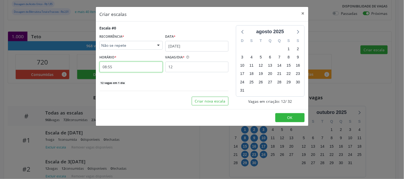
click at [136, 70] on input "08:55" at bounding box center [131, 67] width 63 height 11
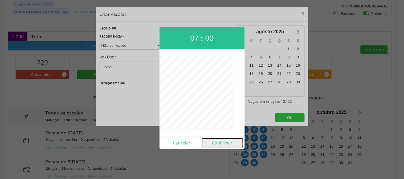
click at [214, 144] on button "Confirmar" at bounding box center [222, 143] width 41 height 9
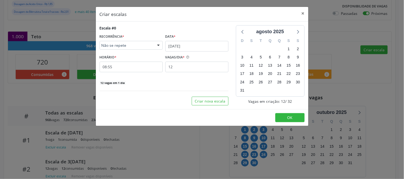
type input "07:00"
click at [289, 115] on button "OK" at bounding box center [289, 117] width 29 height 9
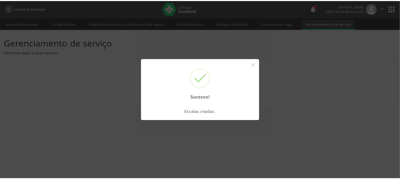
scroll to position [0, 0]
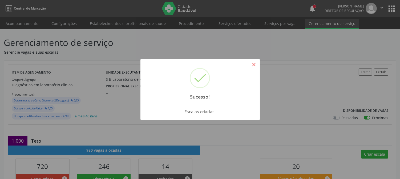
click at [253, 67] on button "×" at bounding box center [253, 64] width 9 height 9
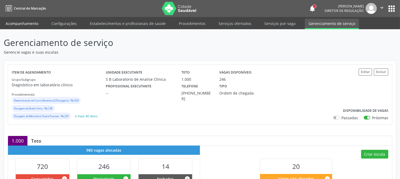
click at [28, 27] on link "Acompanhamento" at bounding box center [22, 23] width 40 height 9
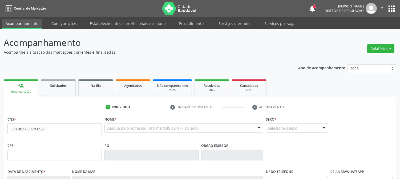
type input "898 0037 0978 0529"
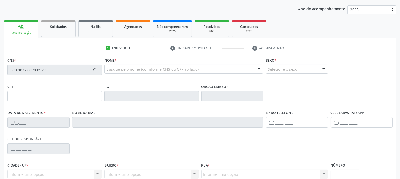
scroll to position [89, 0]
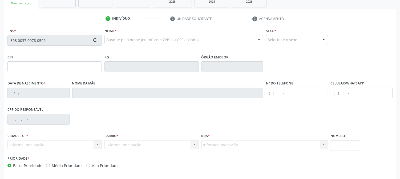
type input "[DATE]"
type input "Cicera [PERSON_NAME]"
type input "[PHONE_NUMBER]"
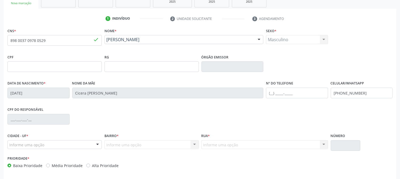
scroll to position [109, 0]
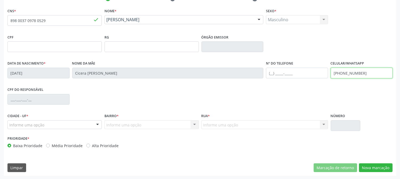
drag, startPoint x: 364, startPoint y: 73, endPoint x: 319, endPoint y: 86, distance: 46.4
click at [319, 86] on div "CNS * 898 0037 0978 0529 done Nome * [PERSON_NAME] [PERSON_NAME] CNS: 898 0037 …" at bounding box center [199, 79] width 385 height 145
click at [310, 108] on div "CPF do responsável" at bounding box center [199, 99] width 387 height 26
click at [386, 169] on button "Nova marcação" at bounding box center [376, 168] width 34 height 9
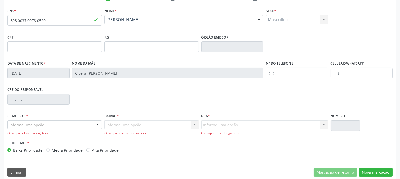
click at [82, 122] on div "Informe uma opção" at bounding box center [54, 125] width 94 height 9
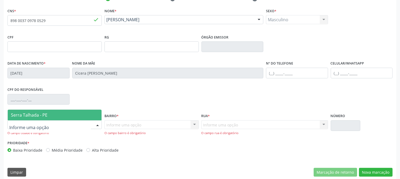
click at [81, 115] on span "Serra Talhada - PE" at bounding box center [55, 115] width 94 height 11
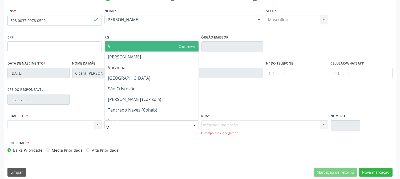
type input "VI"
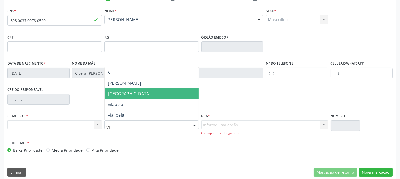
click at [132, 93] on span "Vila Bela" at bounding box center [152, 94] width 94 height 11
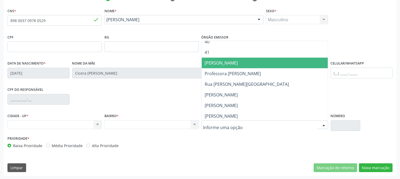
scroll to position [266, 0]
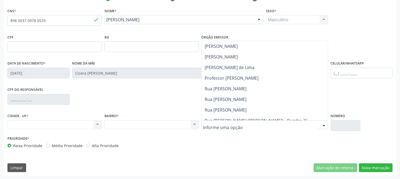
click at [247, 97] on span "Rua Rosa Maria do Nascimento" at bounding box center [226, 100] width 42 height 6
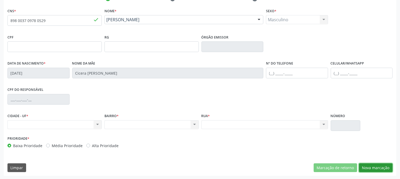
click at [379, 167] on button "Nova marcação" at bounding box center [376, 168] width 34 height 9
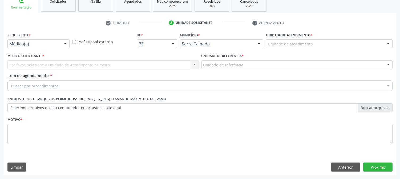
scroll to position [84, 0]
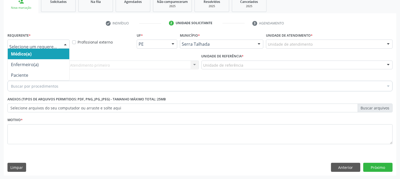
click at [55, 47] on div at bounding box center [38, 44] width 62 height 9
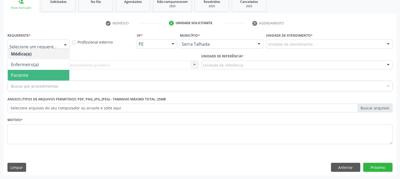
click at [43, 75] on span "Paciente" at bounding box center [38, 75] width 61 height 11
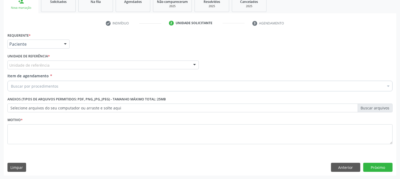
click at [53, 65] on div "Unidade de referência" at bounding box center [102, 65] width 191 height 9
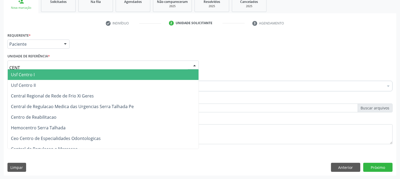
type input "CENTR"
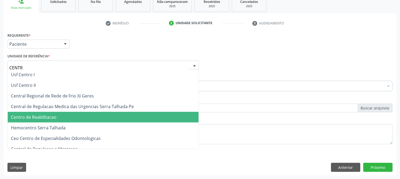
click at [46, 115] on span "Centro de Reabilitacao" at bounding box center [34, 117] width 46 height 6
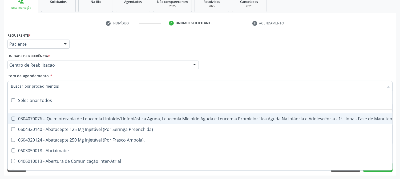
type input "É"
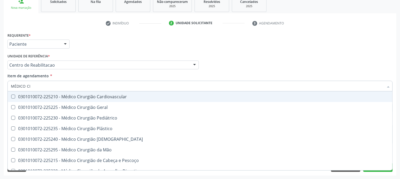
type input "MÉDICO CIR"
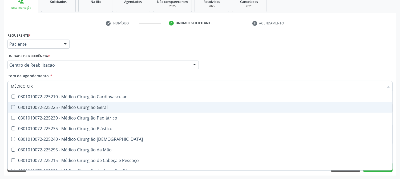
click at [36, 108] on div "0301010072-225225 - Médico Cirurgião Geral" at bounding box center [200, 107] width 378 height 4
checkbox Geral "true"
click at [0, 108] on div "Acompanhamento Acompanhe a situação das marcações correntes e finalizadas Relat…" at bounding box center [200, 62] width 400 height 235
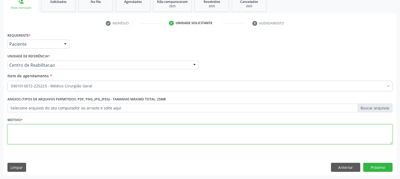
click at [14, 127] on textarea at bounding box center [199, 135] width 385 height 20
type textarea "."
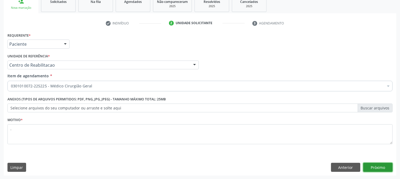
click at [376, 167] on button "Próximo" at bounding box center [377, 167] width 29 height 9
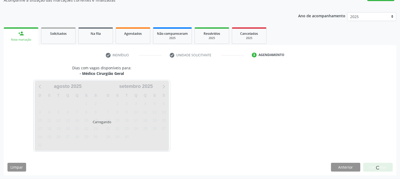
scroll to position [52, 0]
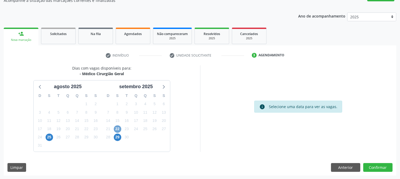
click at [118, 128] on span "22" at bounding box center [117, 129] width 7 height 7
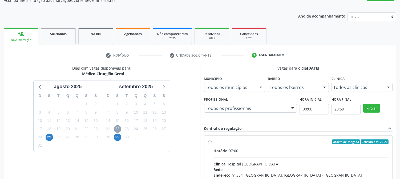
scroll to position [129, 0]
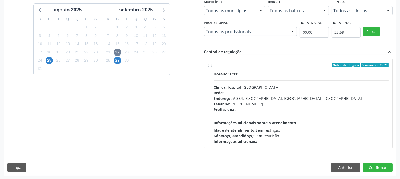
click at [254, 116] on div "Horário: 07:00 Clínica: Hospital Sao Francisco Rede: -- Endereço: nº 384, Varze…" at bounding box center [301, 107] width 175 height 73
click at [212, 68] on input "Ordem de chegada Consumidos: 2 / 20 Horário: 07:00 Clínica: Hospital Sao Franci…" at bounding box center [210, 65] width 4 height 5
radio input "true"
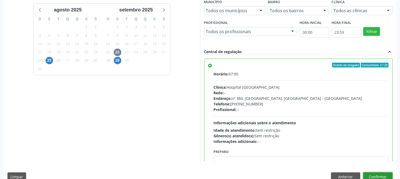
click at [385, 174] on button "Confirmar" at bounding box center [377, 177] width 29 height 9
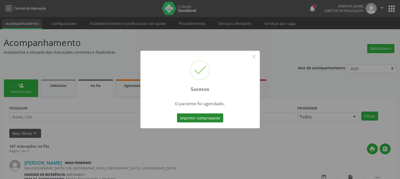
click at [201, 120] on button "Imprimir comprovante" at bounding box center [200, 118] width 46 height 9
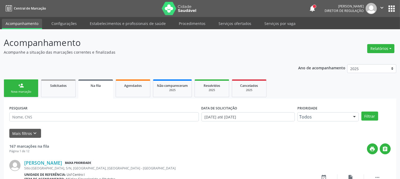
click at [22, 87] on div "person_add" at bounding box center [21, 86] width 6 height 6
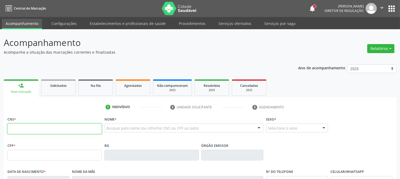
click at [63, 128] on input "text" at bounding box center [54, 129] width 94 height 11
type input "706 7025 6976 5012"
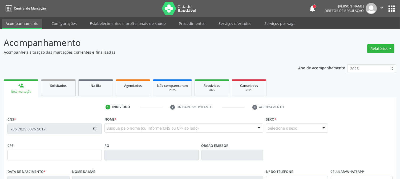
type input "10/01/1997"
type input "Maria Leonir de Souza Vieira"
type input "(87) 99999-9999"
type input "189"
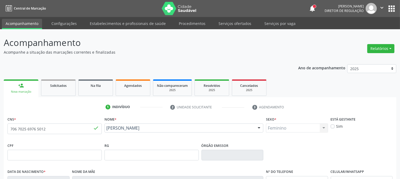
scroll to position [109, 0]
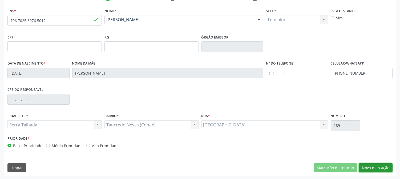
click at [369, 169] on button "Nova marcação" at bounding box center [376, 168] width 34 height 9
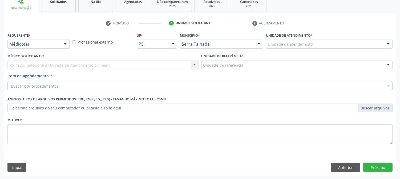
click at [60, 46] on div "Médico(a)" at bounding box center [38, 44] width 62 height 9
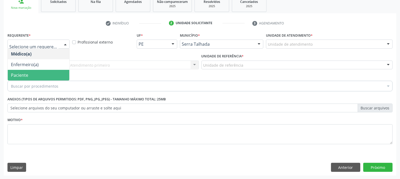
click at [44, 77] on span "Paciente" at bounding box center [38, 75] width 61 height 11
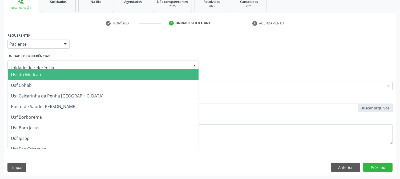
click at [48, 64] on div at bounding box center [102, 65] width 191 height 9
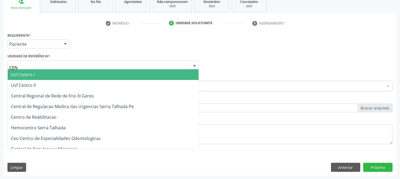
type input "CENT"
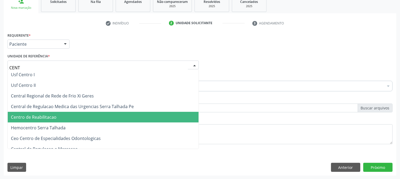
click at [46, 112] on span "Centro de Reabilitacao" at bounding box center [103, 117] width 191 height 11
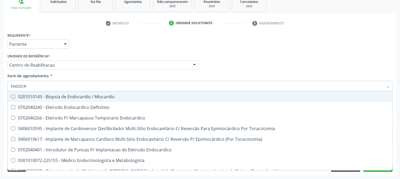
type input "ENDOCRI"
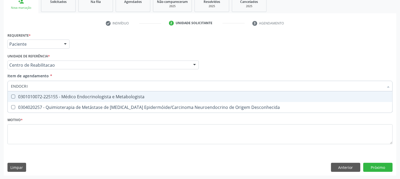
click at [46, 93] on span "0301010072-225155 - Médico Endocrinologista e Metabologista" at bounding box center [200, 97] width 384 height 11
checkbox Metabologista "true"
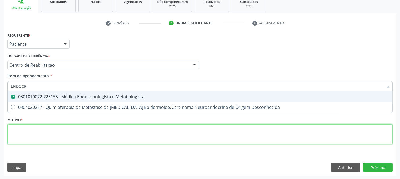
click at [42, 134] on div "Requerente * Paciente Médico(a) Enfermeiro(a) Paciente Nenhum resultado encontr…" at bounding box center [199, 91] width 385 height 121
checkbox Desconhecida "true"
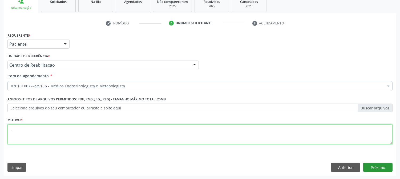
type textarea "."
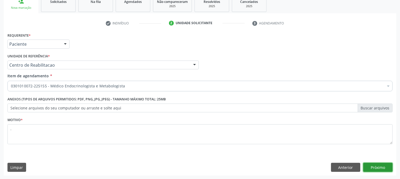
click at [371, 164] on button "Próximo" at bounding box center [377, 167] width 29 height 9
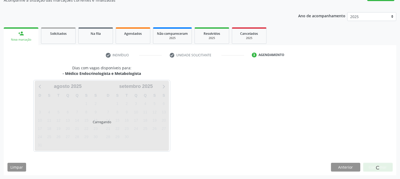
scroll to position [52, 0]
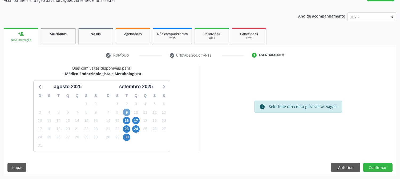
click at [127, 112] on span "9" at bounding box center [126, 112] width 7 height 7
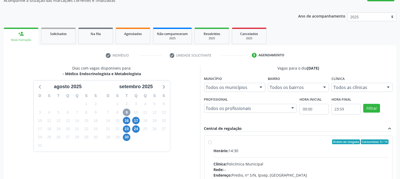
scroll to position [111, 0]
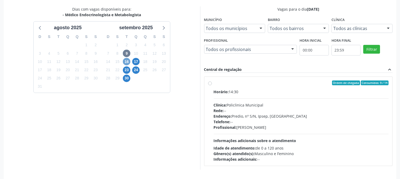
click at [129, 63] on span "16" at bounding box center [126, 61] width 7 height 7
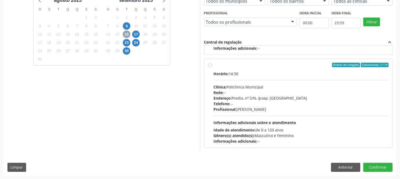
scroll to position [0, 0]
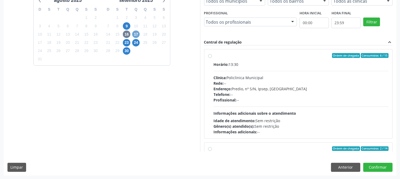
click at [137, 33] on span "17" at bounding box center [135, 34] width 7 height 7
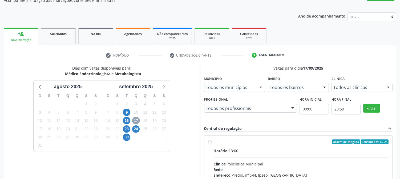
scroll to position [129, 0]
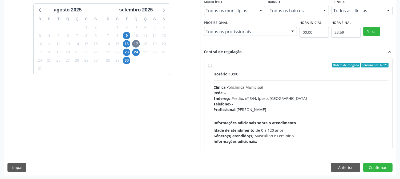
click at [219, 98] on span "Endereço:" at bounding box center [223, 98] width 18 height 5
click at [212, 68] on input "Ordem de chegada Consumidos: 6 / 25 Horário: 13:00 Clínica: Policlinica Municip…" at bounding box center [210, 65] width 4 height 5
radio input "true"
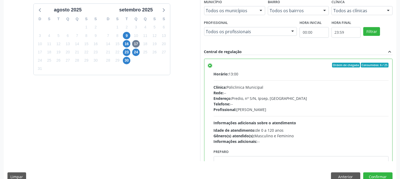
scroll to position [138, 0]
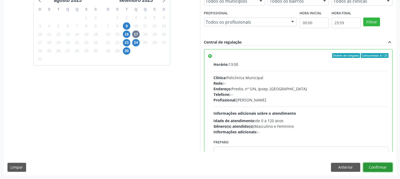
click at [370, 166] on button "Confirmar" at bounding box center [377, 167] width 29 height 9
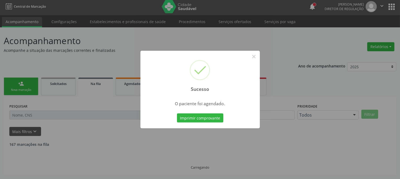
scroll to position [0, 0]
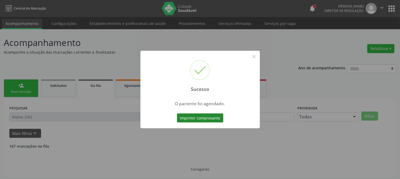
click at [202, 115] on button "Imprimir comprovante" at bounding box center [200, 118] width 46 height 9
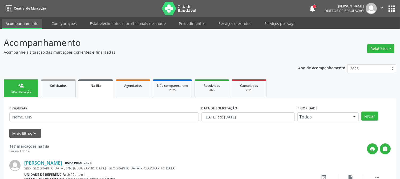
click at [21, 83] on div "person_add" at bounding box center [21, 86] width 6 height 6
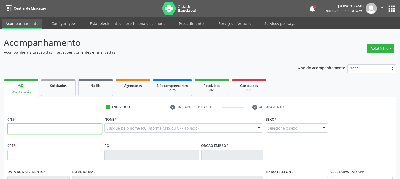
click at [62, 124] on input "text" at bounding box center [54, 129] width 94 height 11
type input "706 0063 3894 2245"
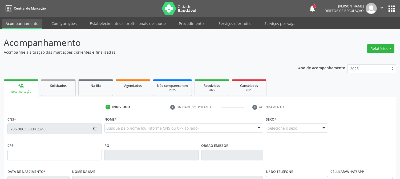
type input "093.249.454-40"
type input "14/01/1988"
type input "Ivonete Soares de Lima"
type input "(87) 99601-6010"
type input "2088"
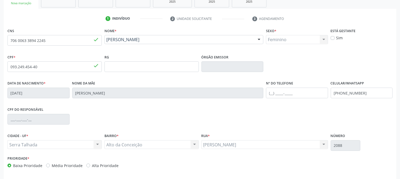
scroll to position [109, 0]
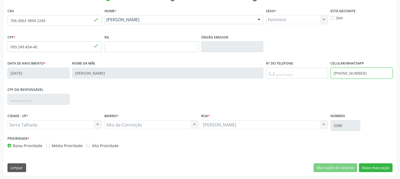
drag, startPoint x: 374, startPoint y: 73, endPoint x: 300, endPoint y: 87, distance: 75.5
click at [302, 87] on div "CNS 706 0063 3894 2245 done Nome * Maria Rafaela de Sa Maria Rafaela de Sa CNS:…" at bounding box center [199, 79] width 385 height 145
click at [384, 137] on div "Prioridade * Baixa Prioridade Média Prioridade Alta Prioridade" at bounding box center [199, 144] width 387 height 18
click at [367, 170] on button "Nova marcação" at bounding box center [376, 168] width 34 height 9
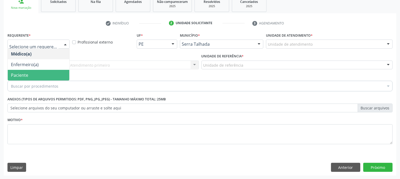
click at [35, 73] on span "Paciente" at bounding box center [38, 75] width 61 height 11
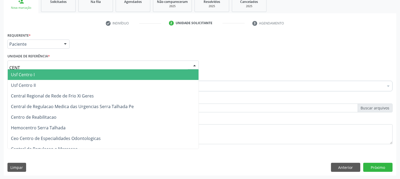
type input "CENTR"
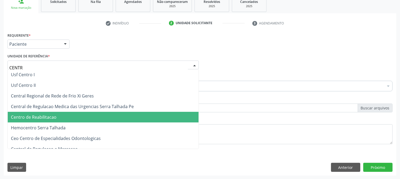
click at [38, 117] on span "Centro de Reabilitacao" at bounding box center [34, 117] width 46 height 6
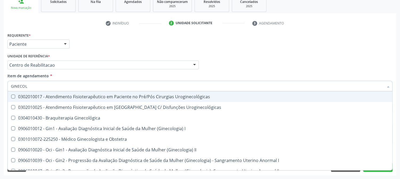
type input "GINECOLO"
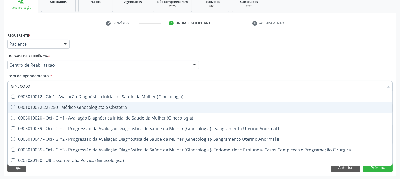
click at [39, 105] on div "0301010072-225250 - Médico Ginecologista e Obstetra" at bounding box center [200, 107] width 378 height 4
checkbox Obstetra "true"
click at [0, 110] on div "Acompanhamento Acompanhe a situação das marcações correntes e finalizadas Relat…" at bounding box center [200, 62] width 400 height 235
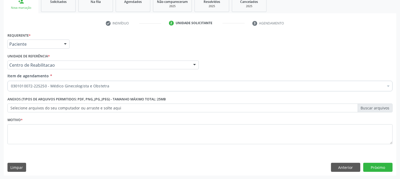
click at [23, 123] on label "Motivo *" at bounding box center [14, 120] width 15 height 8
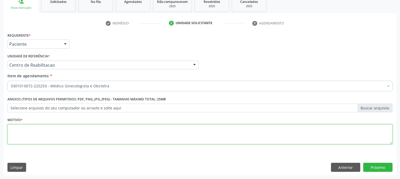
click at [23, 130] on textarea at bounding box center [199, 135] width 385 height 20
type textarea "."
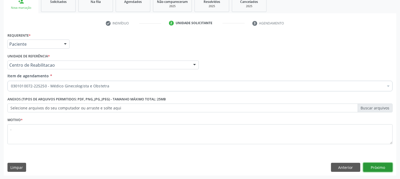
click at [390, 165] on button "Próximo" at bounding box center [377, 167] width 29 height 9
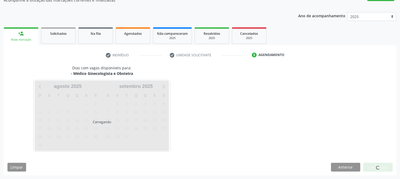
scroll to position [52, 0]
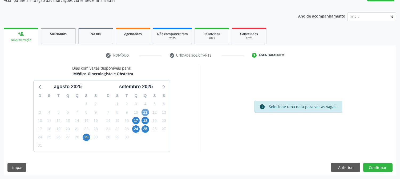
click at [145, 109] on span "11" at bounding box center [144, 112] width 7 height 7
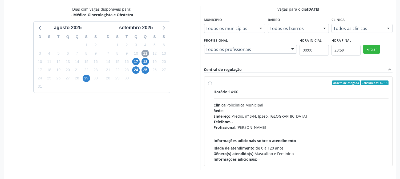
scroll to position [129, 0]
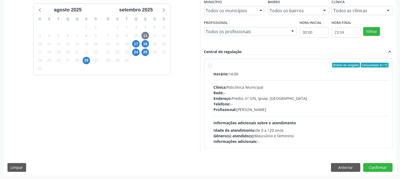
click at [266, 97] on div "Endereço: Predio, nº S/N, Ipsep, Serra Talhada - PE" at bounding box center [301, 99] width 175 height 6
click at [212, 68] on input "Ordem de chegada Consumidos: 8 / 15 Horário: 14:00 Clínica: Policlinica Municip…" at bounding box center [210, 65] width 4 height 5
radio input "true"
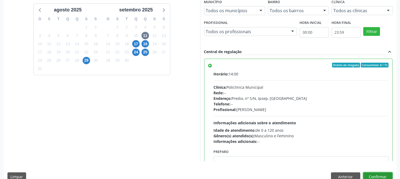
click at [374, 178] on button "Confirmar" at bounding box center [377, 177] width 29 height 9
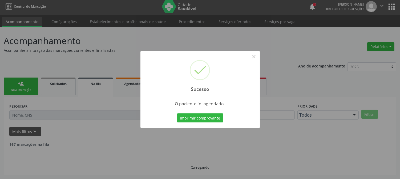
scroll to position [0, 0]
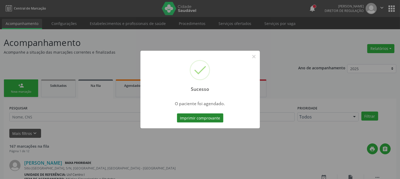
click at [207, 120] on button "Imprimir comprovante" at bounding box center [200, 118] width 46 height 9
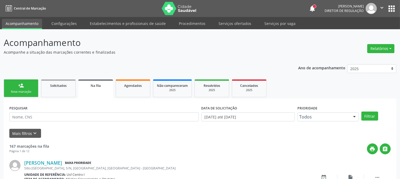
click at [10, 95] on link "person_add Nova marcação" at bounding box center [21, 89] width 35 height 18
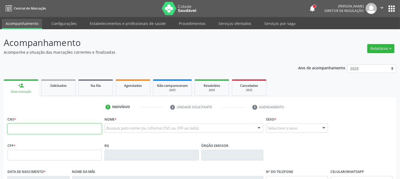
click at [13, 129] on input "text" at bounding box center [54, 129] width 94 height 11
type input "705 2004 5681 0971"
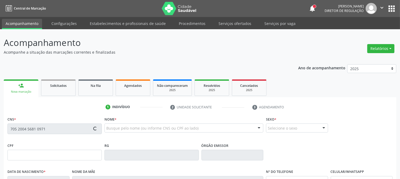
type input "20/01/1982"
type input "Ana Macena de Santana"
type input "(87) 98155-1650"
type input "274"
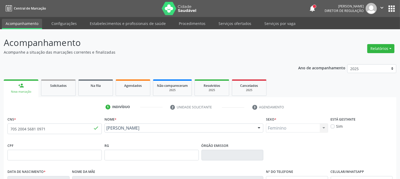
scroll to position [89, 0]
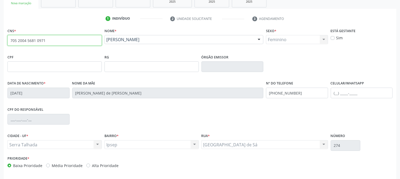
drag, startPoint x: 49, startPoint y: 40, endPoint x: 0, endPoint y: 45, distance: 49.0
click at [0, 45] on div "Acompanhamento Acompanhe a situação das marcações correntes e finalizadas Relat…" at bounding box center [200, 70] width 400 height 259
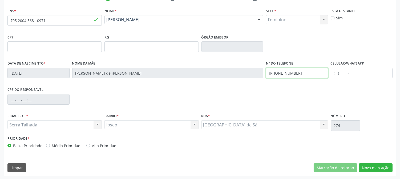
drag, startPoint x: 298, startPoint y: 70, endPoint x: 246, endPoint y: 82, distance: 53.6
click at [246, 82] on div "Data de nascimento * 20/01/1982 Nome da mãe Ana Macena de Santana Nº do Telefon…" at bounding box center [199, 73] width 387 height 26
click at [391, 124] on div "CIDADE - UF * Serra Talhada Serra Talhada Nenhum resultado encontrado para: " "…" at bounding box center [199, 123] width 387 height 23
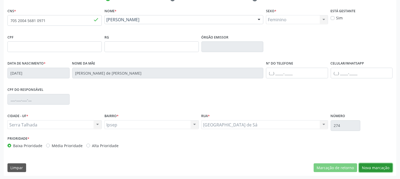
click at [377, 166] on button "Nova marcação" at bounding box center [376, 168] width 34 height 9
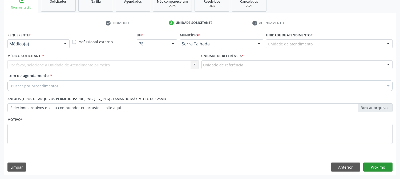
scroll to position [84, 0]
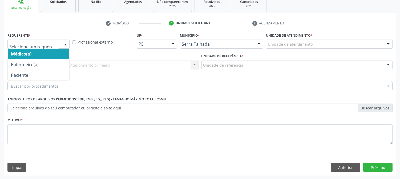
click at [53, 47] on div at bounding box center [38, 44] width 62 height 9
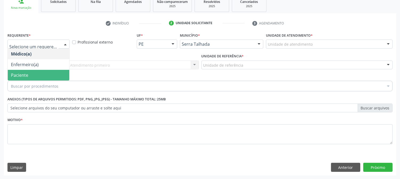
click at [59, 76] on span "Paciente" at bounding box center [38, 75] width 61 height 11
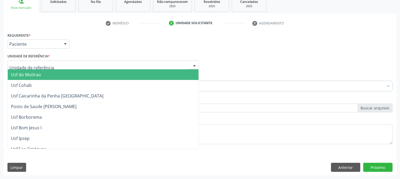
click at [63, 65] on div at bounding box center [102, 65] width 191 height 9
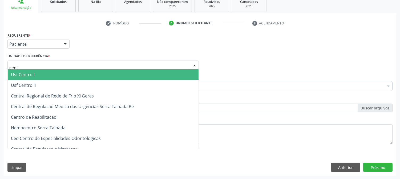
type input "centr"
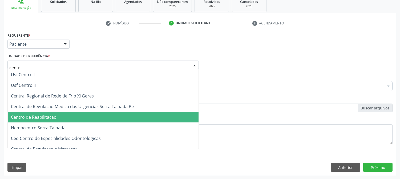
click at [66, 119] on span "Centro de Reabilitacao" at bounding box center [103, 117] width 191 height 11
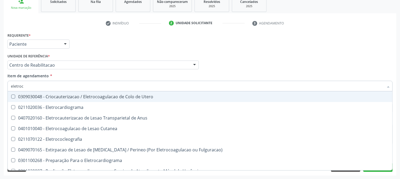
type input "eletroca"
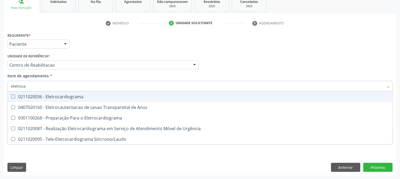
click at [63, 99] on span "0211020036 - Eletrocardiograma" at bounding box center [200, 97] width 384 height 11
checkbox Eletrocardiograma "true"
click at [0, 99] on div "Acompanhamento Acompanhe a situação das marcações correntes e finalizadas Relat…" at bounding box center [200, 62] width 400 height 235
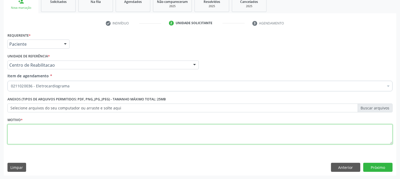
click at [23, 134] on textarea at bounding box center [199, 135] width 385 height 20
type textarea "."
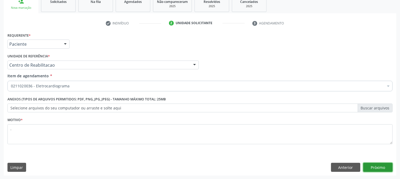
click at [370, 164] on button "Próximo" at bounding box center [377, 167] width 29 height 9
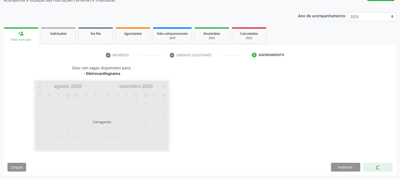
scroll to position [52, 0]
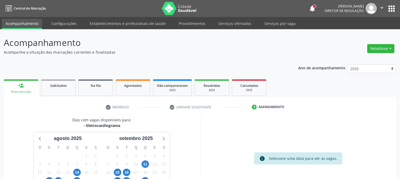
scroll to position [52, 0]
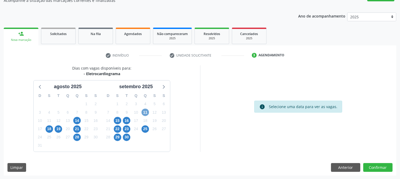
click at [145, 110] on span "11" at bounding box center [144, 112] width 7 height 7
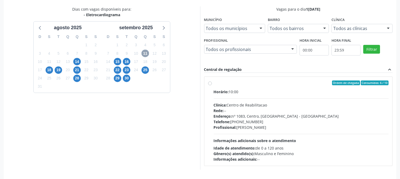
scroll to position [129, 0]
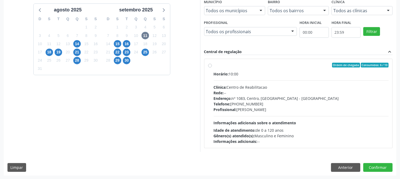
click at [316, 101] on div "Telefone: [PHONE_NUMBER]" at bounding box center [301, 104] width 175 height 6
click at [212, 68] on input "Ordem de chegada Consumidos: 6 / 10 Horário: 10:00 Clínica: Centro de Reabilita…" at bounding box center [210, 65] width 4 height 5
radio input "true"
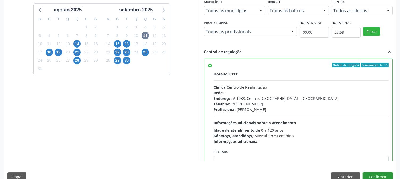
click at [377, 177] on button "Confirmar" at bounding box center [377, 177] width 29 height 9
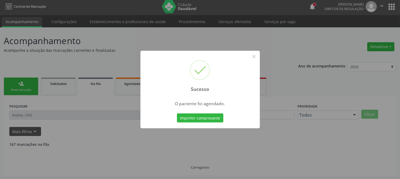
scroll to position [0, 0]
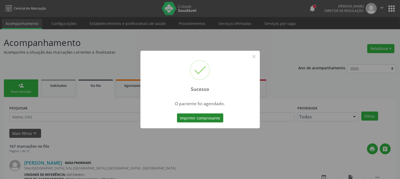
click at [198, 118] on button "Imprimir comprovante" at bounding box center [200, 118] width 46 height 9
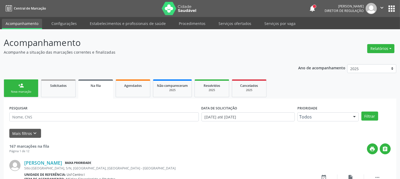
click at [15, 88] on link "person_add Nova marcação" at bounding box center [21, 89] width 35 height 18
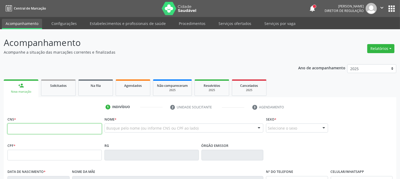
click at [52, 129] on input "text" at bounding box center [54, 129] width 94 height 11
type input "705 2004 5681 0971"
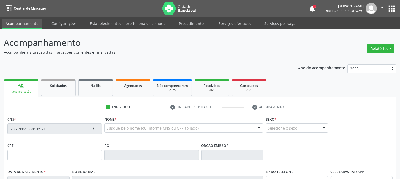
type input "20/01/1982"
type input "Ana Macena de Santana"
type input "(87) 98155-1650"
type input "274"
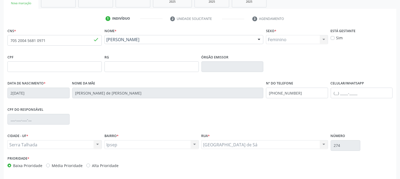
scroll to position [109, 0]
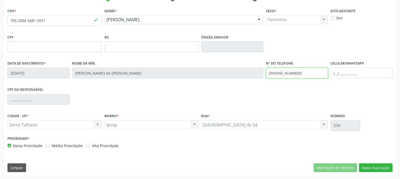
drag, startPoint x: 310, startPoint y: 71, endPoint x: 265, endPoint y: 78, distance: 45.6
click at [265, 78] on div "Nº do Telefone (87) 98155-1650" at bounding box center [296, 73] width 65 height 26
click at [278, 91] on div "CPF do responsável" at bounding box center [199, 99] width 387 height 26
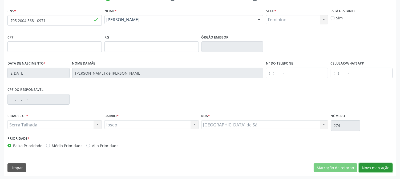
click at [376, 167] on button "Nova marcação" at bounding box center [376, 168] width 34 height 9
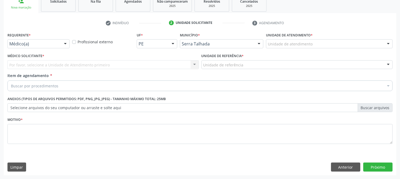
scroll to position [84, 0]
click at [66, 45] on div at bounding box center [65, 44] width 8 height 9
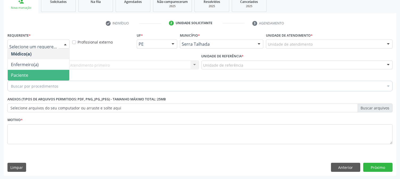
click at [51, 75] on span "Paciente" at bounding box center [38, 75] width 61 height 11
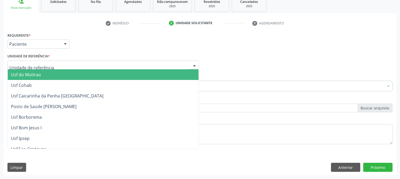
click at [53, 61] on div at bounding box center [102, 65] width 191 height 9
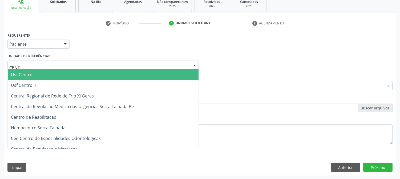
type input "CENTR"
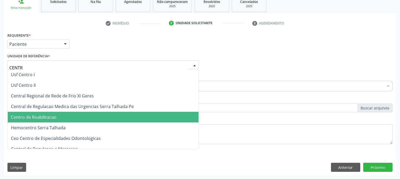
click at [62, 114] on span "Centro de Reabilitacao" at bounding box center [103, 117] width 191 height 11
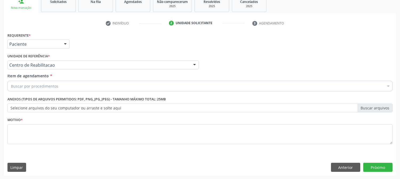
click at [59, 82] on div "Buscar por procedimentos" at bounding box center [199, 86] width 385 height 11
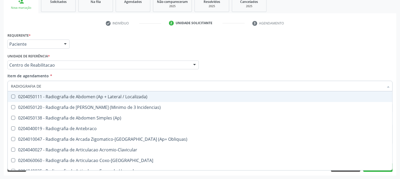
type input "RADIOGRAFIA DE T"
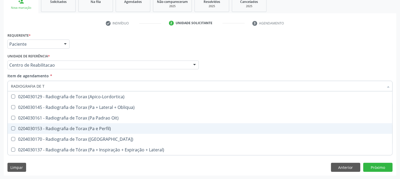
click at [129, 127] on div "0204030153 - Radiografia de Torax (Pa e Perfil)" at bounding box center [200, 129] width 378 height 4
checkbox Perfil\) "true"
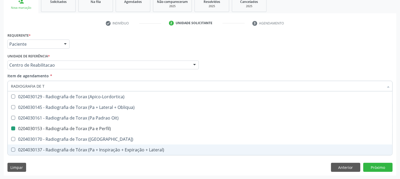
click at [85, 166] on div "Requerente * Paciente Médico(a) Enfermeiro(a) Paciente Nenhum resultado encontr…" at bounding box center [200, 103] width 392 height 145
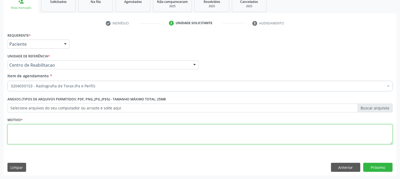
click at [92, 135] on textarea at bounding box center [199, 135] width 385 height 20
type textarea "."
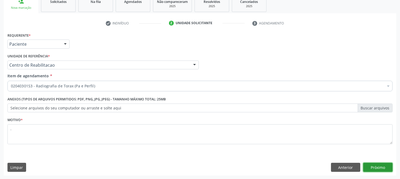
click at [381, 164] on button "Próximo" at bounding box center [377, 167] width 29 height 9
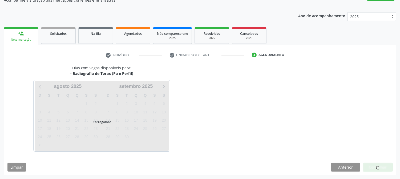
scroll to position [52, 0]
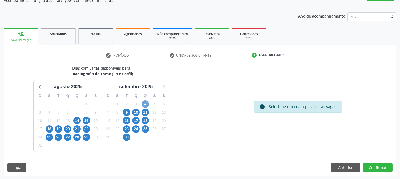
click at [145, 103] on span "4" at bounding box center [144, 104] width 7 height 7
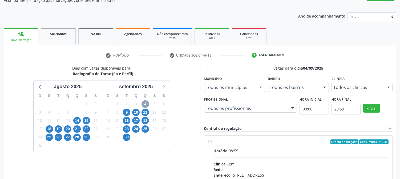
scroll to position [129, 0]
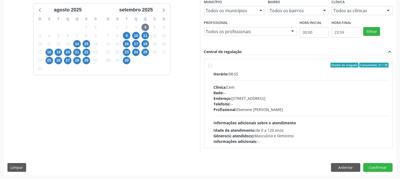
click at [248, 98] on div "Endereço: Casa, nº 393, Nossa Senhora da Pen, Serra Talhada - PE" at bounding box center [301, 99] width 175 height 6
click at [212, 68] on input "Ordem de chegada Consumidos: 21 / 38 Horário: 08:55 Clínica: Cem Rede: -- Ender…" at bounding box center [210, 65] width 4 height 5
radio input "true"
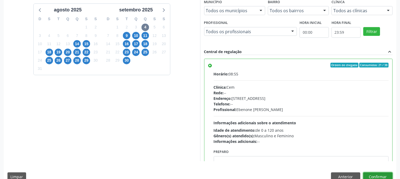
click at [368, 176] on button "Confirmar" at bounding box center [377, 177] width 29 height 9
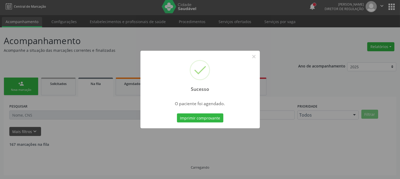
scroll to position [0, 0]
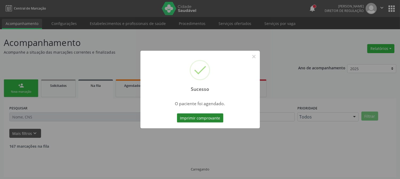
click at [184, 114] on button "Imprimir comprovante" at bounding box center [200, 118] width 46 height 9
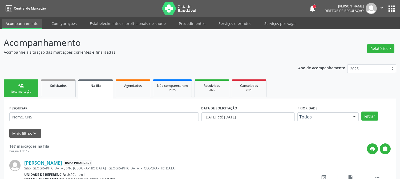
click at [26, 83] on link "person_add Nova marcação" at bounding box center [21, 89] width 35 height 18
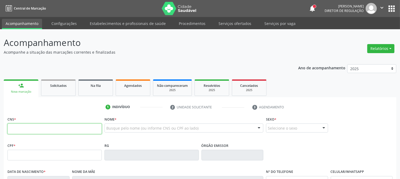
click at [32, 125] on input "text" at bounding box center [54, 129] width 94 height 11
type input "898 0037 1966 9787"
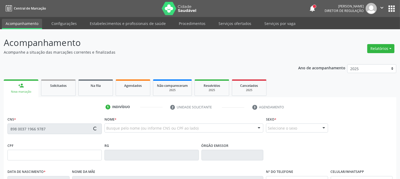
type input "021.566.074-94"
type input "15/08/1973"
type input "Jacinta Maria da Silva"
type input "(87) 99882-2111"
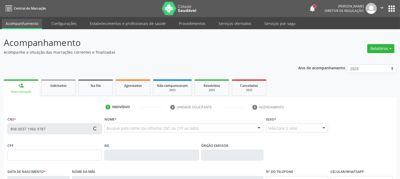
type input "S/N"
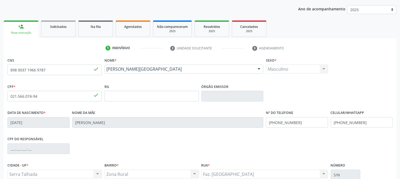
scroll to position [109, 0]
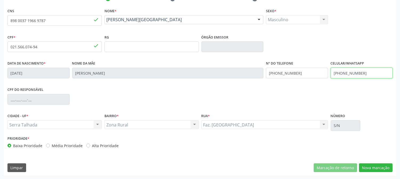
drag, startPoint x: 364, startPoint y: 69, endPoint x: 305, endPoint y: 67, distance: 59.4
click at [305, 67] on div "Data de nascimento * 15/08/1973 Nome da mãe Jacinta Maria da Silva Nº do Telefo…" at bounding box center [199, 73] width 387 height 26
click at [224, 78] on div "Data de nascimento * 15/08/1973 Nome da mãe Jacinta Maria da Silva Nº do Telefo…" at bounding box center [199, 73] width 387 height 26
click at [272, 94] on div "CPF do responsável" at bounding box center [199, 99] width 387 height 26
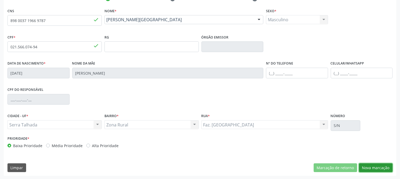
click at [367, 167] on button "Nova marcação" at bounding box center [376, 168] width 34 height 9
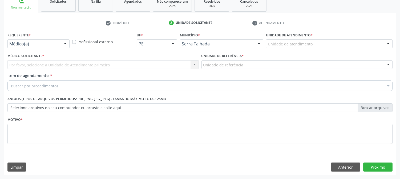
scroll to position [84, 0]
click at [59, 49] on div "Requerente * Médico(a) Médico(a) Enfermeiro(a) Paciente Nenhum resultado encont…" at bounding box center [38, 41] width 65 height 21
click at [59, 46] on div "Médico(a)" at bounding box center [38, 44] width 62 height 9
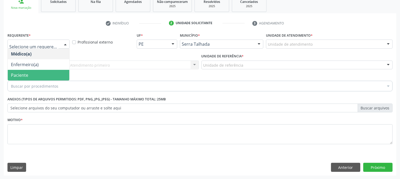
click at [43, 77] on span "Paciente" at bounding box center [38, 75] width 61 height 11
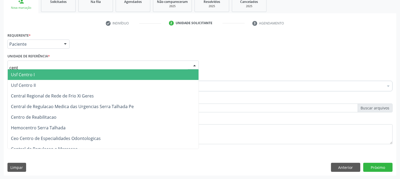
type input "centr"
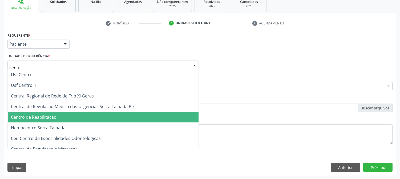
click at [51, 114] on span "Centro de Reabilitacao" at bounding box center [34, 117] width 46 height 6
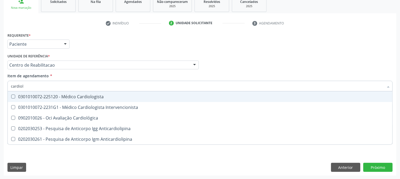
type input "cardiolo"
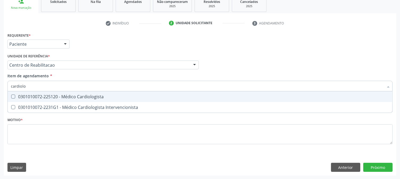
click at [53, 97] on div "0301010072-225120 - Médico Cardiologista" at bounding box center [200, 97] width 378 height 4
checkbox Cardiologista "true"
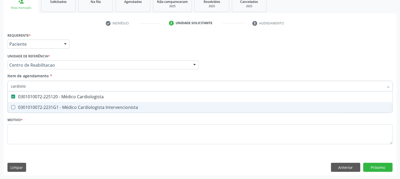
click at [43, 132] on div "Requerente * Paciente Médico(a) Enfermeiro(a) Paciente Nenhum resultado encontr…" at bounding box center [199, 91] width 385 height 121
checkbox Intervencionista "true"
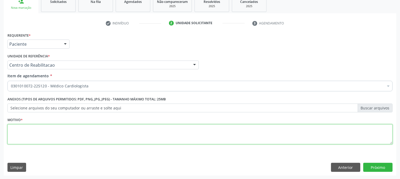
click at [43, 132] on textarea at bounding box center [199, 135] width 385 height 20
type textarea "."
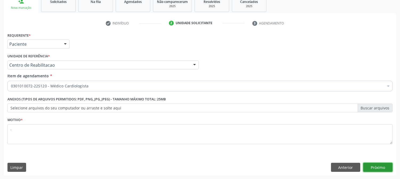
click at [363, 166] on button "Próximo" at bounding box center [377, 167] width 29 height 9
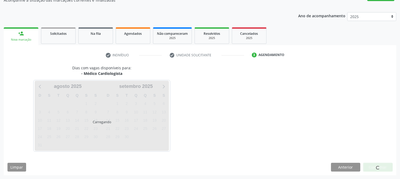
scroll to position [52, 0]
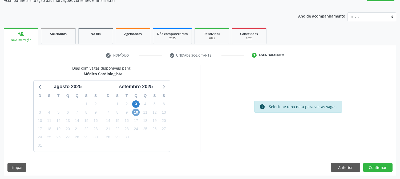
click at [137, 110] on span "10" at bounding box center [135, 112] width 7 height 7
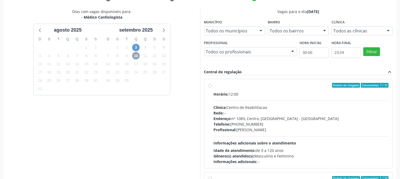
scroll to position [79, 0]
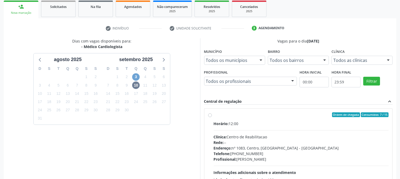
click at [136, 78] on span "3" at bounding box center [135, 76] width 7 height 7
click at [299, 142] on div "Rede: --" at bounding box center [301, 143] width 175 height 6
click at [212, 117] on input "Ordem de chegada Consumidos: 6 / 10 Horário: 13:00 Clínica: Centro de Reabilita…" at bounding box center [210, 115] width 4 height 5
radio input "true"
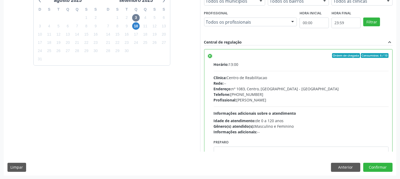
scroll to position [26, 0]
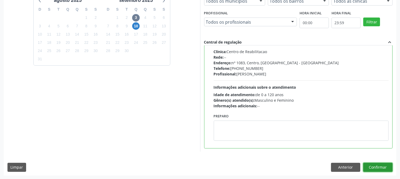
click at [383, 166] on button "Confirmar" at bounding box center [377, 167] width 29 height 9
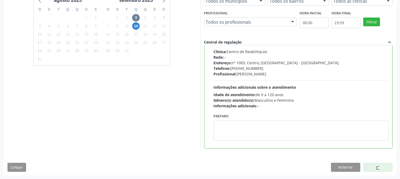
scroll to position [0, 0]
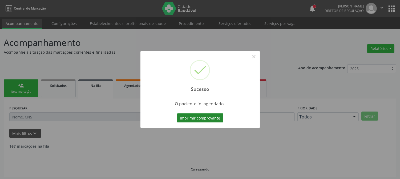
click at [200, 118] on button "Imprimir comprovante" at bounding box center [200, 118] width 46 height 9
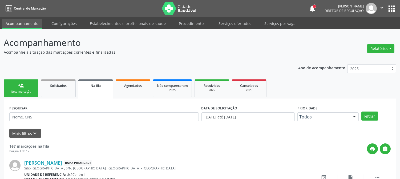
click at [15, 90] on div "Nova marcação" at bounding box center [21, 92] width 27 height 4
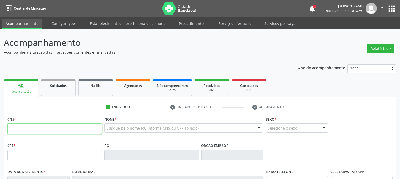
click at [69, 127] on input "text" at bounding box center [54, 129] width 94 height 11
type input "704 8035 6483 0340"
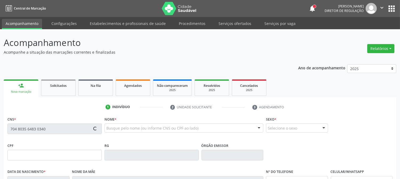
type input "562.562.724-04"
type input "05/04/1968"
type input "Januaria Maria dos Santos"
type input "(87) 98873-8404"
type input "96"
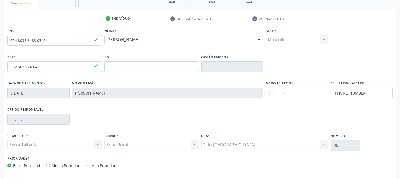
scroll to position [109, 0]
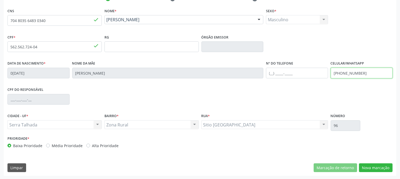
drag, startPoint x: 368, startPoint y: 75, endPoint x: 266, endPoint y: 91, distance: 102.5
click at [266, 91] on div "CNS 704 8035 6483 0340 done Nome * Geraldo Manoel dos Santos Geraldo Manoel dos…" at bounding box center [199, 79] width 385 height 145
drag, startPoint x: 272, startPoint y: 94, endPoint x: 383, endPoint y: 136, distance: 119.4
click at [273, 94] on div "CPF do responsável" at bounding box center [199, 99] width 387 height 26
click at [384, 165] on button "Nova marcação" at bounding box center [376, 168] width 34 height 9
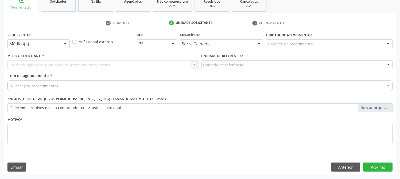
scroll to position [84, 0]
click at [61, 44] on div at bounding box center [65, 44] width 8 height 9
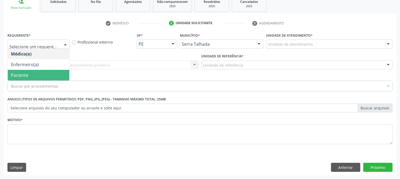
click at [43, 71] on span "Paciente" at bounding box center [38, 75] width 61 height 11
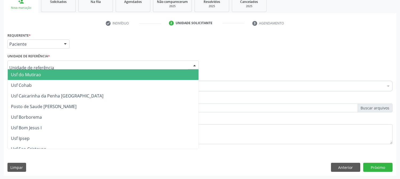
click at [54, 64] on div at bounding box center [102, 65] width 191 height 9
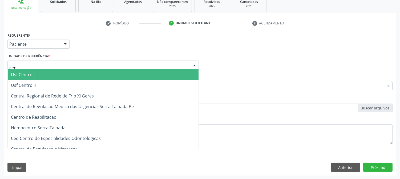
type input "centr"
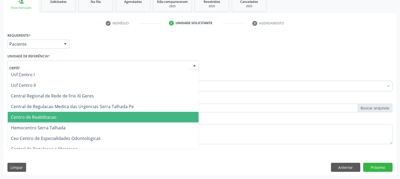
click at [55, 113] on span "Centro de Reabilitacao" at bounding box center [103, 117] width 191 height 11
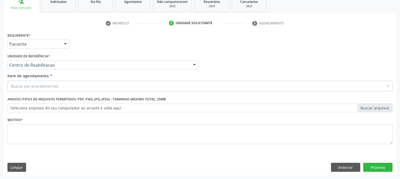
click at [58, 87] on div "Buscar por procedimentos" at bounding box center [199, 86] width 385 height 11
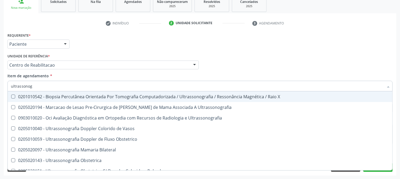
type input "ultrassonogr"
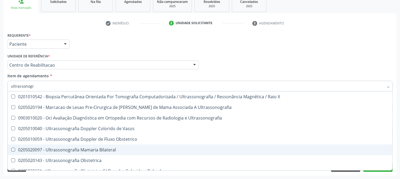
click at [59, 148] on div "0205020097 - Ultrassonografia Mamaria Bilateral" at bounding box center [200, 150] width 378 height 4
checkbox Bilateral "true"
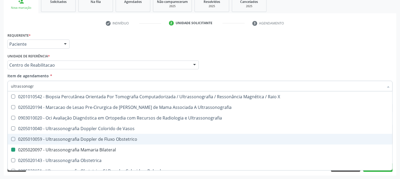
click at [0, 122] on div "Acompanhamento Acompanhe a situação das marcações correntes e finalizadas Relat…" at bounding box center [200, 62] width 400 height 235
checkbox Ultrassonografia "true"
checkbox Bilateral "false"
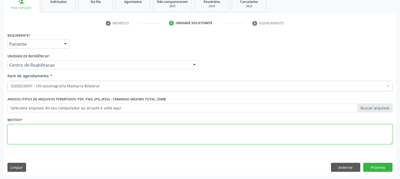
click at [25, 127] on textarea at bounding box center [199, 135] width 385 height 20
type textarea "."
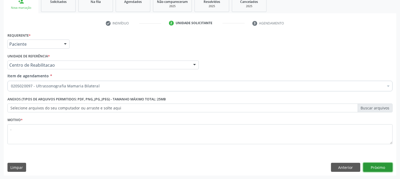
click at [382, 166] on button "Próximo" at bounding box center [377, 167] width 29 height 9
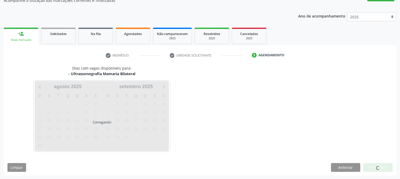
scroll to position [52, 0]
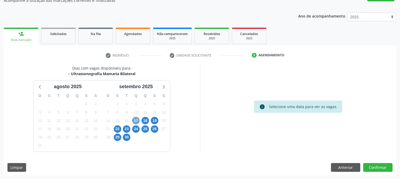
click at [136, 123] on span "17" at bounding box center [135, 120] width 7 height 7
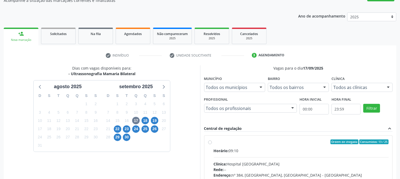
click at [186, 98] on div "Dias com vagas disponíveis para: - Ultrassonografia Mamaria Bilateral agosto 20…" at bounding box center [102, 146] width 196 height 163
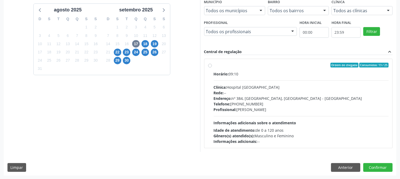
click at [241, 116] on div "Horário: 09:10 Clínica: Hospital Sao Francisco Rede: -- Endereço: nº 384, Varze…" at bounding box center [301, 107] width 175 height 73
click at [212, 68] on input "Ordem de chegada Consumidos: 13 / 25 Horário: 09:10 Clínica: Hospital Sao Franc…" at bounding box center [210, 65] width 4 height 5
radio input "true"
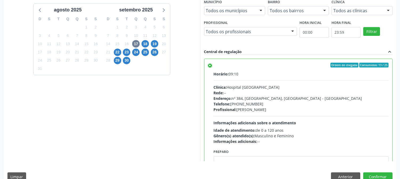
scroll to position [138, 0]
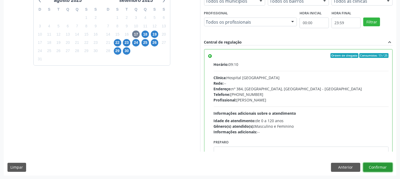
click at [381, 165] on button "Confirmar" at bounding box center [377, 167] width 29 height 9
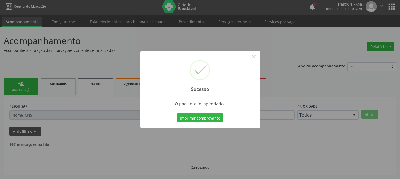
scroll to position [0, 0]
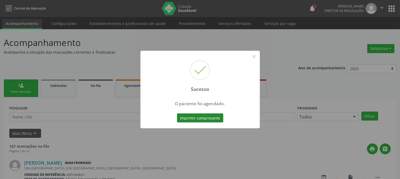
click at [215, 116] on button "Imprimir comprovante" at bounding box center [200, 118] width 46 height 9
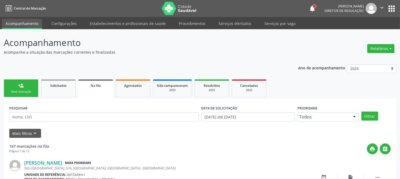
click at [17, 96] on link "person_add Nova marcação" at bounding box center [21, 89] width 35 height 18
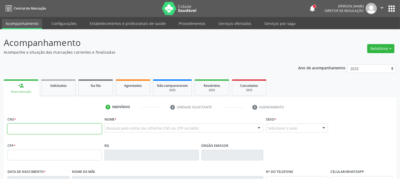
click at [56, 124] on input "text" at bounding box center [54, 129] width 94 height 11
type input "704 8035 6483 0340"
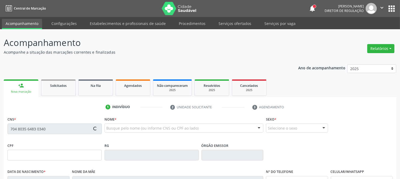
type input "562.562.724-04"
type input "05/04/1968"
type input "Januaria Maria dos Santos"
type input "(87) 98873-8404"
type input "96"
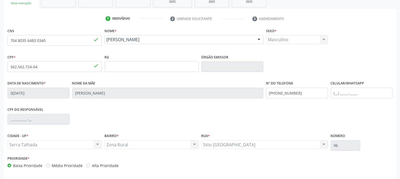
scroll to position [109, 0]
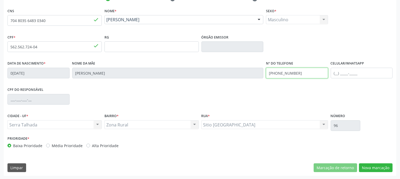
click at [231, 76] on div "Data de nascimento * 05/04/1968 Nome da mãe Januaria Maria dos Santos Nº do Tel…" at bounding box center [199, 73] width 387 height 26
click at [241, 93] on div "CPF do responsável" at bounding box center [199, 99] width 387 height 26
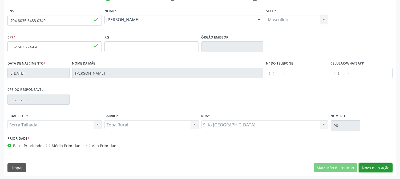
click at [383, 170] on button "Nova marcação" at bounding box center [376, 168] width 34 height 9
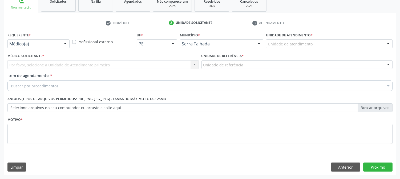
scroll to position [84, 0]
click at [64, 44] on div at bounding box center [65, 44] width 8 height 9
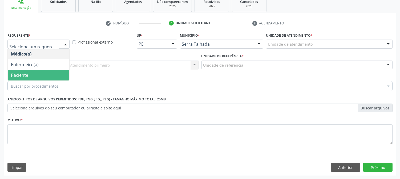
click at [47, 71] on span "Paciente" at bounding box center [38, 75] width 61 height 11
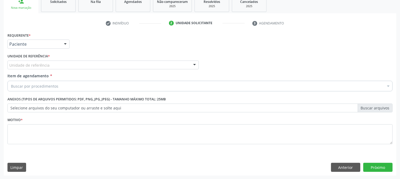
click at [47, 61] on div "Unidade de referência" at bounding box center [102, 65] width 191 height 9
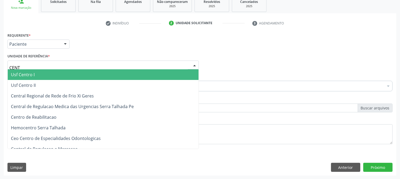
type input "CENTR"
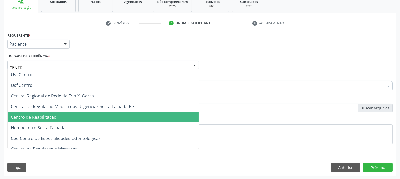
click at [53, 113] on span "Centro de Reabilitacao" at bounding box center [103, 117] width 191 height 11
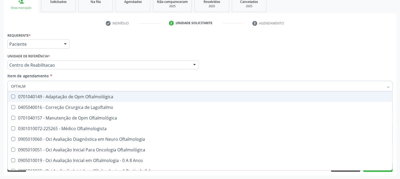
type input "OFTALMO"
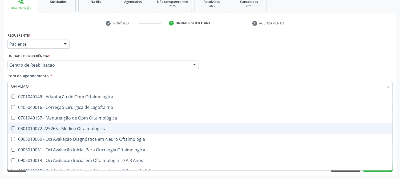
click at [55, 128] on div "0301010072-225265 - Médico Oftalmologista" at bounding box center [200, 129] width 378 height 4
checkbox Oftalmologista "true"
click at [0, 127] on div "Acompanhamento Acompanhe a situação das marcações correntes e finalizadas Relat…" at bounding box center [200, 62] width 400 height 235
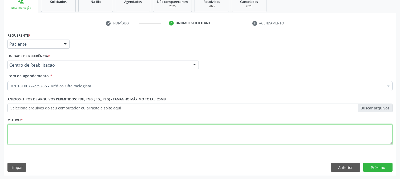
click at [13, 129] on textarea at bounding box center [199, 135] width 385 height 20
type textarea "."
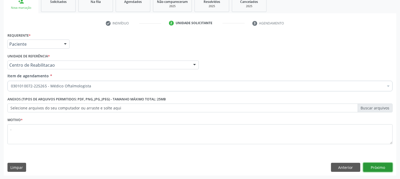
click at [385, 166] on button "Próximo" at bounding box center [377, 167] width 29 height 9
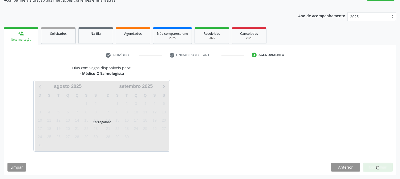
scroll to position [52, 0]
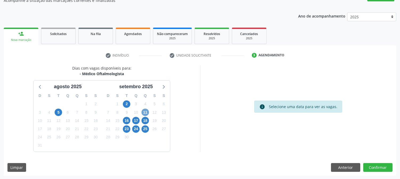
click at [144, 110] on span "11" at bounding box center [144, 112] width 7 height 7
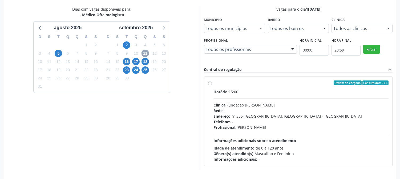
scroll to position [129, 0]
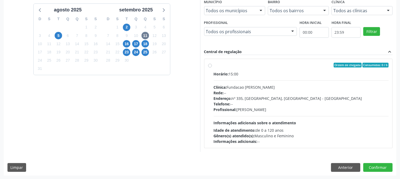
click at [288, 108] on div "Profissional: Bruna Vieira Oliveira Carvalho Ventura" at bounding box center [301, 110] width 175 height 6
click at [212, 68] on input "Ordem de chegada Consumidos: 0 / 6 Horário: 15:00 Clínica: Fundacao Altino Vent…" at bounding box center [210, 65] width 4 height 5
radio input "true"
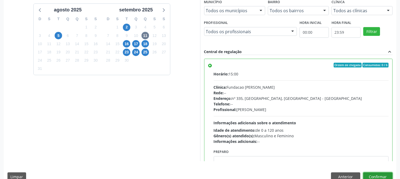
click at [373, 175] on button "Confirmar" at bounding box center [377, 177] width 29 height 9
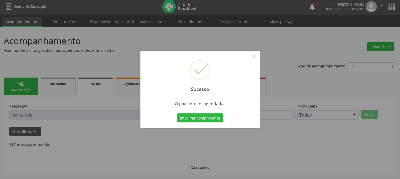
scroll to position [0, 0]
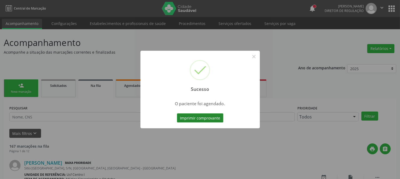
click at [199, 121] on button "Imprimir comprovante" at bounding box center [200, 118] width 46 height 9
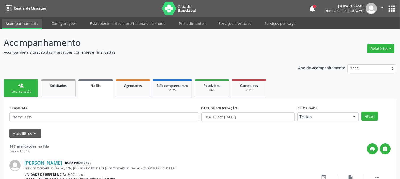
click at [25, 86] on link "person_add Nova marcação" at bounding box center [21, 89] width 35 height 18
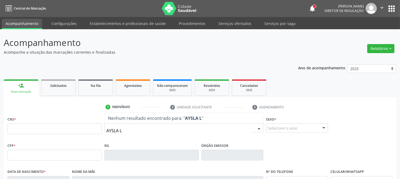
type input "AYSLA LO"
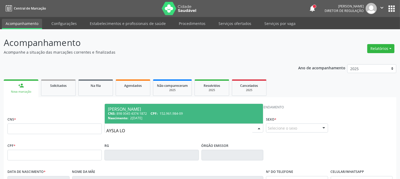
click at [146, 115] on div "CNS: 898 0045 4374 1872 CPF: 152.961.984-09" at bounding box center [184, 114] width 152 height 5
type input "898 0045 4374 1872"
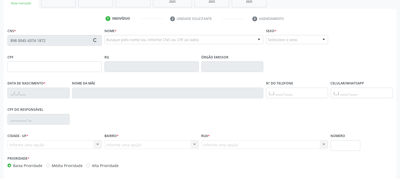
type input "152.961.984-09"
type input "20/07/2013"
type input "Maria Severina dos Santos"
type input "(87) 3945-1069"
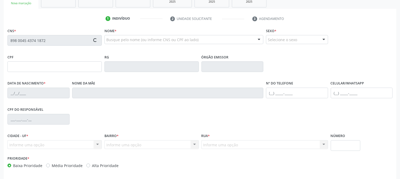
type input "067.245.094-16"
type input "58"
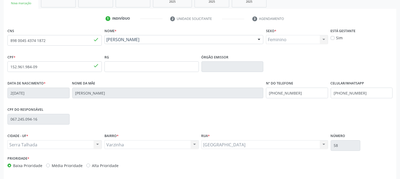
scroll to position [109, 0]
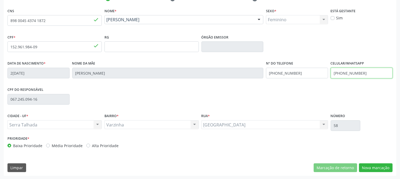
drag, startPoint x: 361, startPoint y: 76, endPoint x: 313, endPoint y: 71, distance: 48.2
click at [313, 71] on div "Data de nascimento * 20/07/2013 Nome da mãe Maria Severina dos Santos Nº do Tel…" at bounding box center [199, 73] width 387 height 26
click at [224, 73] on div "Data de nascimento * 20/07/2013 Nome da mãe Maria Severina dos Santos Nº do Tel…" at bounding box center [199, 73] width 387 height 26
click at [291, 95] on div "CPF do responsável 067.245.094-16" at bounding box center [199, 99] width 387 height 26
click at [294, 97] on div "CPF do responsável 067.245.094-16" at bounding box center [199, 99] width 387 height 26
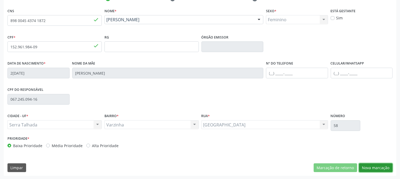
click at [376, 170] on button "Nova marcação" at bounding box center [376, 168] width 34 height 9
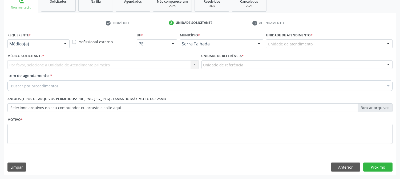
scroll to position [84, 0]
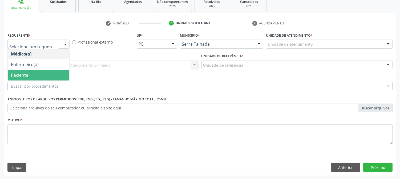
click at [40, 70] on span "Paciente" at bounding box center [38, 75] width 61 height 11
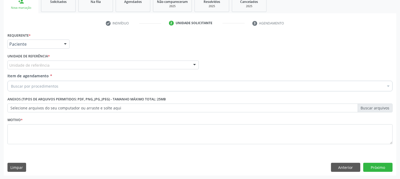
click at [44, 61] on div "Unidade de referência" at bounding box center [102, 65] width 191 height 9
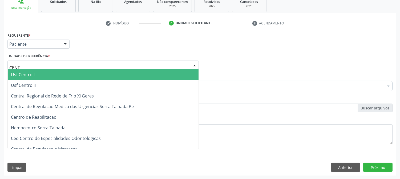
type input "CENTR"
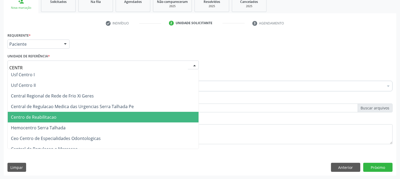
click at [71, 121] on span "Centro de Reabilitacao" at bounding box center [103, 117] width 191 height 11
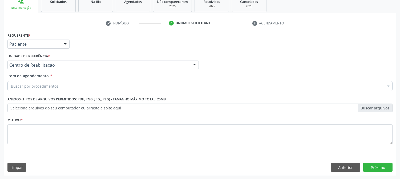
click at [58, 87] on div "Buscar por procedimentos" at bounding box center [199, 86] width 385 height 11
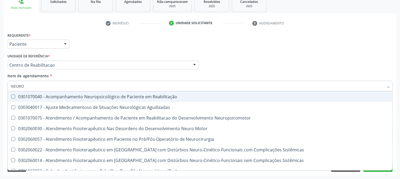
type input "NEUROL"
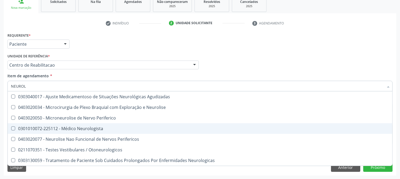
click at [67, 128] on div "0301010072-225112 - Médico Neurologista" at bounding box center [200, 129] width 378 height 4
checkbox Neurologista "true"
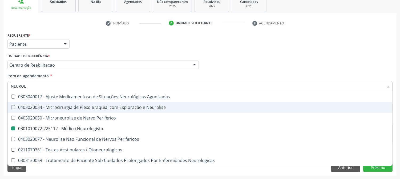
click at [0, 116] on div "Acompanhamento Acompanhe a situação das marcações correntes e finalizadas Relat…" at bounding box center [200, 62] width 400 height 235
checkbox Neurolise "true"
checkbox Neurologista "false"
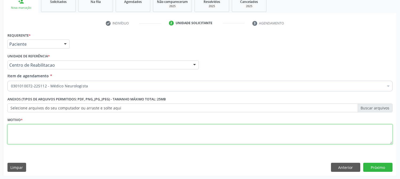
click at [47, 127] on textarea at bounding box center [199, 135] width 385 height 20
type textarea "."
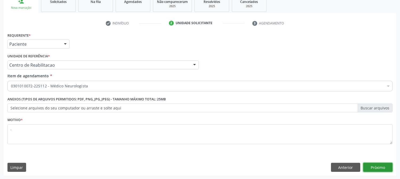
click at [368, 169] on button "Próximo" at bounding box center [377, 167] width 29 height 9
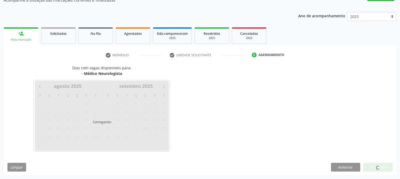
scroll to position [52, 0]
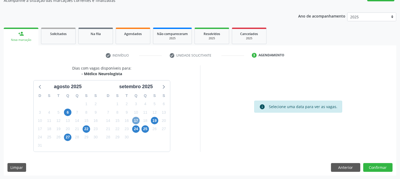
click at [138, 121] on span "17" at bounding box center [135, 120] width 7 height 7
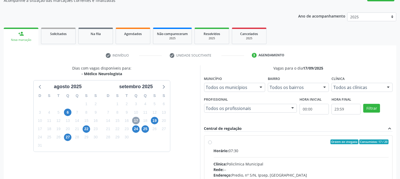
scroll to position [129, 0]
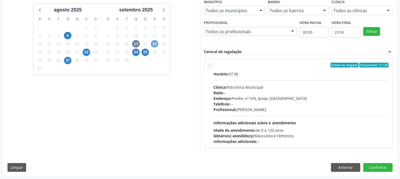
click at [158, 42] on span "19" at bounding box center [154, 43] width 7 height 7
click at [305, 109] on div "Profissional: --" at bounding box center [301, 110] width 175 height 6
click at [212, 68] on input "Ordem de chegada Consumidos: 24 / 25 Horário: 08:00 Clínica: Policlinica Munici…" at bounding box center [210, 65] width 4 height 5
radio input "true"
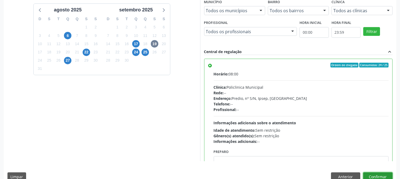
click at [372, 174] on button "Confirmar" at bounding box center [377, 177] width 29 height 9
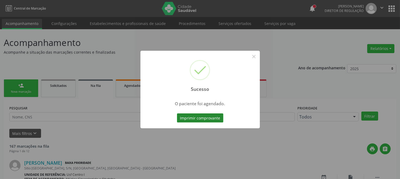
click at [214, 116] on button "Imprimir comprovante" at bounding box center [200, 118] width 46 height 9
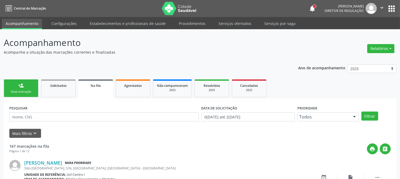
click at [10, 81] on link "person_add Nova marcação" at bounding box center [21, 89] width 35 height 18
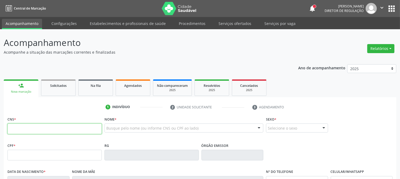
click at [81, 129] on input "text" at bounding box center [54, 129] width 94 height 11
type input "898 0040 9198 5167"
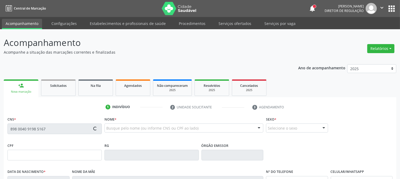
type input "132.819.904-52"
type input "0[DATE]"
type input "[PERSON_NAME]"
type input "[PHONE_NUMBER]"
type input "073.306.274-10"
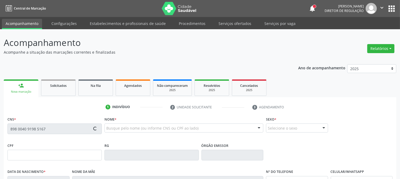
type input "1246"
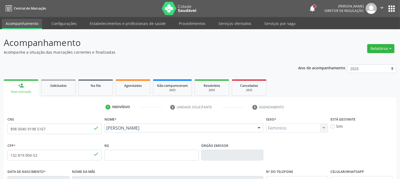
scroll to position [109, 0]
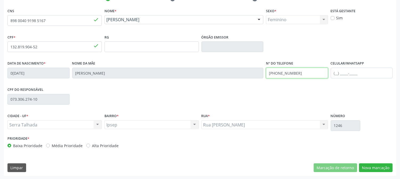
click at [248, 76] on div "Data de nascimento * 0[DATE] Nome da mãe [PERSON_NAME] dos Santos Nº do Telefon…" at bounding box center [199, 73] width 387 height 26
click at [322, 111] on div "CPF do responsável 073.306.274-10" at bounding box center [199, 99] width 387 height 26
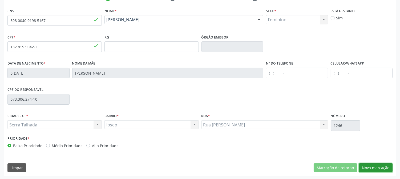
click at [385, 167] on button "Nova marcação" at bounding box center [376, 168] width 34 height 9
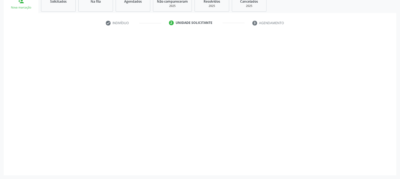
scroll to position [84, 0]
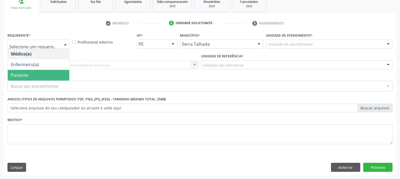
click at [49, 73] on span "Paciente" at bounding box center [38, 75] width 61 height 11
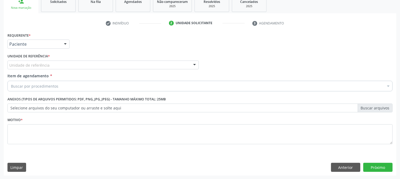
click at [52, 63] on div "Unidade de referência" at bounding box center [102, 65] width 191 height 9
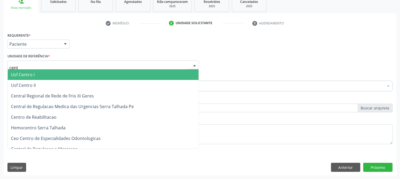
type input "centr"
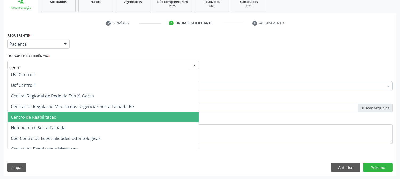
click at [62, 112] on span "Centro de Reabilitacao" at bounding box center [103, 117] width 191 height 11
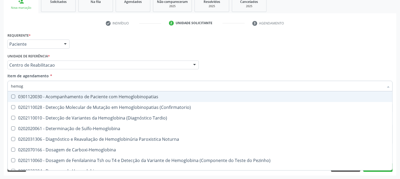
type input "hemogr"
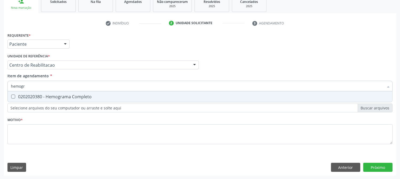
click at [53, 95] on div "0202020380 - Hemograma Completo" at bounding box center [200, 97] width 378 height 4
checkbox Completo "true"
drag, startPoint x: 16, startPoint y: 84, endPoint x: 6, endPoint y: 84, distance: 10.4
click at [6, 84] on div "Requerente * Paciente Médico(a) Enfermeiro(a) Paciente Nenhum resultado encontr…" at bounding box center [200, 103] width 392 height 145
type input "pro"
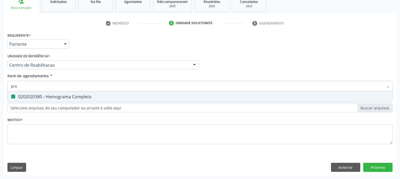
checkbox Completo "false"
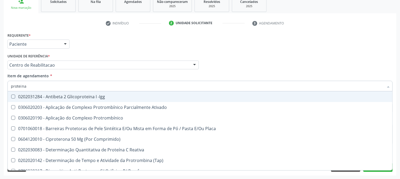
type input "proteina c"
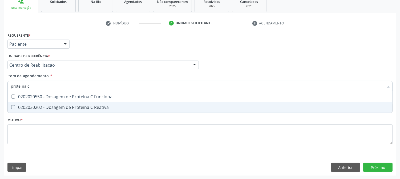
click at [61, 105] on div "0202030202 - Dosagem de Proteina C Reativa" at bounding box center [200, 107] width 378 height 4
checkbox Reativa "true"
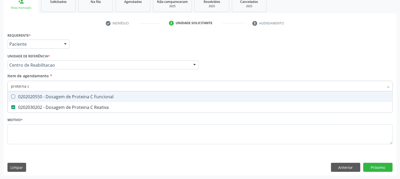
drag, startPoint x: 33, startPoint y: 85, endPoint x: 0, endPoint y: 85, distance: 32.7
click at [0, 85] on div "Acompanhamento Acompanhe a situação das marcações correntes e finalizadas Relat…" at bounding box center [200, 62] width 400 height 235
type input "gl"
checkbox Reativa "false"
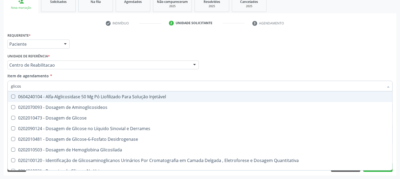
type input "glicose"
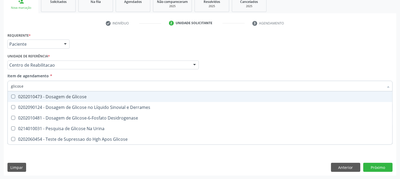
click at [15, 95] on div "0202010473 - Dosagem de Glicose" at bounding box center [200, 97] width 378 height 4
checkbox Glicose "true"
drag, startPoint x: 23, startPoint y: 88, endPoint x: 6, endPoint y: 86, distance: 17.4
click at [6, 86] on div "Item de agendamento * glicose Desfazer seleção 0202010473 - Dosagem de Glicose …" at bounding box center [199, 83] width 387 height 20
type input "co"
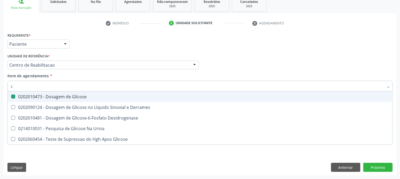
checkbox Glicose "false"
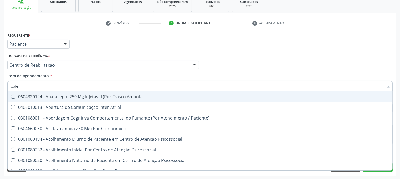
type input "coles"
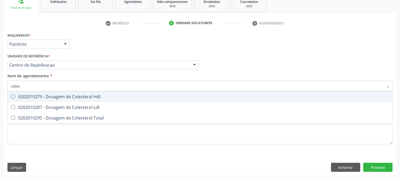
click at [22, 95] on div "0202010279 - Dosagem de Colesterol Hdl" at bounding box center [200, 97] width 378 height 4
checkbox Hdl "true"
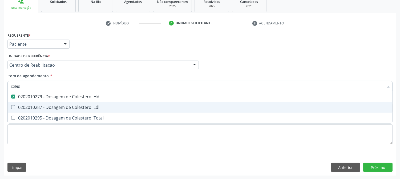
click at [20, 105] on div "0202010287 - Dosagem de Colesterol Ldl" at bounding box center [200, 107] width 378 height 4
checkbox Ldl "true"
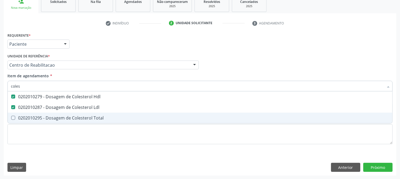
click at [19, 114] on span "0202010295 - Dosagem de Colesterol Total" at bounding box center [200, 118] width 384 height 11
checkbox Total "true"
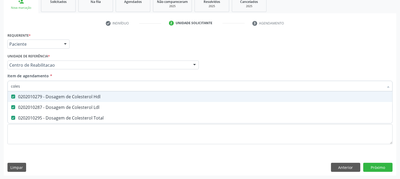
drag, startPoint x: 15, startPoint y: 82, endPoint x: 10, endPoint y: 81, distance: 5.5
click at [10, 81] on div "coles" at bounding box center [199, 86] width 385 height 11
type input "tr"
checkbox Hdl "false"
checkbox Ldl "false"
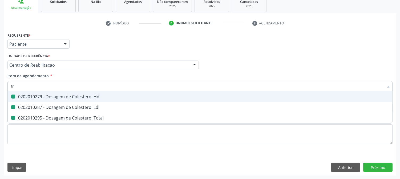
checkbox Total "false"
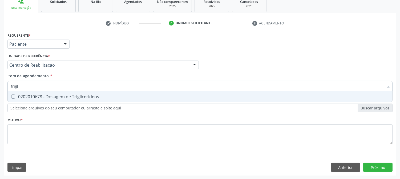
type input "trigli"
click at [26, 97] on div "0202010678 - Dosagem de Triglicerideos" at bounding box center [200, 97] width 378 height 4
checkbox Triglicerideos "true"
click at [0, 84] on div "Acompanhamento Acompanhe a situação das marcações correntes e finalizadas Relat…" at bounding box center [200, 62] width 400 height 235
type input "tg"
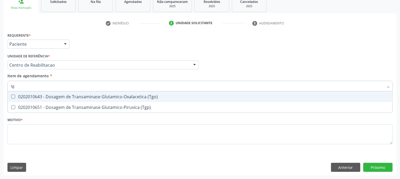
click at [10, 96] on div at bounding box center [10, 97] width 4 height 4
checkbox \(Tgo\) "true"
click at [16, 104] on span "0202010651 - Dosagem de Transaminase Glutamico-Piruvica (Tgp)" at bounding box center [200, 107] width 384 height 11
checkbox \(Tgp\) "true"
drag, startPoint x: 17, startPoint y: 86, endPoint x: 0, endPoint y: 85, distance: 17.1
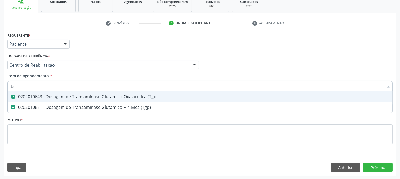
click at [0, 85] on div "Acompanhamento Acompanhe a situação das marcações correntes e finalizadas Relat…" at bounding box center [200, 62] width 400 height 235
type input "u"
checkbox \(Tgo\) "false"
checkbox \(Tgp\) "false"
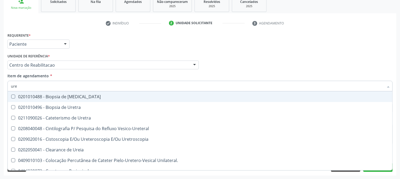
type input "urei"
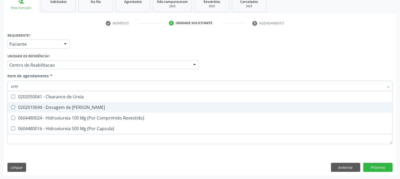
click at [33, 109] on div "0202010694 - Dosagem de [PERSON_NAME]" at bounding box center [200, 107] width 378 height 4
checkbox Ureia "true"
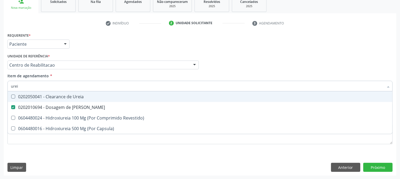
click at [0, 86] on div "Acompanhamento Acompanhe a situação das marcações correntes e finalizadas Relat…" at bounding box center [200, 62] width 400 height 235
type input "c"
checkbox Ureia "false"
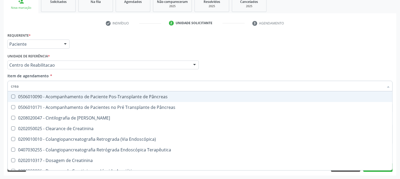
type input "creat"
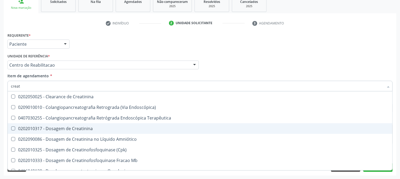
click at [44, 127] on div "0202010317 - Dosagem de Creatinina" at bounding box center [200, 129] width 378 height 4
checkbox Creatinina "true"
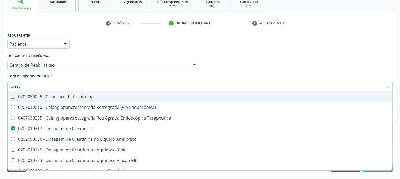
drag, startPoint x: 35, startPoint y: 84, endPoint x: 0, endPoint y: 84, distance: 35.1
click at [0, 84] on div "Acompanhamento Acompanhe a situação das marcações correntes e finalizadas Relat…" at bounding box center [200, 62] width 400 height 235
type input "ur"
checkbox Creatinina "false"
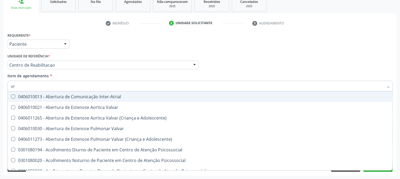
type input "uri"
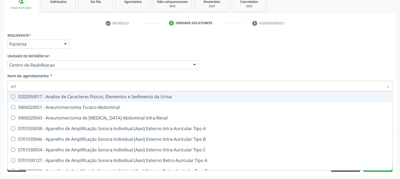
click at [34, 97] on div "0202050017 - Analise de Caracteres Fisicos, Elementos e Sedimento da Urina" at bounding box center [201, 97] width 381 height 4
checkbox Urina "true"
click at [0, 97] on div "Acompanhamento Acompanhe a situação das marcações correntes e finalizadas Relat…" at bounding box center [200, 62] width 400 height 235
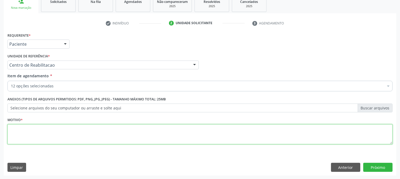
click at [52, 139] on textarea at bounding box center [199, 135] width 385 height 20
type textarea "."
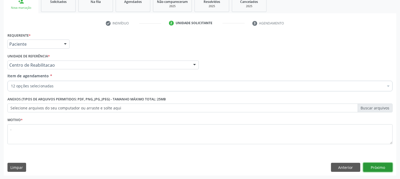
click at [377, 166] on button "Próximo" at bounding box center [377, 167] width 29 height 9
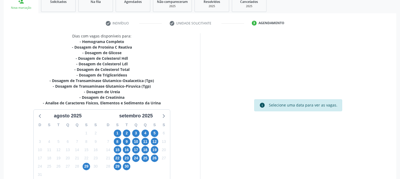
scroll to position [113, 0]
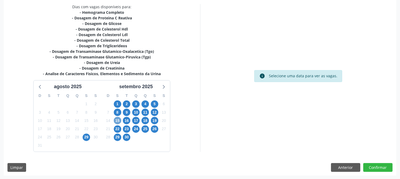
click at [119, 121] on span "15" at bounding box center [117, 120] width 7 height 7
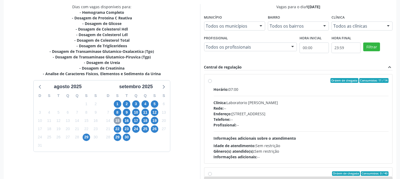
scroll to position [138, 0]
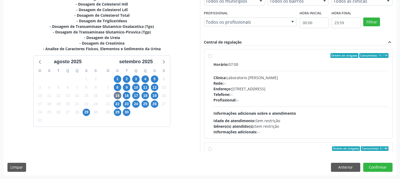
click at [251, 73] on div "Horário: 07:00 Clínica: Laboratorio [PERSON_NAME]: -- Endereço: [STREET_ADDRESS…" at bounding box center [301, 98] width 175 height 73
click at [212, 58] on input "Ordem de chegada Consumidos: 11 / 14 Horário: 07:00 Clínica: Laboratorio [PERSO…" at bounding box center [210, 55] width 4 height 5
radio input "true"
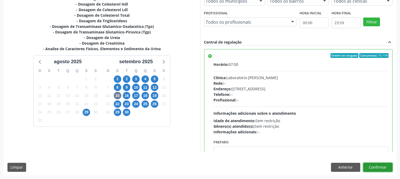
click at [384, 166] on button "Confirmar" at bounding box center [377, 167] width 29 height 9
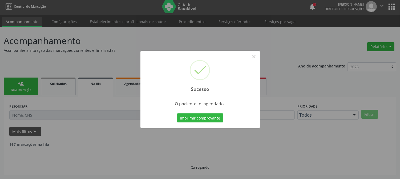
scroll to position [0, 0]
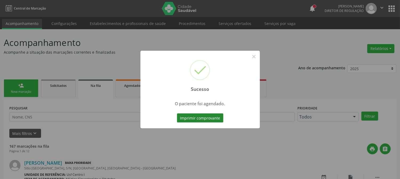
click at [199, 117] on button "Imprimir comprovante" at bounding box center [200, 118] width 46 height 9
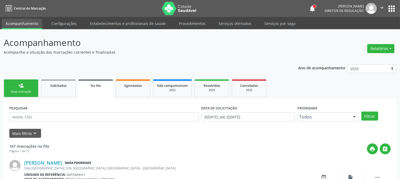
click at [10, 91] on div "Nova marcação" at bounding box center [21, 92] width 27 height 4
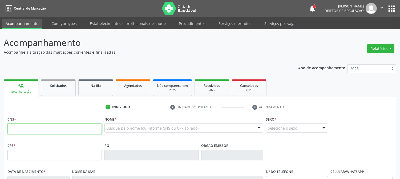
click at [71, 132] on input "text" at bounding box center [54, 129] width 94 height 11
type input "898 0039 2062 0536"
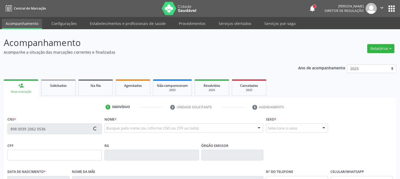
type input "274.323.004-53"
type input "[DATE]"
type input "[PERSON_NAME]"
type input "[PHONE_NUMBER]"
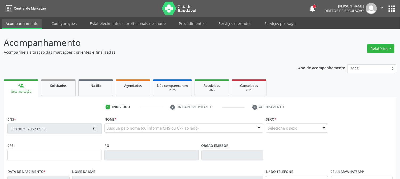
type input "57"
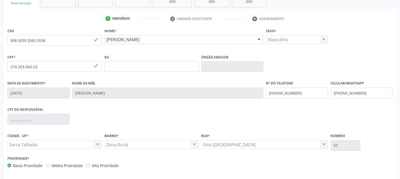
scroll to position [109, 0]
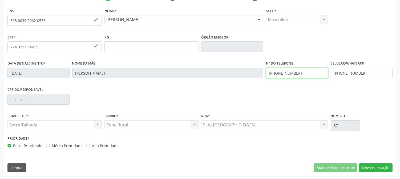
click at [242, 76] on div "Data de nascimento * 1[DATE] Nome da mãe [PERSON_NAME] Nº do Telefone [PHONE_NU…" at bounding box center [199, 73] width 387 height 26
drag, startPoint x: 367, startPoint y: 74, endPoint x: 296, endPoint y: 76, distance: 71.1
click at [296, 76] on div "Data de nascimento * [DATE] Nome da mãe [PERSON_NAME] Nº do Telefone Celular/Wh…" at bounding box center [199, 73] width 387 height 26
click at [296, 96] on div "CPF do responsável" at bounding box center [199, 99] width 387 height 26
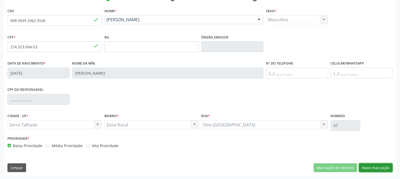
click at [376, 166] on button "Nova marcação" at bounding box center [376, 168] width 34 height 9
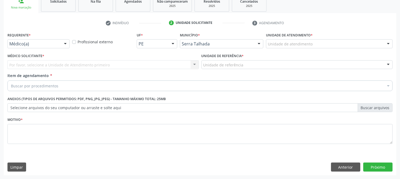
scroll to position [84, 0]
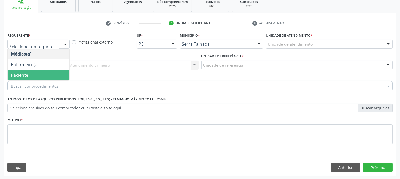
click at [47, 72] on span "Paciente" at bounding box center [38, 75] width 61 height 11
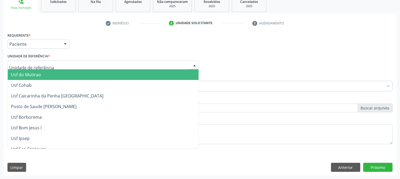
click at [51, 64] on div at bounding box center [102, 65] width 191 height 9
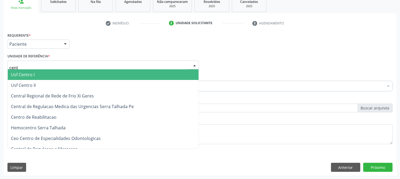
type input "centr"
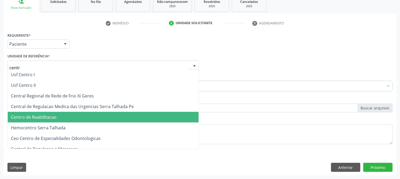
click at [71, 119] on span "Centro de Reabilitacao" at bounding box center [103, 117] width 191 height 11
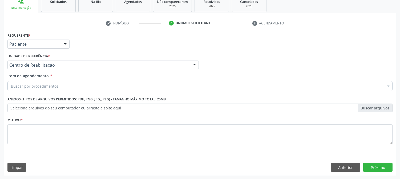
click at [65, 87] on div "Buscar por procedimentos" at bounding box center [199, 86] width 385 height 11
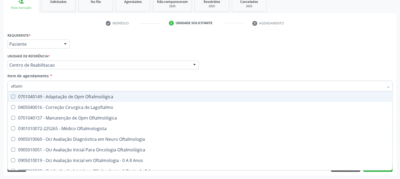
type input "oftalmo"
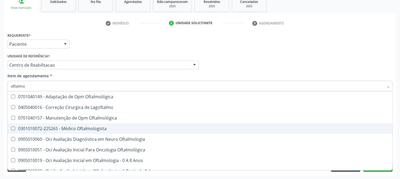
click at [61, 125] on span "0301010072-225265 - Médico Oftalmologista" at bounding box center [200, 129] width 384 height 11
checkbox Oftalmologista "true"
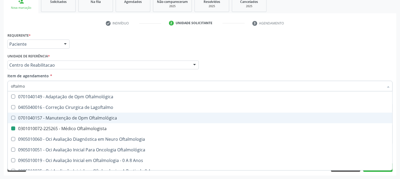
click at [0, 124] on div "Acompanhamento Acompanhe a situação das marcações correntes e finalizadas Relat…" at bounding box center [200, 62] width 400 height 235
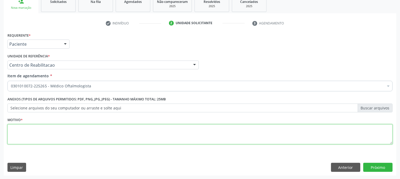
click at [38, 133] on textarea at bounding box center [199, 135] width 385 height 20
type textarea "."
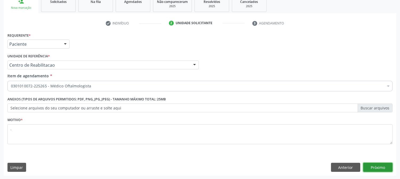
click at [376, 166] on button "Próximo" at bounding box center [377, 167] width 29 height 9
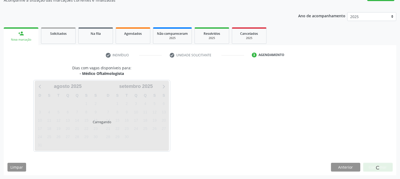
scroll to position [52, 0]
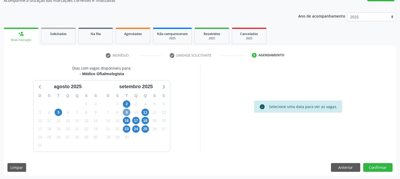
click at [126, 110] on span "9" at bounding box center [126, 112] width 7 height 7
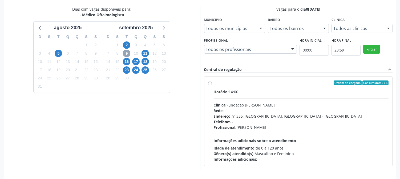
scroll to position [129, 0]
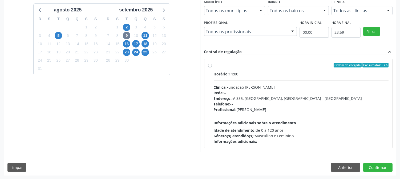
click at [250, 106] on div "Telefone: --" at bounding box center [301, 104] width 175 height 6
click at [212, 68] on input "Ordem de chegada Consumidos: 5 / 6 Horário: 14:00 Clínica: Fundacao [PERSON_NAM…" at bounding box center [210, 65] width 4 height 5
radio input "true"
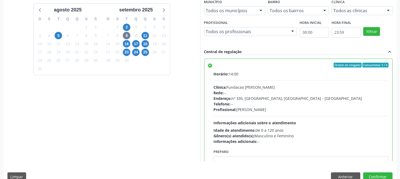
scroll to position [138, 0]
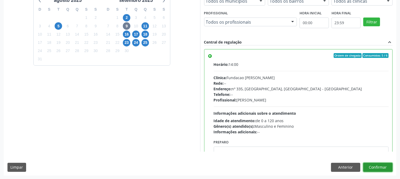
click at [378, 164] on button "Confirmar" at bounding box center [377, 167] width 29 height 9
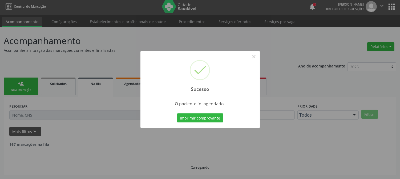
scroll to position [0, 0]
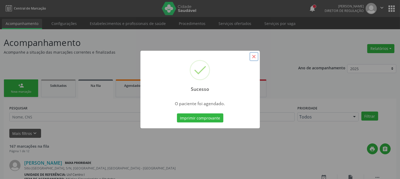
click at [253, 57] on button "×" at bounding box center [253, 56] width 9 height 9
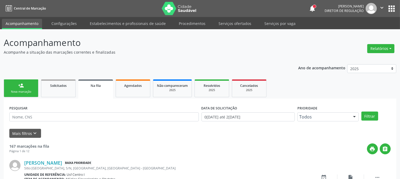
click at [13, 86] on link "person_add Nova marcação" at bounding box center [21, 89] width 35 height 18
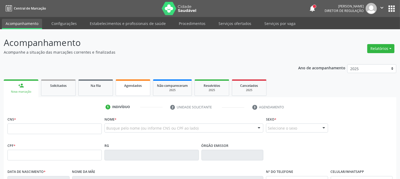
click at [122, 86] on div "Agendados" at bounding box center [133, 86] width 27 height 6
click at [124, 87] on div "Agendados" at bounding box center [133, 86] width 27 height 6
select select "7"
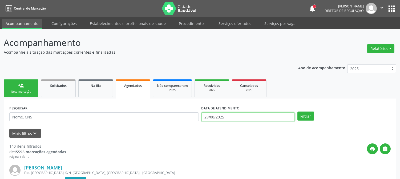
click at [227, 119] on input "29/08/2025" at bounding box center [247, 117] width 93 height 9
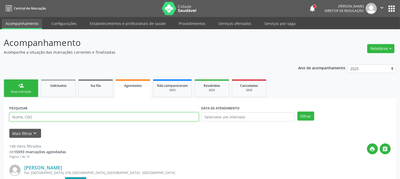
click at [182, 119] on input "text" at bounding box center [103, 117] width 189 height 9
type input "898003920620536"
click at [297, 112] on button "Filtrar" at bounding box center [305, 116] width 17 height 9
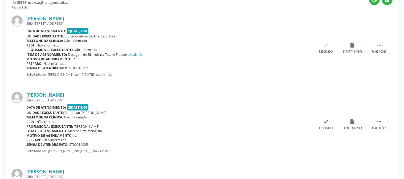
scroll to position [219, 0]
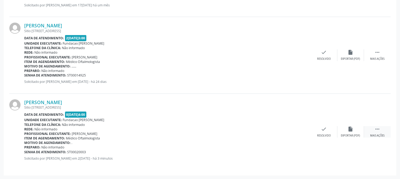
click at [379, 135] on div "Mais ações" at bounding box center [377, 136] width 14 height 4
click at [302, 133] on div "cancel Cancelar" at bounding box center [297, 131] width 27 height 11
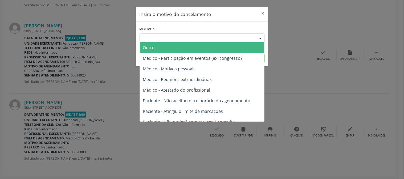
click at [245, 34] on div "Escolha o motivo" at bounding box center [201, 38] width 125 height 9
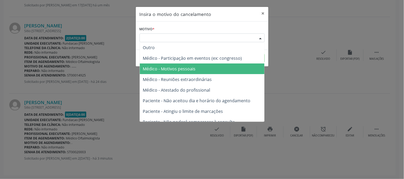
click at [223, 73] on span "Médico - Motivos pessoais" at bounding box center [202, 69] width 125 height 11
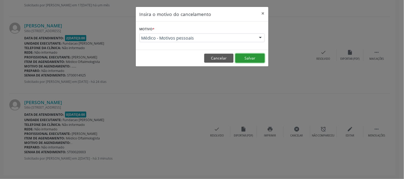
click at [244, 59] on button "Salvar" at bounding box center [249, 58] width 29 height 9
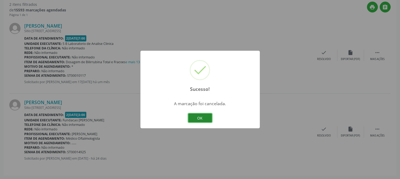
click at [201, 121] on button "OK" at bounding box center [200, 118] width 24 height 9
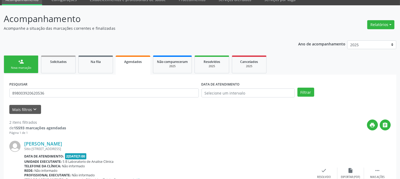
scroll to position [0, 0]
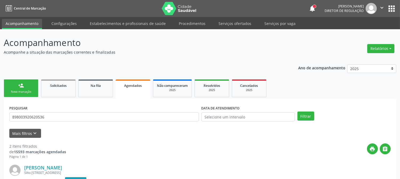
click at [28, 86] on link "person_add Nova marcação" at bounding box center [21, 89] width 35 height 18
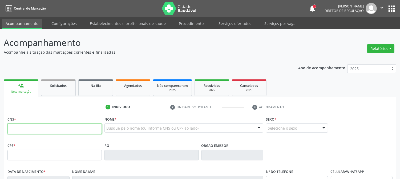
click at [76, 128] on input "text" at bounding box center [54, 129] width 94 height 11
type input "898 0039 2062 0536"
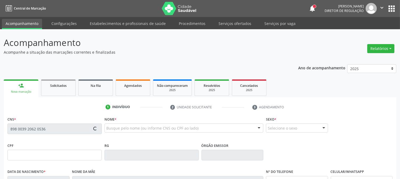
type input "274.323.004-53"
type input "[DATE]"
type input "[PERSON_NAME]"
type input "[PHONE_NUMBER]"
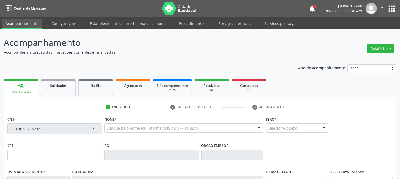
type input "57"
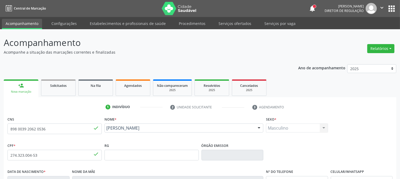
scroll to position [109, 0]
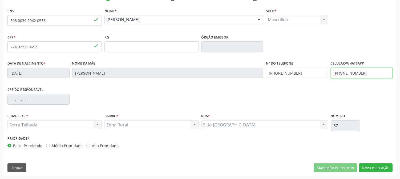
drag, startPoint x: 371, startPoint y: 78, endPoint x: 297, endPoint y: 80, distance: 74.3
click at [297, 80] on div "Data de nascimento * 1[DATE] Nome da mãe [PERSON_NAME] Nº do Telefone [PHONE_NU…" at bounding box center [199, 73] width 387 height 26
click at [239, 74] on div "Data de nascimento * 10[DATE] Nome da mãe [PERSON_NAME] Nº do Telefone [PHONE_N…" at bounding box center [199, 73] width 387 height 26
click at [385, 94] on div "CPF do responsável" at bounding box center [199, 99] width 387 height 26
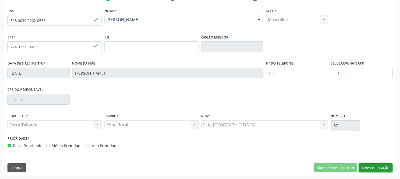
click at [374, 169] on button "Nova marcação" at bounding box center [376, 168] width 34 height 9
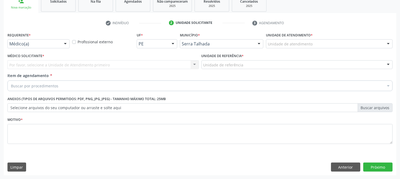
scroll to position [84, 0]
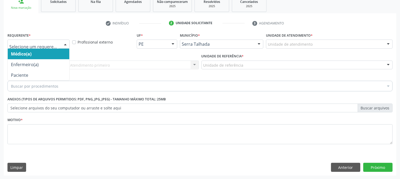
click at [64, 49] on div "Médico(a) Enfermeiro(a) Paciente Nenhum resultado encontrado para: " " Não há n…" at bounding box center [38, 44] width 62 height 9
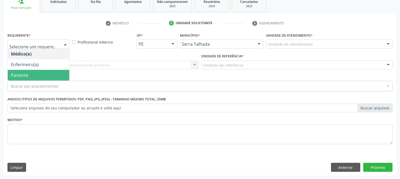
click at [59, 74] on span "Paciente" at bounding box center [38, 75] width 61 height 11
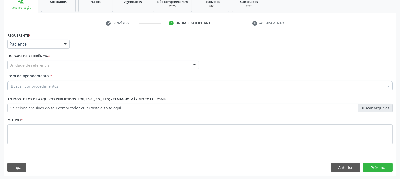
click at [75, 59] on div "Unidade de referência * Unidade de referência Usf do Mutirao Usf Cohab Usf [GEO…" at bounding box center [102, 60] width 191 height 17
click at [73, 63] on div "Unidade de referência" at bounding box center [102, 65] width 191 height 9
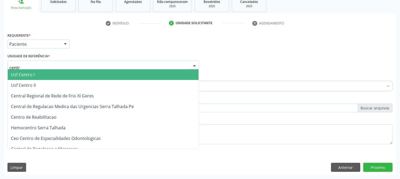
type input "centro"
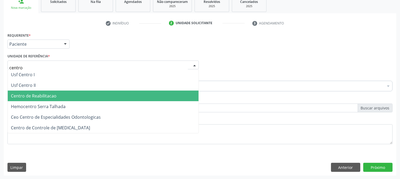
click at [60, 91] on span "Centro de Reabilitacao" at bounding box center [103, 96] width 191 height 11
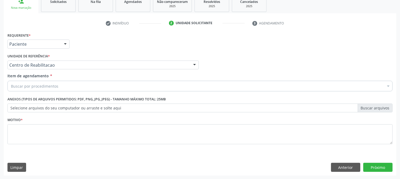
click at [58, 86] on div "Buscar por procedimentos" at bounding box center [199, 86] width 385 height 11
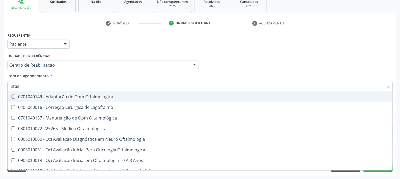
type input "oftalm"
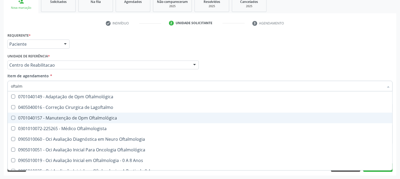
click at [49, 122] on span "0701040157 - Manutenção de Opm Oftalmológica" at bounding box center [200, 118] width 384 height 11
checkbox Oftalmológica "true"
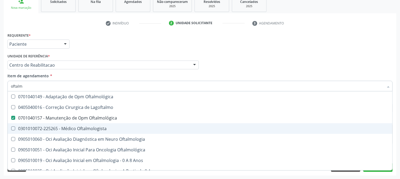
click at [46, 124] on span "0301010072-225265 - Médico Oftalmologista" at bounding box center [200, 129] width 384 height 11
checkbox Oftalmologista "true"
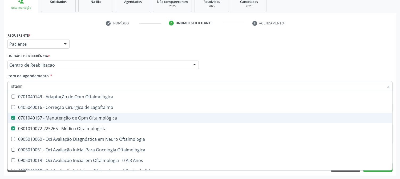
click at [14, 118] on Oftalmológica at bounding box center [13, 118] width 4 height 4
click at [11, 118] on Oftalmológica "checkbox" at bounding box center [9, 117] width 3 height 3
checkbox Oftalmológica "false"
click at [0, 117] on div "Acompanhamento Acompanhe a situação das marcações correntes e finalizadas Relat…" at bounding box center [200, 62] width 400 height 235
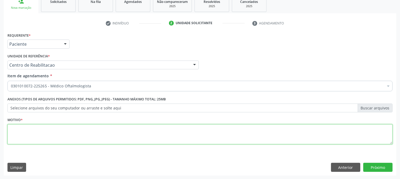
click at [46, 128] on textarea at bounding box center [199, 135] width 385 height 20
type textarea "."
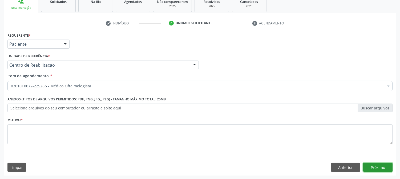
click at [384, 166] on button "Próximo" at bounding box center [377, 167] width 29 height 9
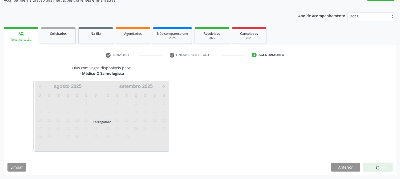
scroll to position [52, 0]
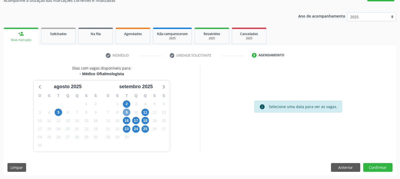
click at [124, 110] on span "9" at bounding box center [126, 112] width 7 height 7
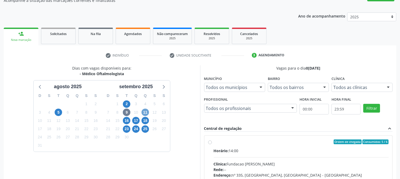
click at [146, 111] on span "11" at bounding box center [144, 112] width 7 height 7
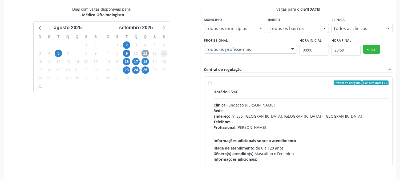
scroll to position [129, 0]
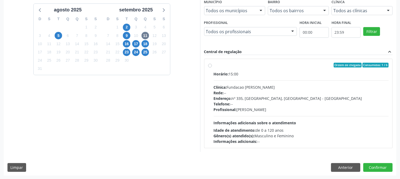
click at [246, 107] on div "Profissional: [PERSON_NAME]" at bounding box center [301, 110] width 175 height 6
click at [212, 68] on input "Ordem de chegada Consumidos: 1 / 6 Horário: 15:00 Clínica: Fundacao [PERSON_NAM…" at bounding box center [210, 65] width 4 height 5
radio input "true"
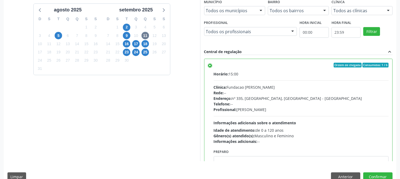
scroll to position [138, 0]
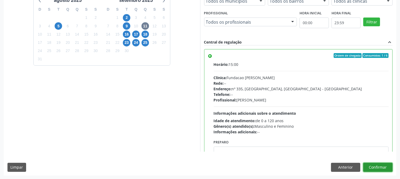
click at [373, 168] on button "Confirmar" at bounding box center [377, 167] width 29 height 9
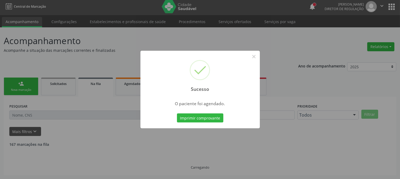
scroll to position [0, 0]
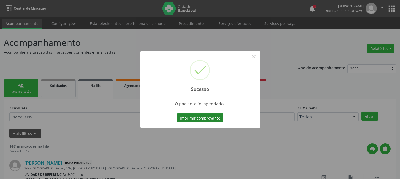
click at [202, 117] on button "Imprimir comprovante" at bounding box center [200, 118] width 46 height 9
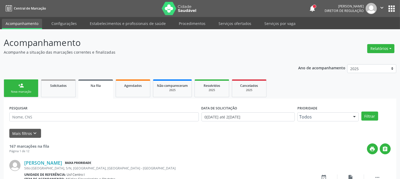
click at [23, 81] on link "person_add Nova marcação" at bounding box center [21, 89] width 35 height 18
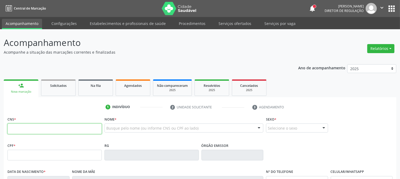
click at [60, 124] on input "text" at bounding box center [54, 129] width 94 height 11
type input "708 6075 3357 6483"
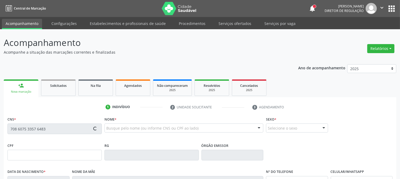
type input "022.163.404-56"
type input "1[DATE]"
type input "[PERSON_NAME]"
type input "[PHONE_NUMBER]"
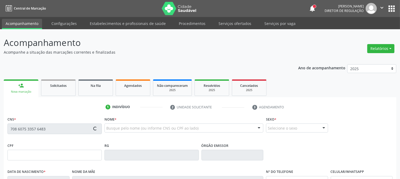
type input "S/N"
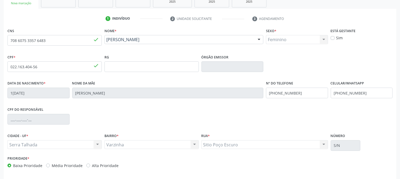
scroll to position [109, 0]
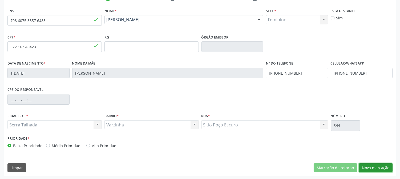
click at [367, 166] on button "Nova marcação" at bounding box center [376, 168] width 34 height 9
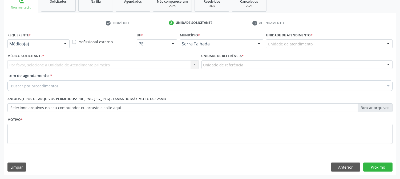
scroll to position [84, 0]
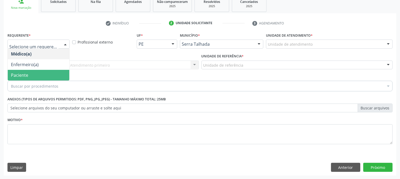
click at [36, 73] on span "Paciente" at bounding box center [38, 75] width 61 height 11
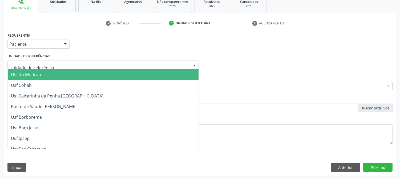
click at [95, 64] on div at bounding box center [102, 65] width 191 height 9
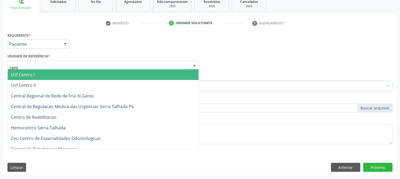
type input "centr"
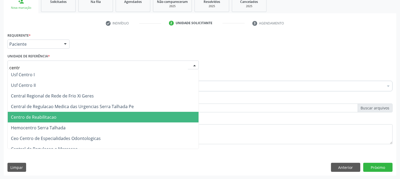
click at [56, 117] on span "Centro de Reabilitacao" at bounding box center [103, 117] width 191 height 11
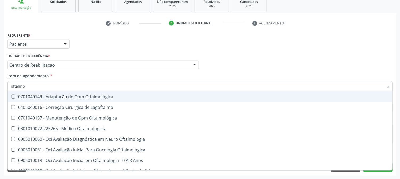
type input "oftalmol"
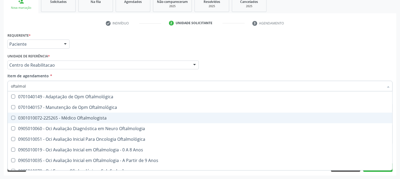
click at [47, 114] on span "0301010072-225265 - Médico Oftalmologista" at bounding box center [200, 118] width 384 height 11
checkbox Oftalmologista "true"
click at [0, 118] on div "Acompanhamento Acompanhe a situação das marcações correntes e finalizadas Relat…" at bounding box center [200, 62] width 400 height 235
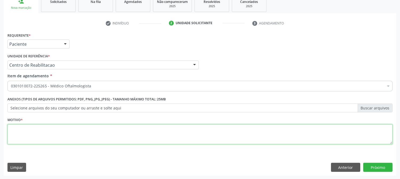
click at [50, 132] on textarea at bounding box center [199, 135] width 385 height 20
type textarea "."
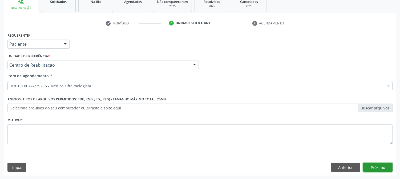
click at [371, 165] on button "Próximo" at bounding box center [377, 167] width 29 height 9
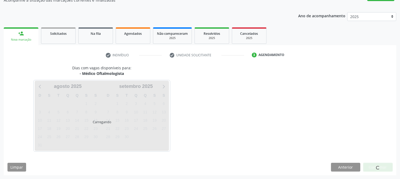
scroll to position [52, 0]
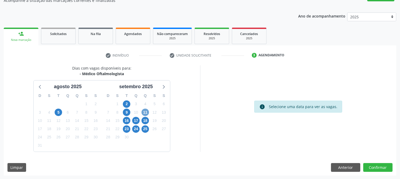
click at [143, 110] on span "11" at bounding box center [144, 112] width 7 height 7
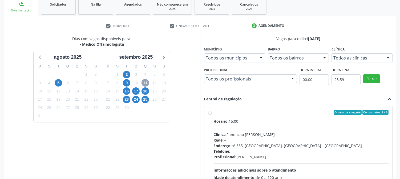
scroll to position [129, 0]
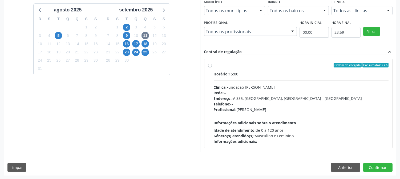
click at [286, 107] on div "Profissional: Bruna Vieira Oliveira Carvalho Ventura" at bounding box center [301, 110] width 175 height 6
click at [212, 68] on input "Ordem de chegada Consumidos: 2 / 6 Horário: 15:00 Clínica: Fundacao Altino Vent…" at bounding box center [210, 65] width 4 height 5
radio input "true"
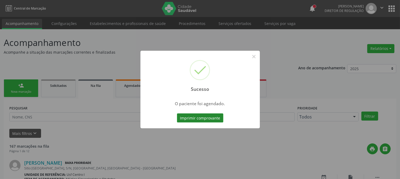
click at [193, 116] on button "Imprimir comprovante" at bounding box center [200, 118] width 46 height 9
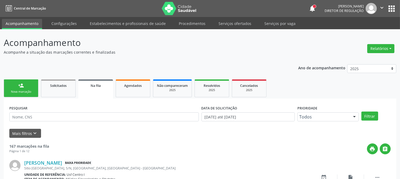
click at [32, 95] on link "person_add Nova marcação" at bounding box center [21, 89] width 35 height 18
click at [28, 94] on div "Nova marcação" at bounding box center [21, 92] width 27 height 4
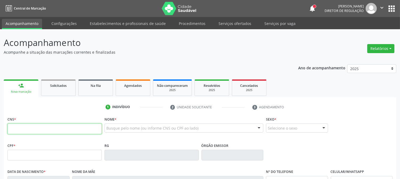
click at [46, 128] on input "text" at bounding box center [54, 129] width 94 height 11
type input "122 9347 3998 0001"
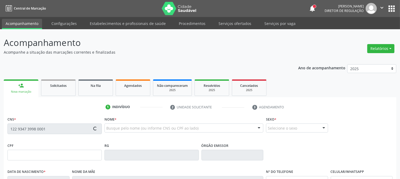
type input "113.654.468-24"
type input "[DATE]"
type input "[PERSON_NAME]"
type input "[PHONE_NUMBER]"
type input "189"
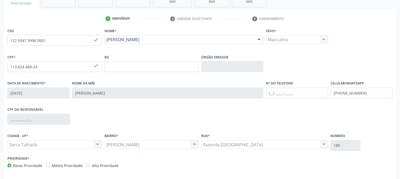
scroll to position [109, 0]
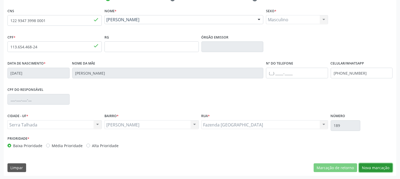
click at [374, 167] on button "Nova marcação" at bounding box center [376, 168] width 34 height 9
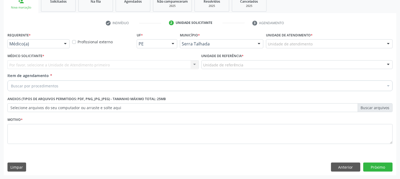
scroll to position [84, 0]
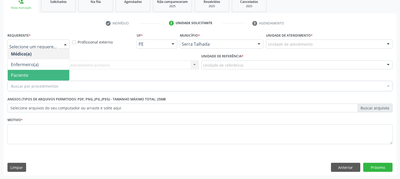
click at [32, 77] on span "Paciente" at bounding box center [38, 75] width 61 height 11
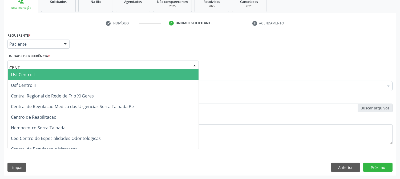
type input "CENTR"
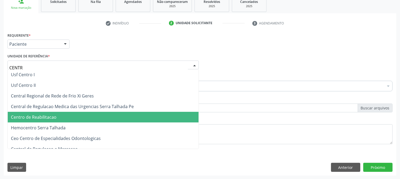
click at [54, 119] on span "Centro de Reabilitacao" at bounding box center [34, 117] width 46 height 6
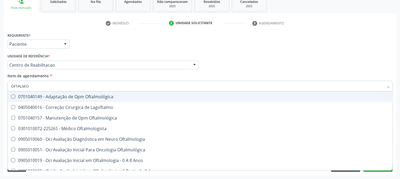
type input "OFTALMOL"
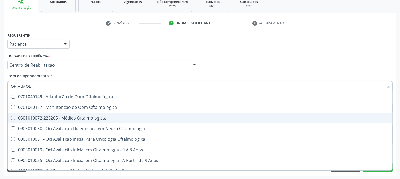
click at [67, 117] on div "0301010072-225265 - Médico Oftalmologista" at bounding box center [200, 118] width 378 height 4
checkbox Oftalmologista "true"
click at [0, 138] on div "Acompanhamento Acompanhe a situação das marcações correntes e finalizadas Relat…" at bounding box center [200, 62] width 400 height 235
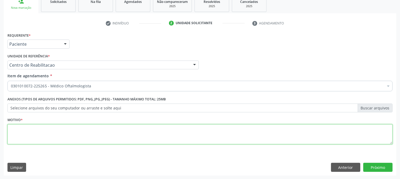
click at [62, 129] on textarea at bounding box center [199, 135] width 385 height 20
type textarea "."
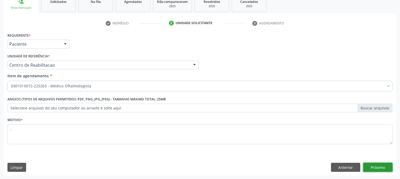
click at [378, 170] on button "Próximo" at bounding box center [377, 167] width 29 height 9
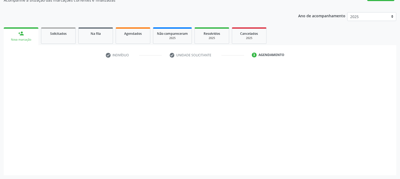
scroll to position [52, 0]
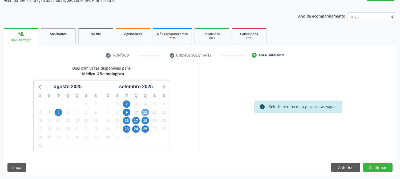
click at [147, 111] on span "11" at bounding box center [144, 112] width 7 height 7
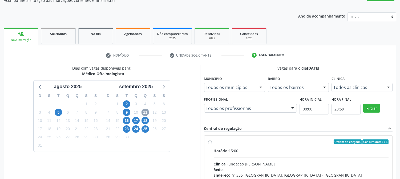
scroll to position [129, 0]
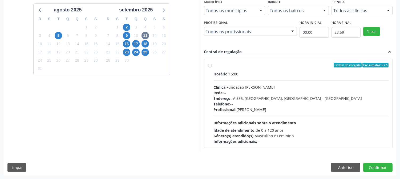
click at [291, 119] on div "Horário: 15:00 Clínica: Fundacao [PERSON_NAME] Rede: -- Endereço: [STREET_ADDRE…" at bounding box center [301, 107] width 175 height 73
click at [212, 68] on input "Ordem de chegada Consumidos: 5 / 6 Horário: 15:00 Clínica: Fundacao [PERSON_NAM…" at bounding box center [210, 65] width 4 height 5
radio input "true"
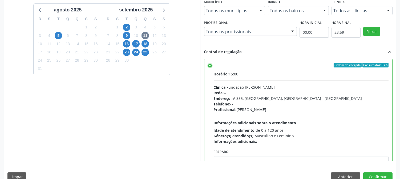
scroll to position [26, 0]
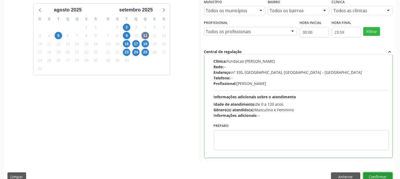
click at [368, 173] on button "Confirmar" at bounding box center [377, 177] width 29 height 9
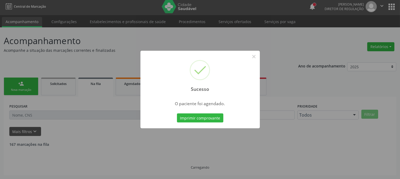
scroll to position [0, 0]
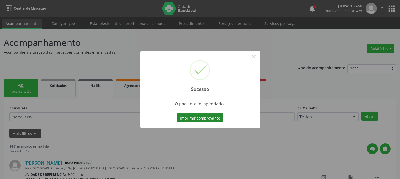
click at [200, 120] on button "Imprimir comprovante" at bounding box center [200, 118] width 46 height 9
